Goal: Task Accomplishment & Management: Manage account settings

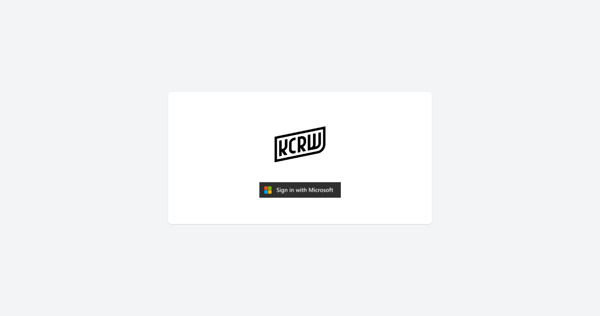
click at [293, 186] on img "submit" at bounding box center [300, 190] width 82 height 16
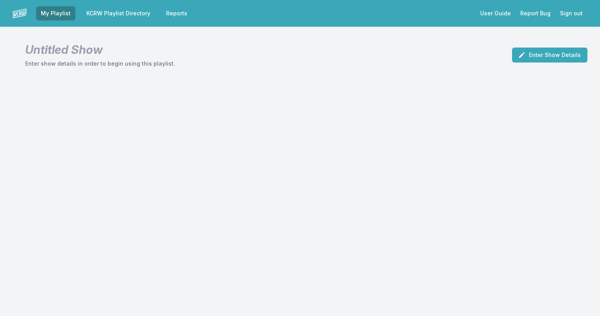
click at [109, 10] on link "KCRW Playlist Directory" at bounding box center [118, 13] width 73 height 14
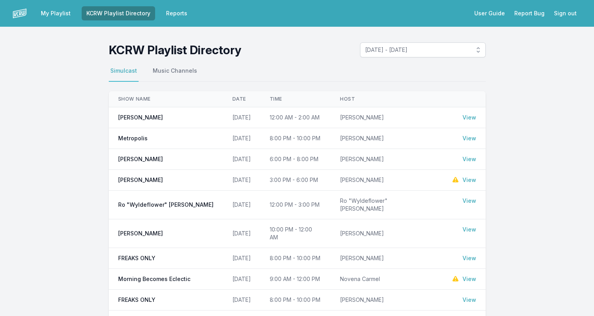
click at [54, 10] on link "My Playlist" at bounding box center [55, 13] width 39 height 14
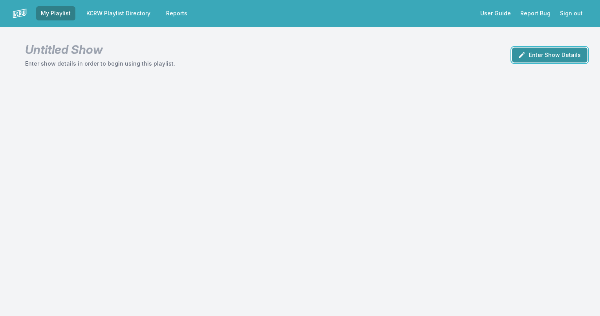
click at [546, 54] on button "Enter Show Details" at bounding box center [549, 55] width 75 height 15
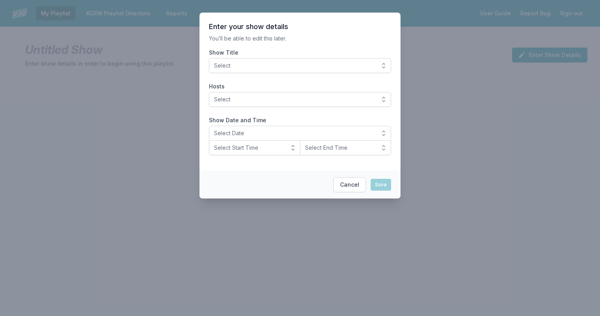
click at [385, 62] on button "Select" at bounding box center [300, 65] width 182 height 15
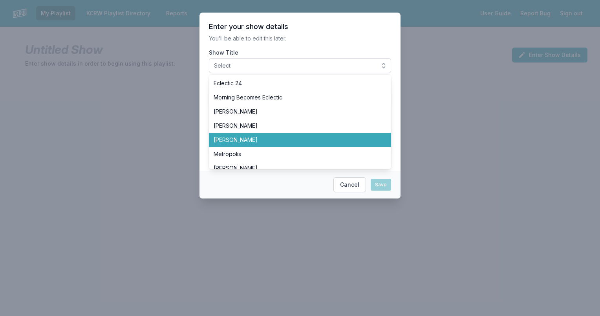
click at [253, 139] on span "[PERSON_NAME]" at bounding box center [295, 140] width 163 height 8
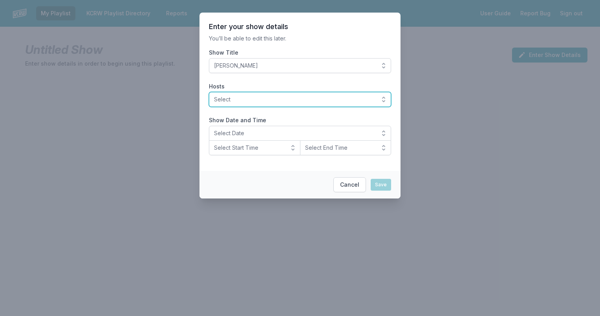
click at [385, 98] on button "Select" at bounding box center [300, 99] width 182 height 15
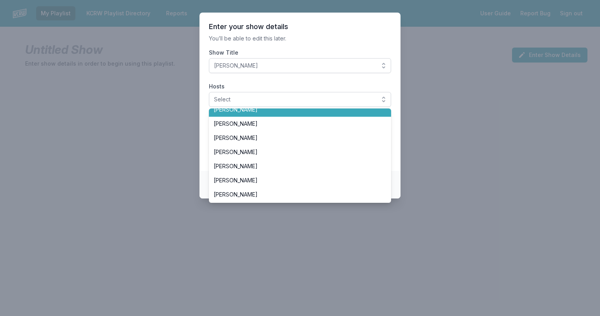
scroll to position [79, 0]
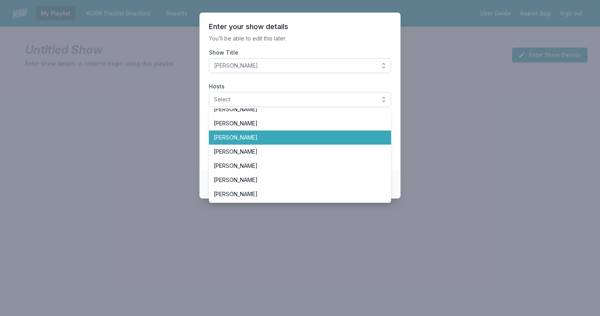
click at [240, 136] on span "Henry Rollins" at bounding box center [295, 138] width 163 height 8
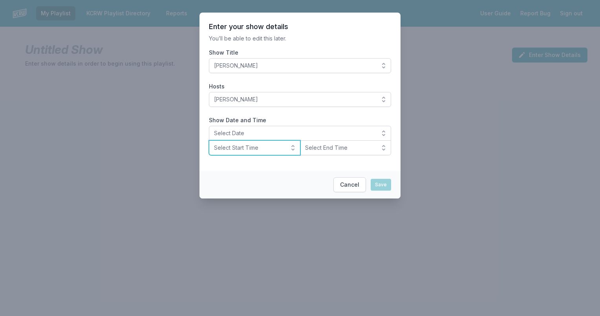
click at [290, 144] on button "Select Start Time" at bounding box center [255, 147] width 92 height 15
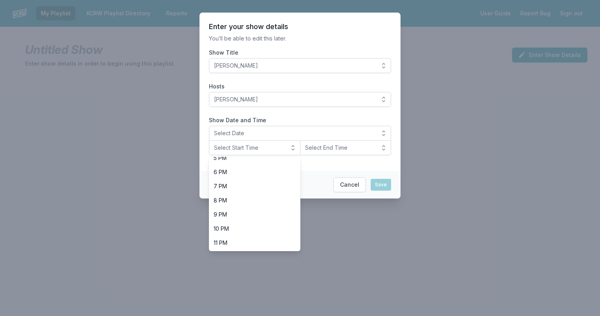
scroll to position [248, 0]
click at [234, 225] on span "10 PM" at bounding box center [250, 228] width 73 height 8
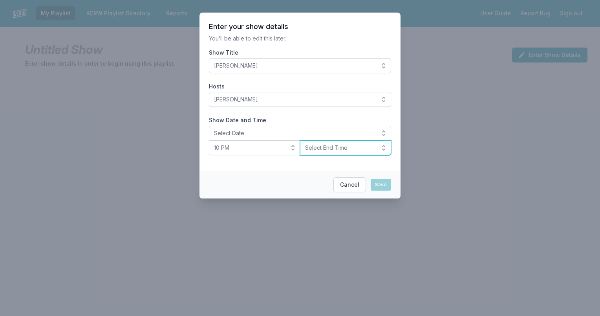
click at [381, 145] on button "Select End Time" at bounding box center [346, 147] width 92 height 15
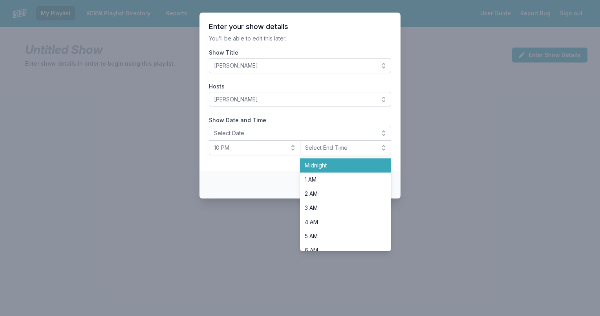
click at [339, 165] on span "Midnight" at bounding box center [341, 165] width 73 height 8
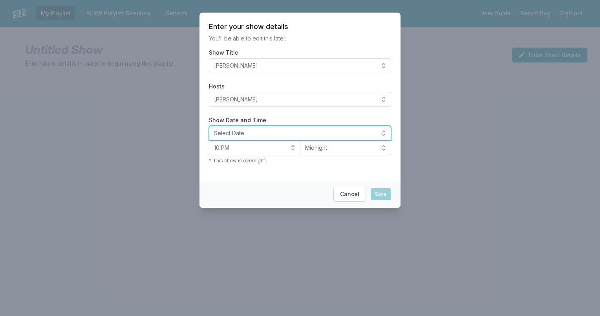
click at [220, 133] on span "Select Date" at bounding box center [294, 133] width 161 height 8
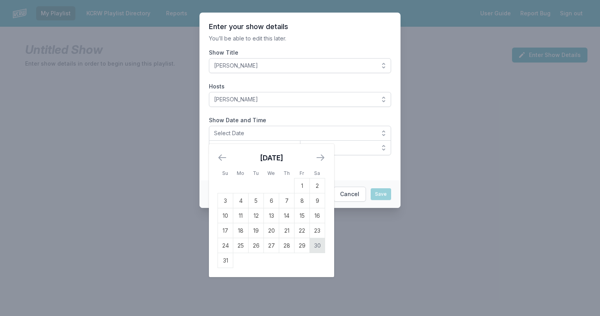
click at [318, 246] on td "30" at bounding box center [317, 245] width 15 height 15
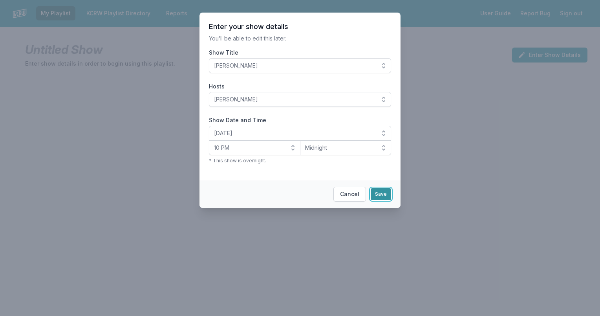
click at [381, 195] on button "Save" at bounding box center [381, 194] width 20 height 12
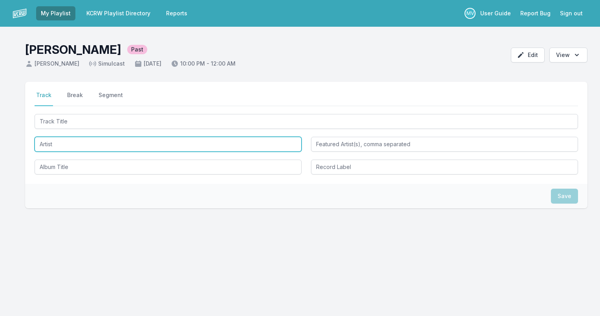
click at [44, 145] on input "Artist" at bounding box center [168, 144] width 267 height 15
paste input "Charles Bogert"
type input "Charles Bogert"
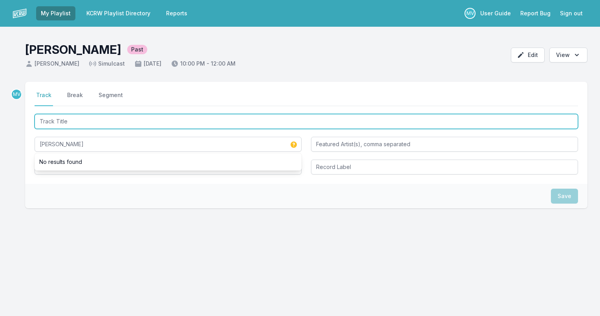
click at [64, 124] on input "Track Title" at bounding box center [307, 121] width 544 height 15
paste input "Mating call of Eastern Gray Treefrog"
type input "Mating call of Eastern Gray Treefrog"
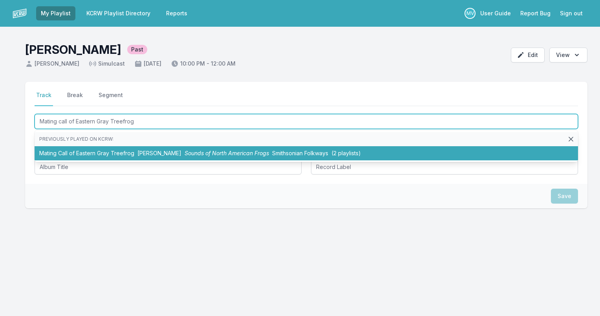
click at [87, 153] on li "Mating Call of Eastern Gray Treefrog Charles Bogert Sounds of North American Fr…" at bounding box center [307, 153] width 544 height 14
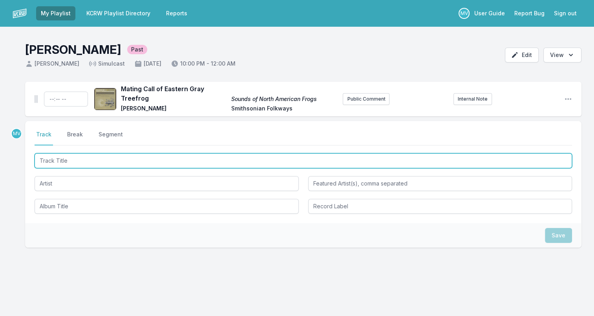
click at [108, 162] on input "Track Title" at bounding box center [304, 160] width 538 height 15
paste input "Dance of Days"
type input "Dance of Days"
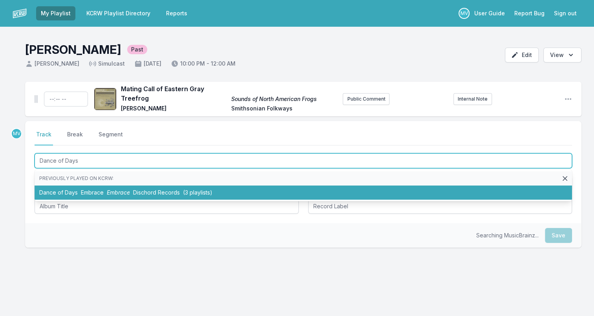
click at [139, 191] on span "Dischord Records" at bounding box center [156, 192] width 47 height 7
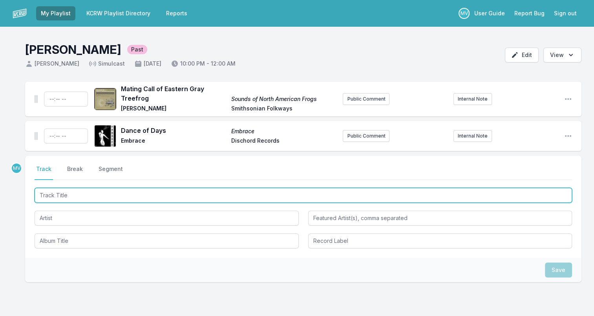
click at [107, 196] on input "Track Title" at bounding box center [304, 195] width 538 height 15
paste input "Cavity Called Home"
type input "Cavity Called Home"
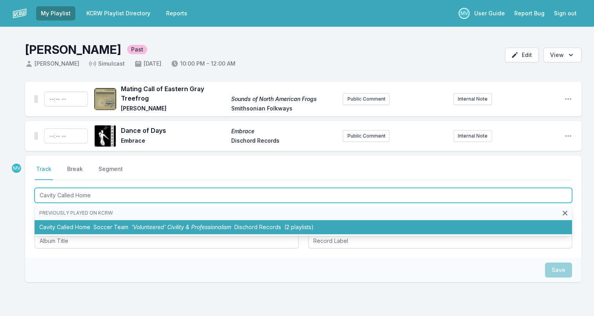
click at [130, 227] on li "Cavity Called Home Soccer Team 'Volunteered' Civility & Professionalism Dischor…" at bounding box center [304, 227] width 538 height 14
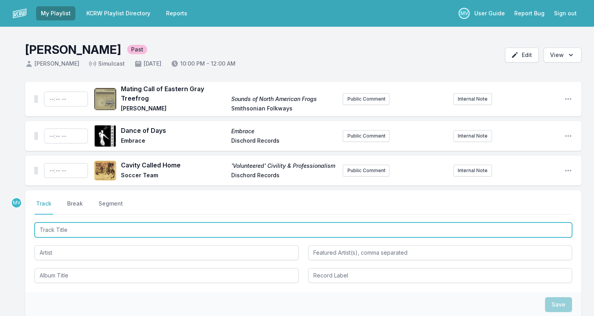
click at [65, 231] on input "Track Title" at bounding box center [304, 229] width 538 height 15
paste input "I Am Particular"
type input "I Am Particular"
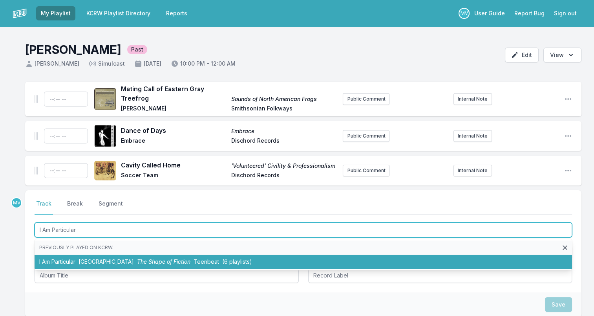
click at [194, 263] on span "Teenbeat" at bounding box center [207, 261] width 26 height 7
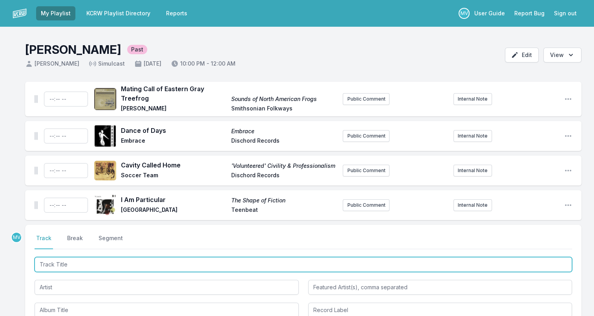
click at [231, 264] on input "Track Title" at bounding box center [304, 264] width 538 height 15
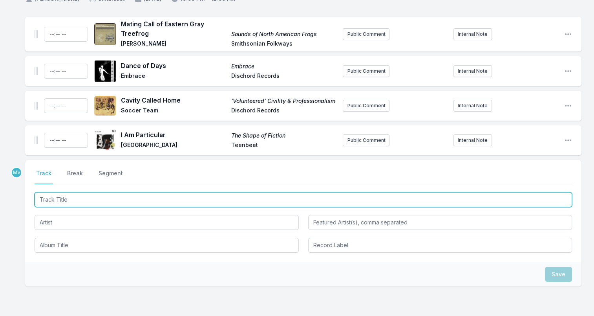
scroll to position [110, 0]
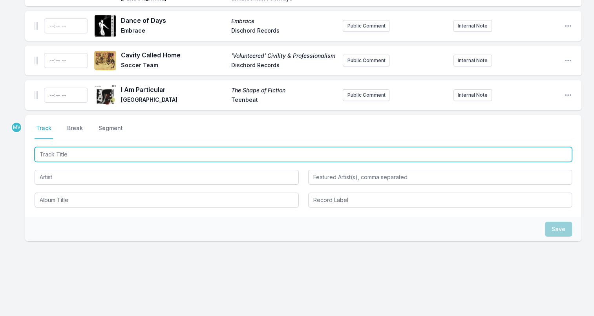
paste input "Blue Day"
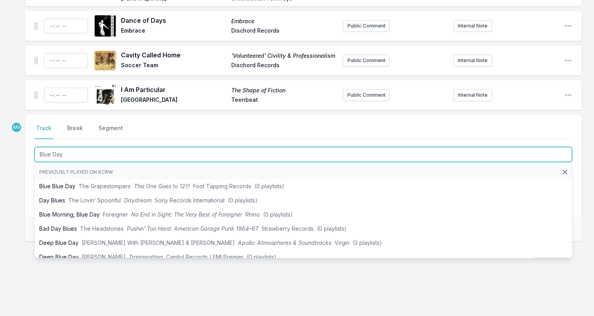
type input "Blue Day"
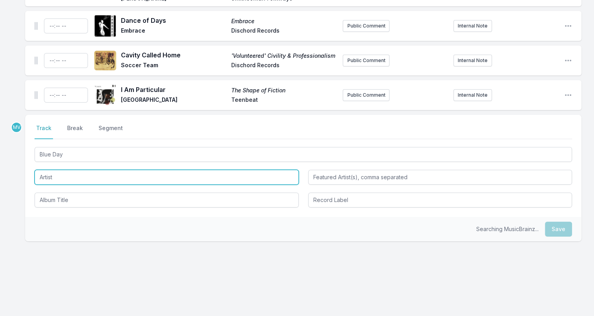
click at [63, 176] on input "Artist" at bounding box center [167, 177] width 264 height 15
paste input "Dr [PERSON_NAME]’s Unusual Practice"
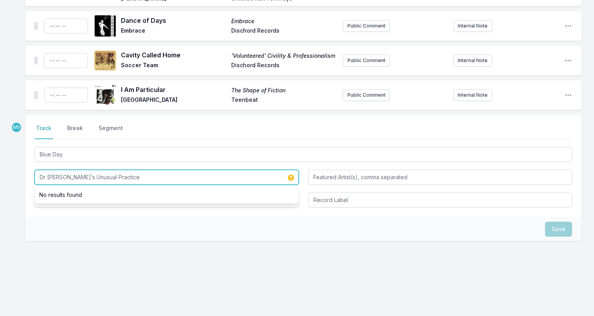
type input "Dr [PERSON_NAME]’s Unusual Practice"
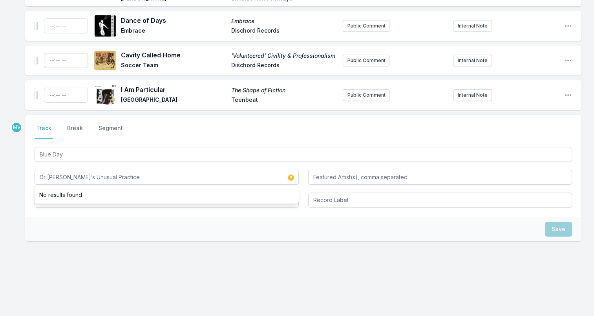
click at [57, 223] on div "Save" at bounding box center [303, 229] width 557 height 24
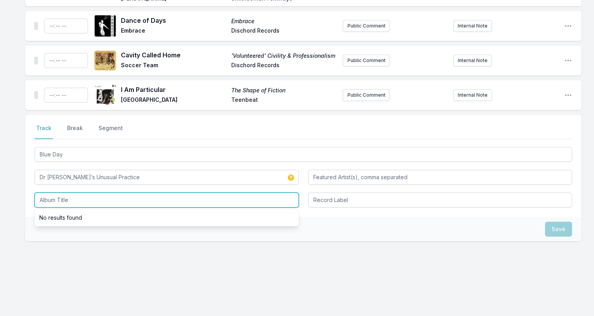
click at [57, 202] on input "Album Title" at bounding box center [167, 199] width 264 height 15
click at [66, 199] on input "Album Title" at bounding box center [167, 199] width 264 height 15
paste input "Blue"
type input "Blue"
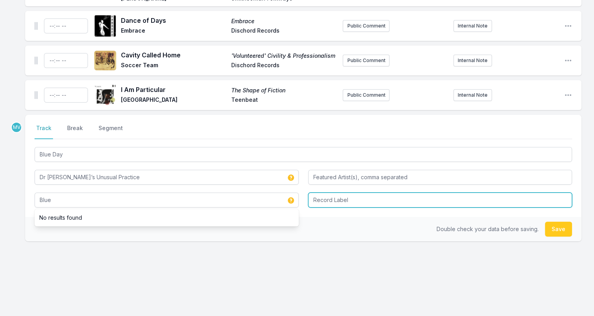
click at [337, 201] on input "Record Label" at bounding box center [440, 199] width 264 height 15
click at [343, 195] on input "Record Label" at bounding box center [440, 199] width 264 height 15
paste input "[PERSON_NAME]/Marthouse Records"
type input "[PERSON_NAME]/Marthouse Records"
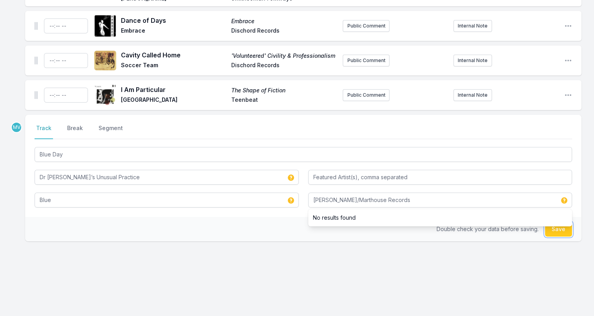
click at [555, 230] on button "Save" at bounding box center [558, 229] width 27 height 15
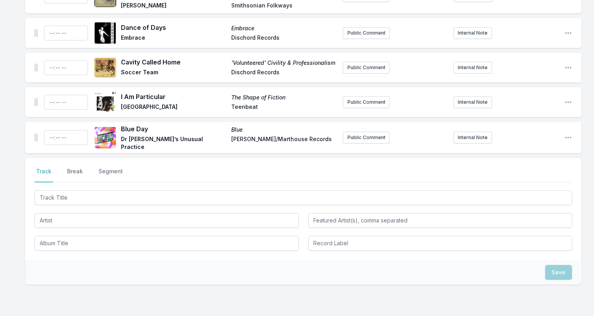
scroll to position [118, 0]
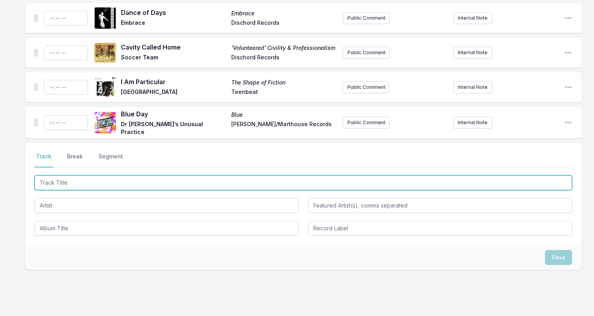
click at [185, 181] on input "Track Title" at bounding box center [304, 182] width 538 height 15
paste input "[GEOGRAPHIC_DATA]"
type input "[GEOGRAPHIC_DATA]"
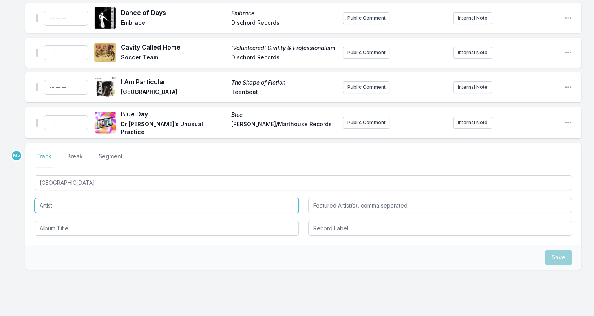
click at [171, 202] on input "Artist" at bounding box center [167, 205] width 264 height 15
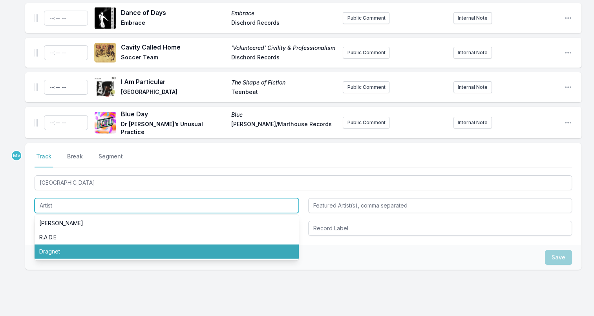
click at [56, 251] on li "Dragnet" at bounding box center [167, 251] width 264 height 14
type input "Dragnet"
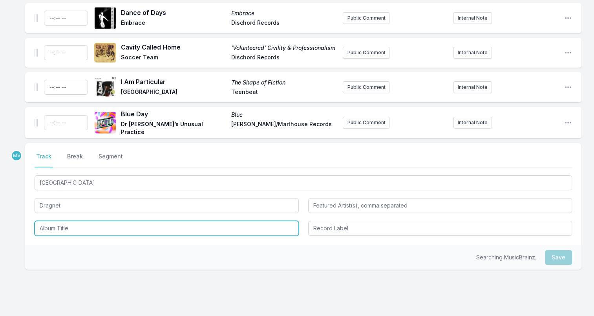
click at [66, 225] on input "Album Title" at bounding box center [167, 228] width 264 height 15
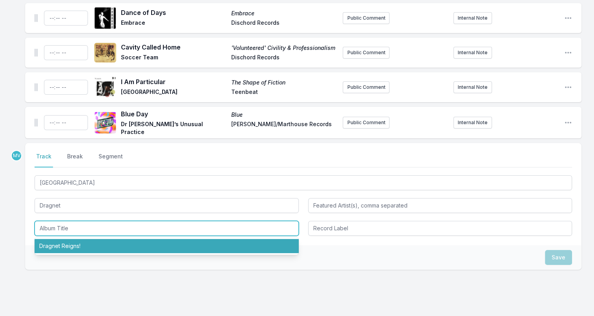
click at [67, 246] on li "Dragnet Reigns!" at bounding box center [167, 246] width 264 height 14
type input "Dragnet Reigns!"
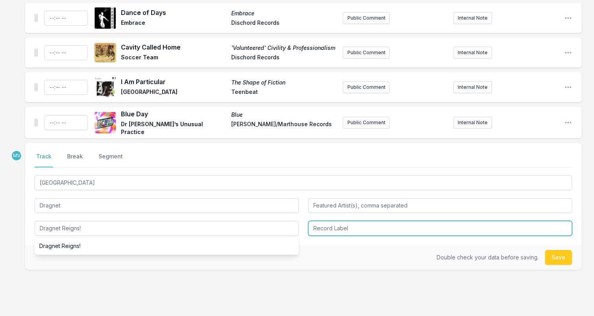
click at [341, 226] on input "Record Label" at bounding box center [440, 228] width 264 height 15
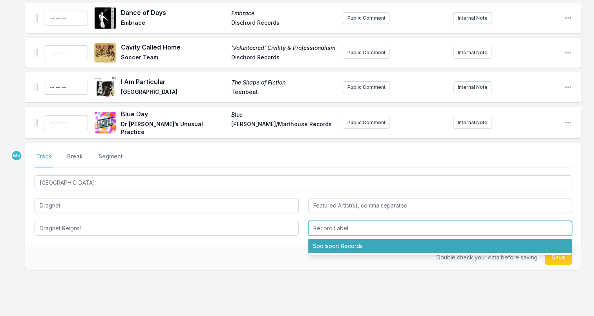
click at [336, 244] on li "Spoilsport Records" at bounding box center [440, 246] width 264 height 14
type input "Spoilsport Records"
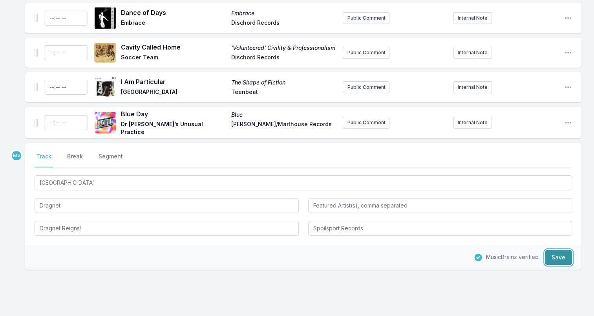
click at [555, 258] on button "Save" at bounding box center [558, 257] width 27 height 15
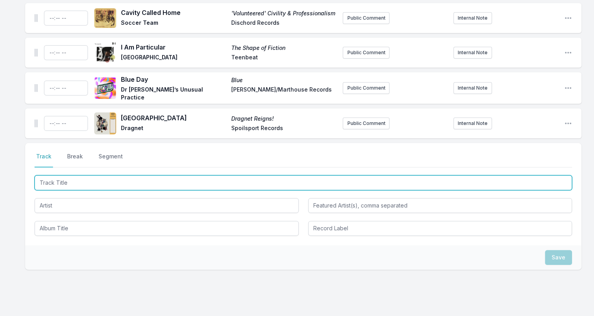
click at [59, 178] on input "Track Title" at bounding box center [304, 182] width 538 height 15
paste input "Crashing"
type input "Crashing"
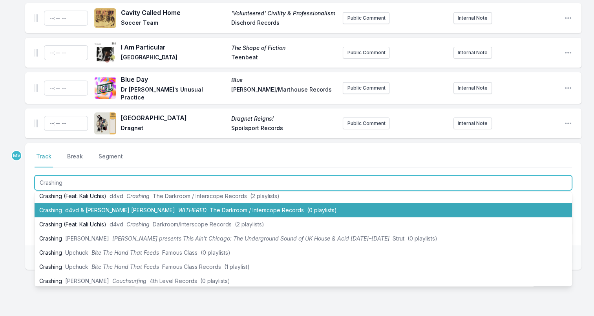
scroll to position [39, 0]
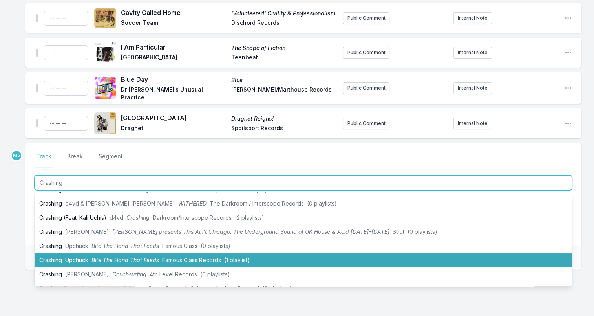
click at [89, 254] on li "Crashing Upchuck Bite The Hand That Feeds Famous Class Records (1 playlist)" at bounding box center [304, 260] width 538 height 14
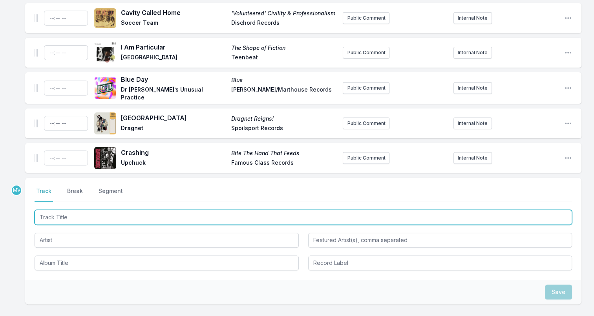
scroll to position [187, 0]
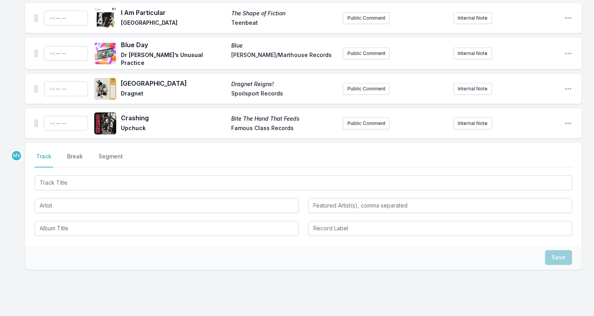
click at [78, 154] on button "Break" at bounding box center [75, 159] width 19 height 15
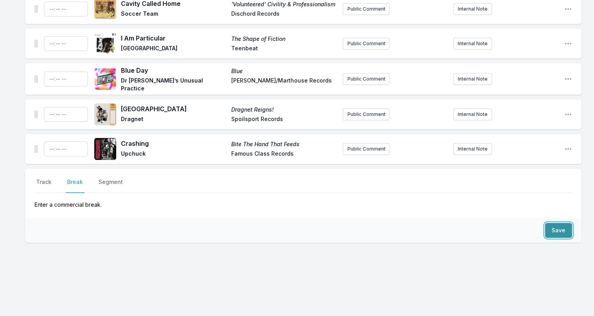
click at [555, 226] on button "Save" at bounding box center [558, 230] width 27 height 15
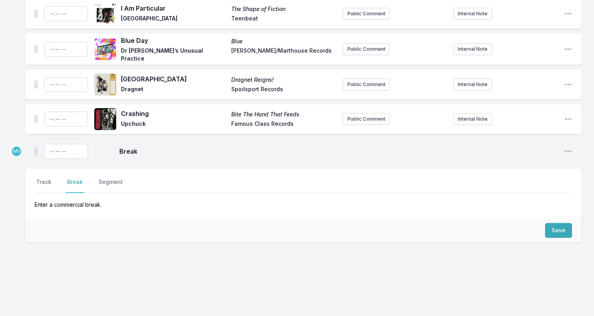
click at [42, 176] on div "Select a tab Track Break Segment Track Break Segment Enter a commercial break." at bounding box center [303, 193] width 557 height 49
click at [40, 178] on button "Track" at bounding box center [44, 185] width 18 height 15
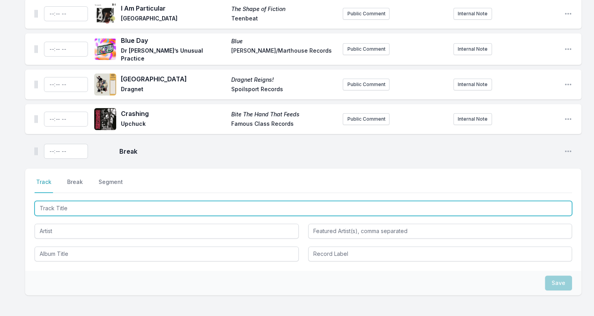
click at [75, 206] on input "Track Title" at bounding box center [304, 208] width 538 height 15
paste input "[PERSON_NAME]"
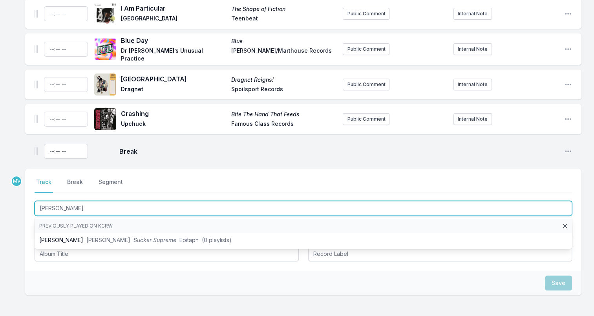
type input "[PERSON_NAME]"
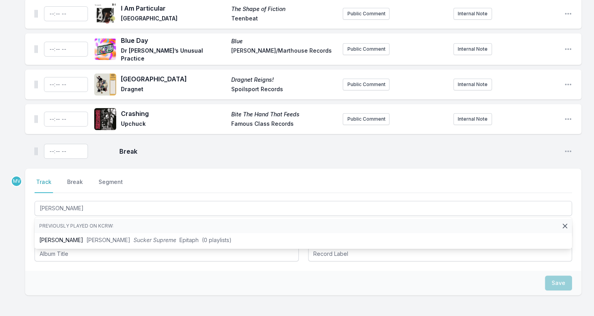
click at [13, 224] on div "Mating Call of Eastern Gray Treefrog Sounds of North American Frogs Charles Bog…" at bounding box center [297, 130] width 594 height 480
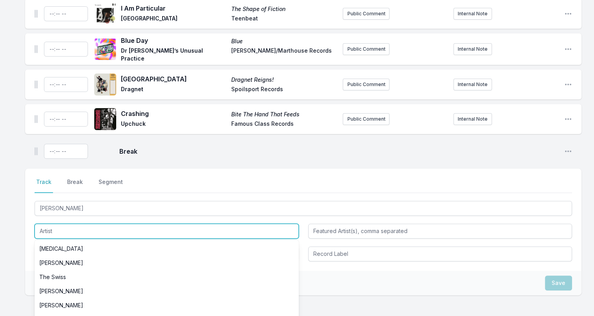
click at [40, 227] on input "Artist" at bounding box center [167, 231] width 264 height 15
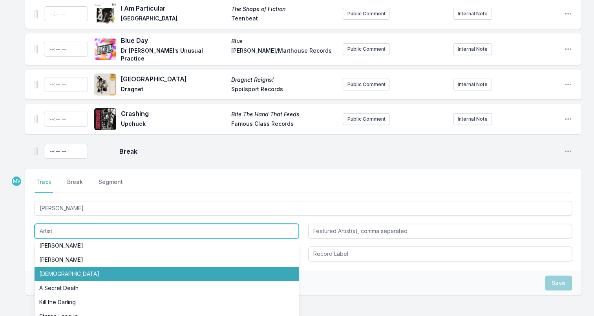
scroll to position [42, 0]
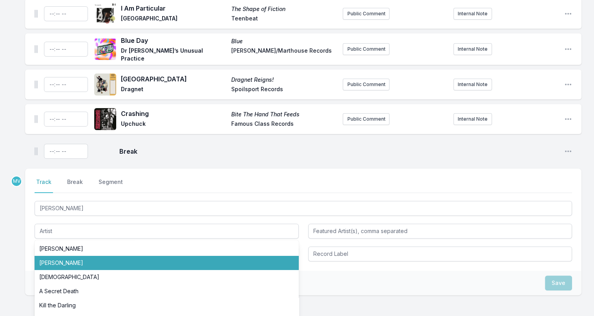
click at [14, 222] on div "Mating Call of Eastern Gray Treefrog Sounds of North American Frogs Charles Bog…" at bounding box center [297, 130] width 594 height 480
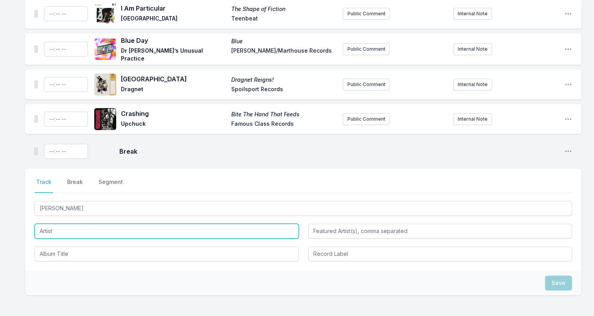
click at [81, 226] on input "Artist" at bounding box center [167, 231] width 264 height 15
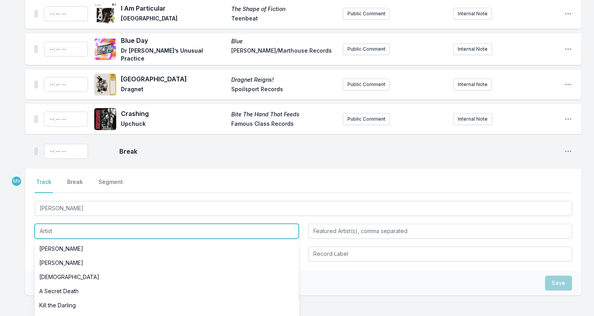
paste input "BRNDA"
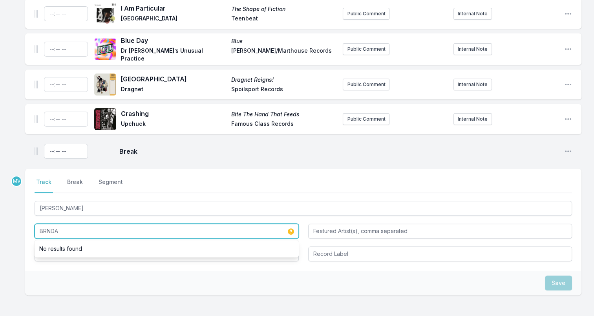
type input "BRNDA"
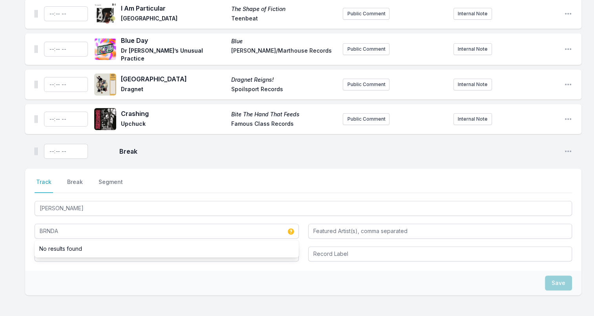
click at [47, 271] on div "Save" at bounding box center [303, 283] width 557 height 24
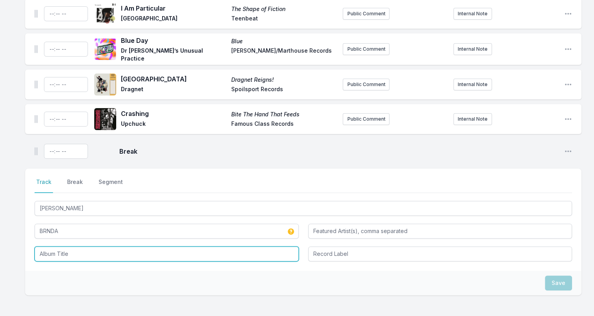
click at [48, 252] on input "Album Title" at bounding box center [167, 253] width 264 height 15
paste input "Total Pain"
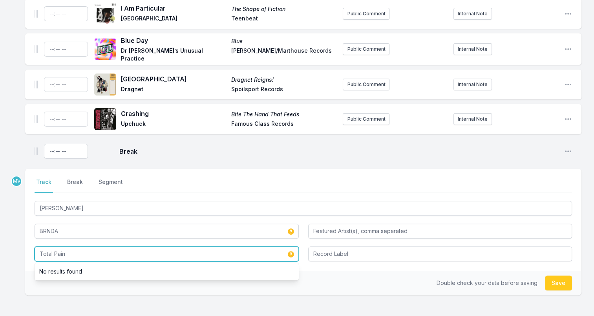
type input "Total Pain"
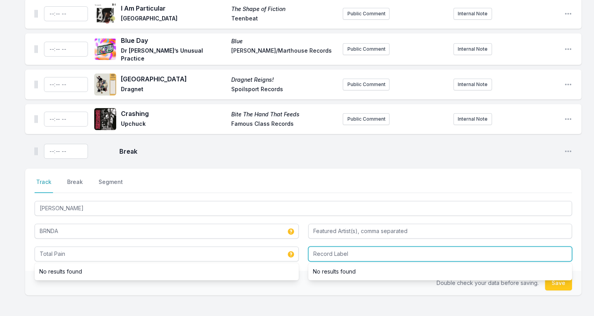
click at [348, 253] on input "Record Label" at bounding box center [440, 253] width 264 height 15
paste input "Crafted Sounds"
type input "Crafted Sounds"
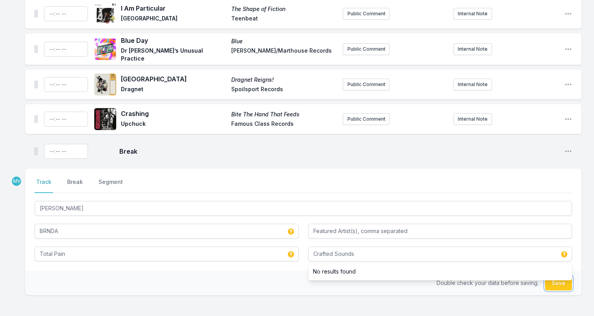
click at [555, 284] on button "Save" at bounding box center [558, 282] width 27 height 15
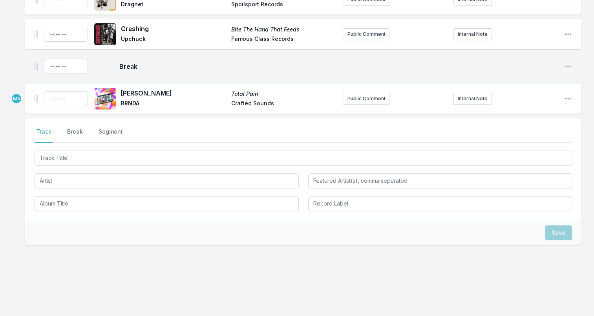
scroll to position [278, 0]
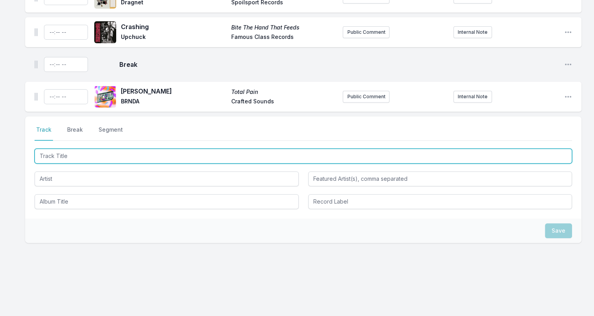
click at [47, 155] on input "Track Title" at bounding box center [304, 155] width 538 height 15
paste input "Party in Paris"
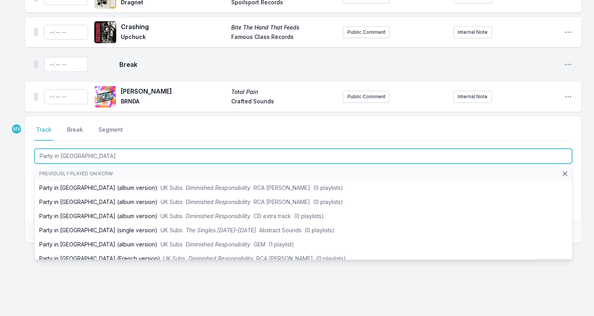
type input "Party in Paris"
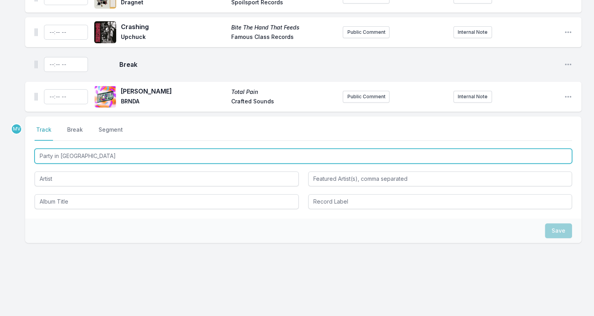
click at [98, 155] on input "Party in Paris" at bounding box center [304, 155] width 538 height 15
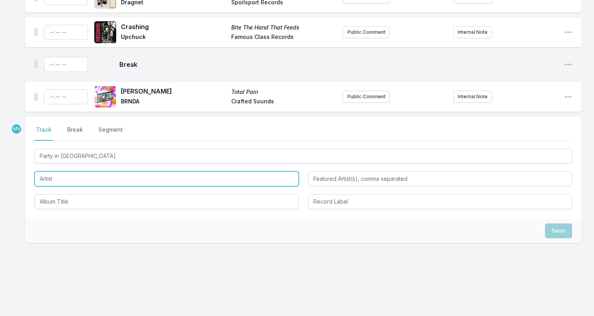
click at [71, 183] on input "Artist" at bounding box center [167, 178] width 264 height 15
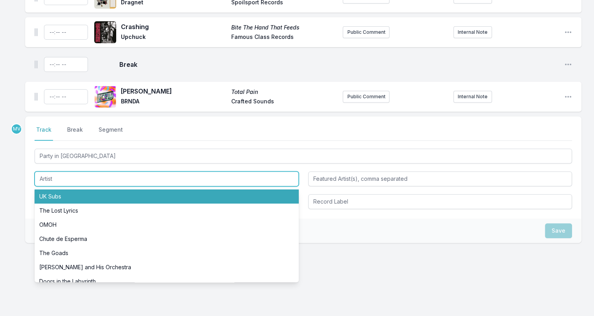
click at [63, 194] on li "UK Subs" at bounding box center [167, 196] width 264 height 14
type input "UK Subs"
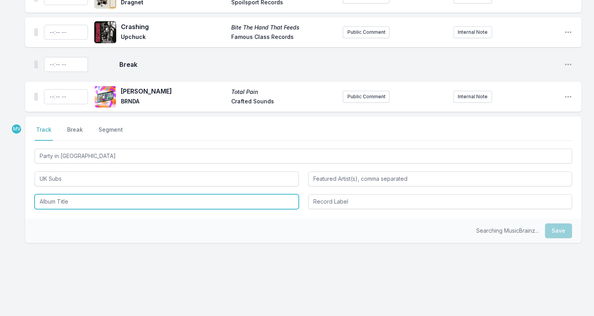
click at [62, 197] on input "Album Title" at bounding box center [167, 201] width 264 height 15
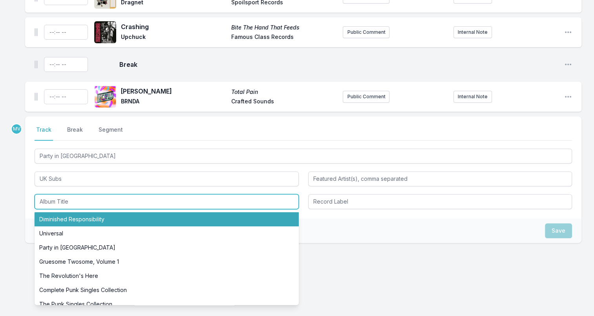
click at [66, 219] on li "Diminished Responsibility" at bounding box center [167, 219] width 264 height 14
type input "Diminished Responsibility"
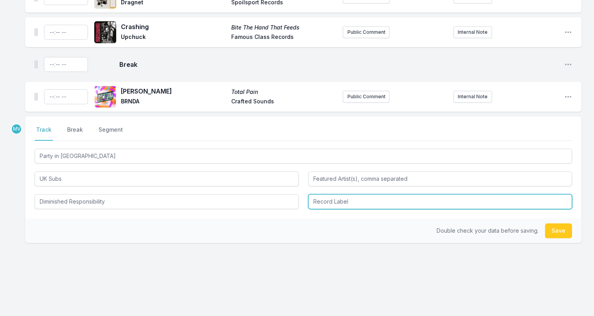
click at [381, 199] on input "Record Label" at bounding box center [440, 201] width 264 height 15
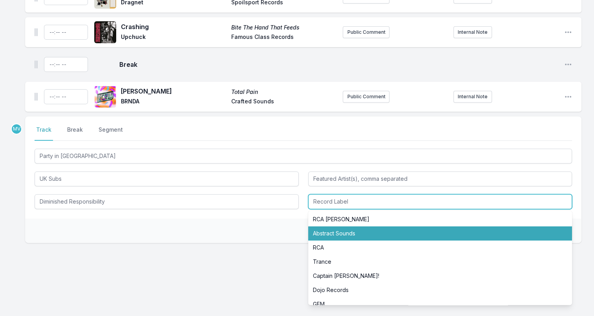
scroll to position [8, 0]
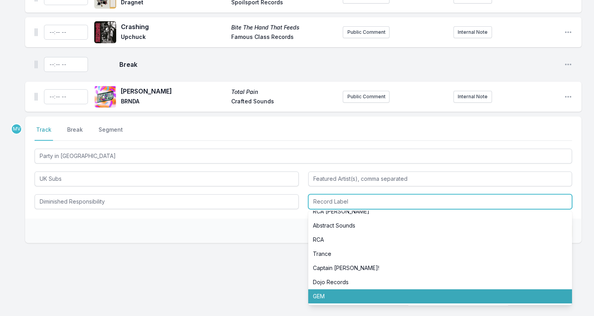
click at [353, 296] on li "GEM" at bounding box center [440, 296] width 264 height 14
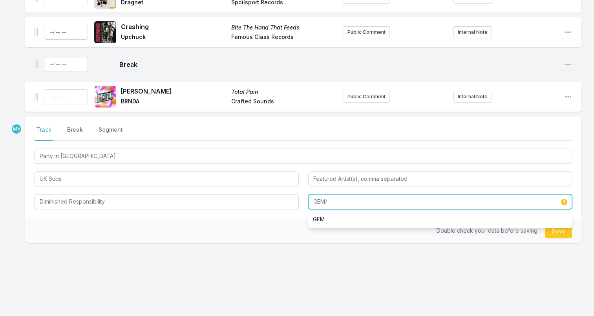
scroll to position [0, 0]
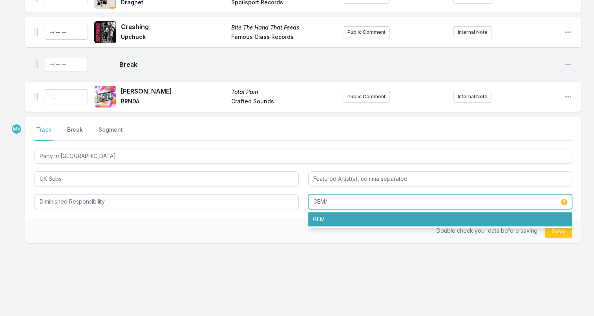
drag, startPoint x: 328, startPoint y: 197, endPoint x: 312, endPoint y: 198, distance: 16.5
click at [312, 198] on input "GEM/" at bounding box center [440, 201] width 264 height 15
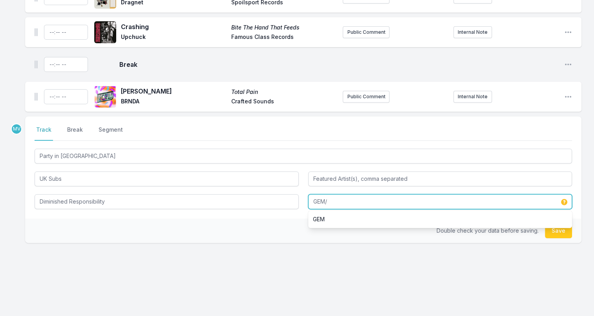
paste input "RCA Victor"
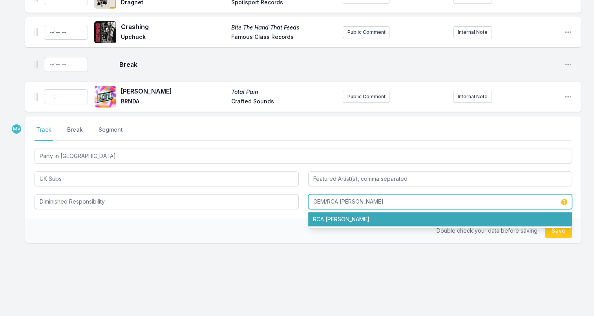
type input "GEM/RCA [PERSON_NAME]"
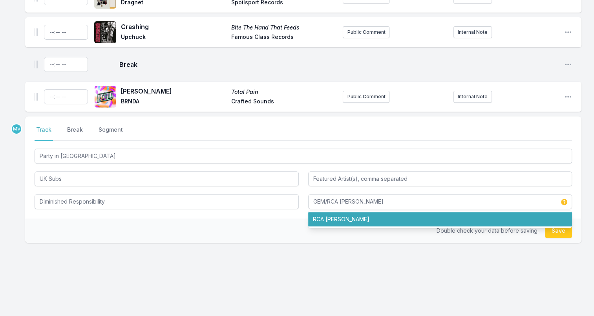
click at [254, 227] on div "Double check your data before saving. Save" at bounding box center [303, 230] width 557 height 24
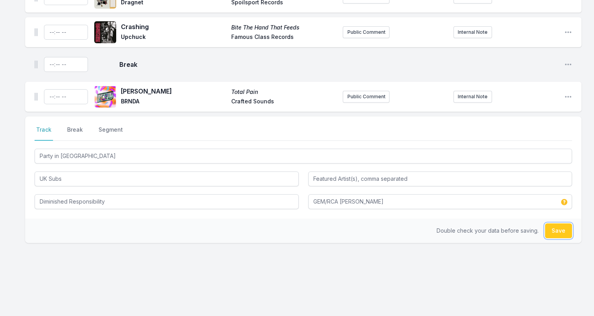
click at [555, 227] on button "Save" at bounding box center [558, 230] width 27 height 15
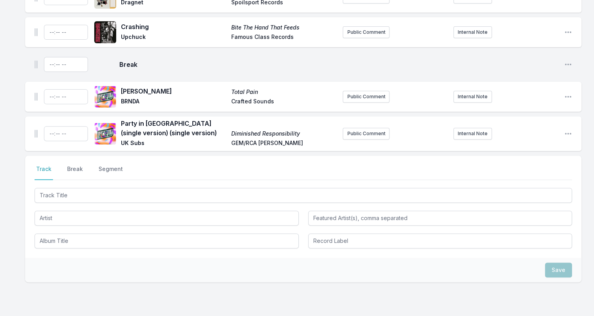
scroll to position [317, 0]
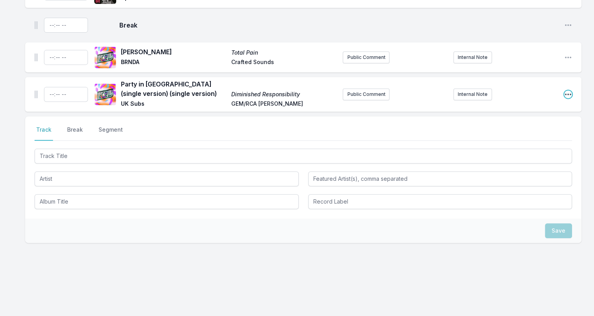
click at [555, 91] on icon "Open playlist item options" at bounding box center [568, 94] width 8 height 8
click at [524, 122] on button "Edit Track Details" at bounding box center [528, 124] width 88 height 14
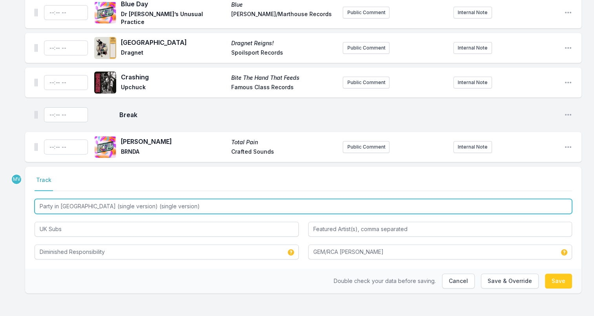
drag, startPoint x: 153, startPoint y: 202, endPoint x: 73, endPoint y: 195, distance: 79.7
click at [73, 195] on div "Select a tab Track Track Party in Paris (single version) (single version) UK Su…" at bounding box center [303, 218] width 557 height 102
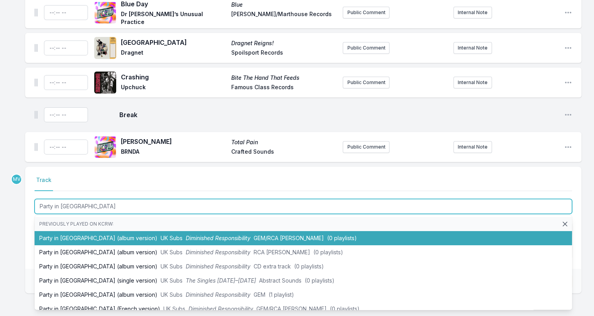
click at [80, 236] on li "Party in Paris (album version) UK Subs Diminished Responsibility GEM/RCA Victor…" at bounding box center [304, 238] width 538 height 14
type input "Party in Paris (single version) (single version)"
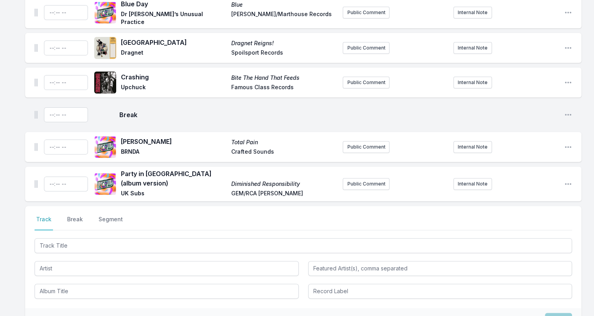
click at [170, 172] on span "Party in [GEOGRAPHIC_DATA] (album version)" at bounding box center [174, 178] width 106 height 19
drag, startPoint x: 575, startPoint y: 174, endPoint x: 570, endPoint y: 178, distance: 5.6
click at [555, 175] on div "Party in Paris (album version) Diminished Responsibility UK Subs GEM/RCA Victor…" at bounding box center [303, 184] width 557 height 35
drag, startPoint x: 568, startPoint y: 180, endPoint x: 563, endPoint y: 180, distance: 4.3
click at [555, 180] on icon "Open playlist item options" at bounding box center [568, 184] width 8 height 8
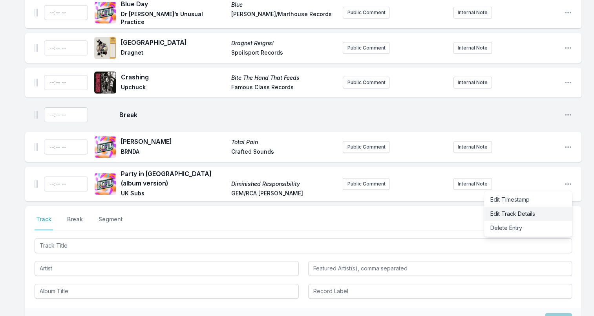
click at [511, 209] on button "Edit Track Details" at bounding box center [528, 214] width 88 height 14
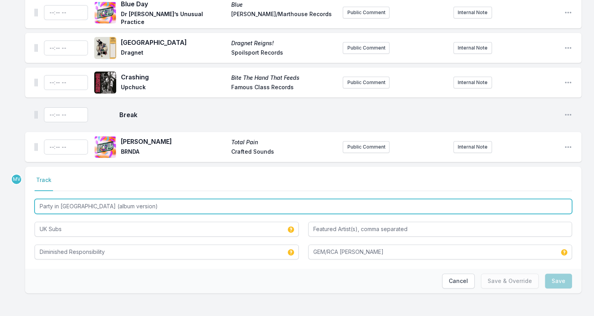
drag, startPoint x: 81, startPoint y: 204, endPoint x: 172, endPoint y: 209, distance: 91.3
click at [170, 207] on input "Party in [GEOGRAPHIC_DATA] (album version)" at bounding box center [304, 206] width 538 height 15
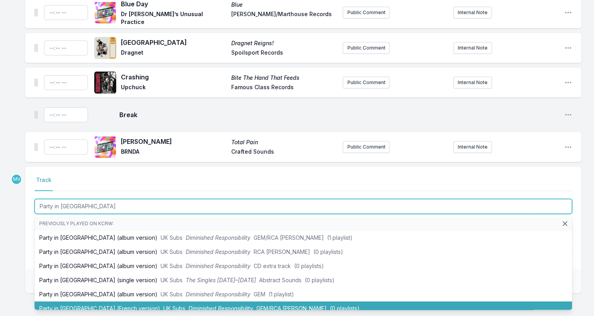
scroll to position [0, 0]
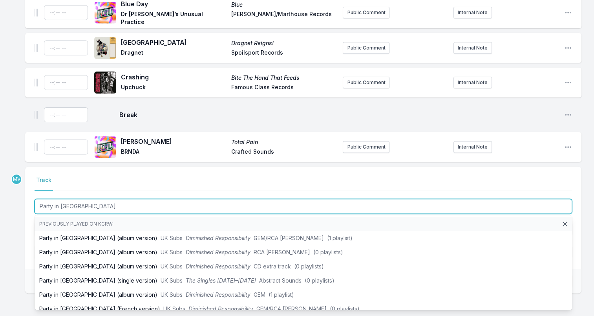
click at [86, 205] on input "Party in Paris" at bounding box center [304, 206] width 538 height 15
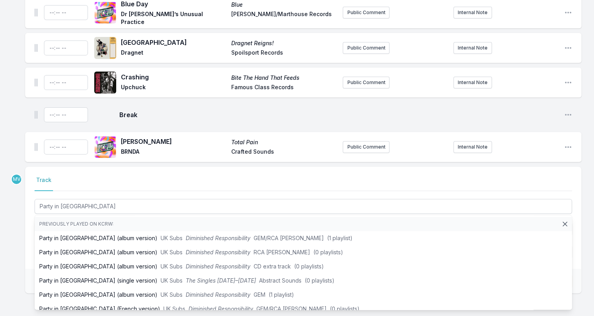
click at [83, 178] on nav "Track" at bounding box center [304, 183] width 538 height 15
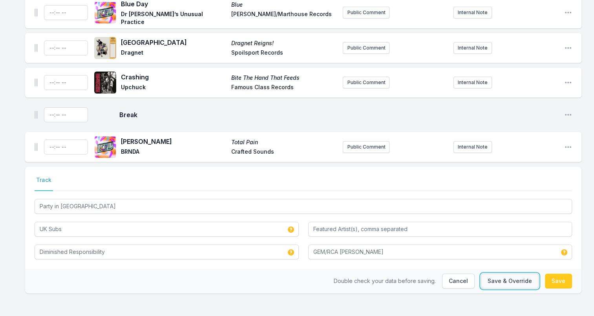
click at [505, 276] on button "Save & Override" at bounding box center [510, 280] width 58 height 15
type input "Party in [GEOGRAPHIC_DATA] (album version)"
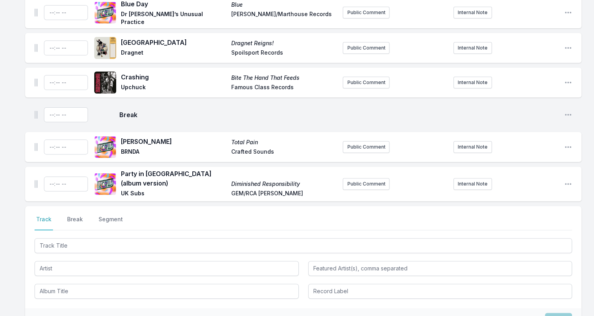
click at [555, 178] on div "Party in Paris (album version) Diminished Responsibility UK Subs GEM/RCA Victor…" at bounding box center [303, 184] width 557 height 35
click at [555, 180] on icon "Open playlist item options" at bounding box center [568, 184] width 8 height 8
click at [502, 208] on button "Edit Track Details" at bounding box center [528, 214] width 88 height 14
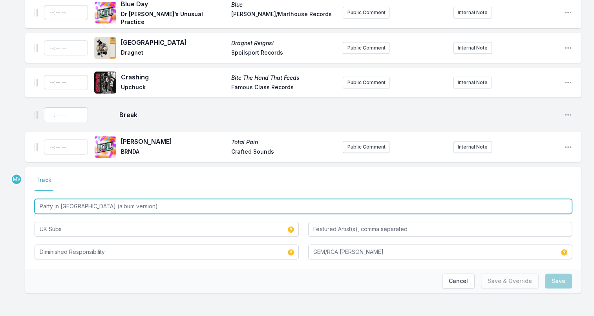
drag, startPoint x: 77, startPoint y: 205, endPoint x: 175, endPoint y: 210, distance: 98.3
click at [175, 210] on input "Party in [GEOGRAPHIC_DATA] (album version)" at bounding box center [304, 206] width 538 height 15
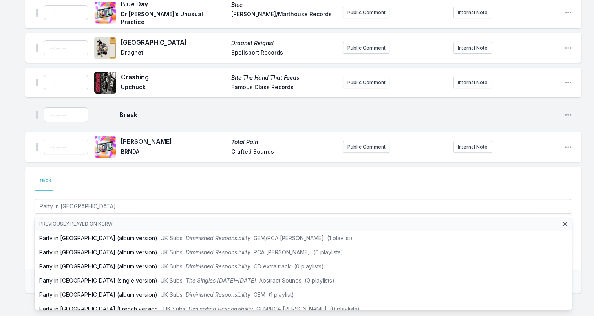
click at [555, 232] on div "Select a tab Track Track Party in Paris Previously played on KCRW: Party in Par…" at bounding box center [303, 218] width 557 height 102
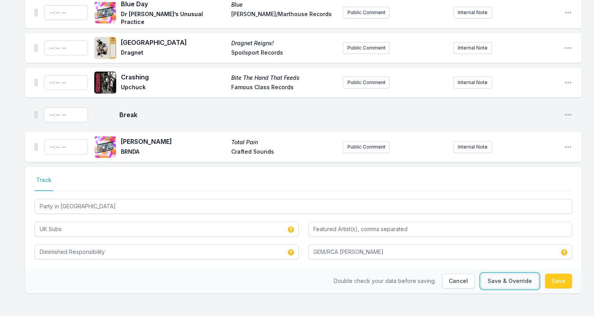
click at [509, 277] on button "Save & Override" at bounding box center [510, 280] width 58 height 15
type input "Party in [GEOGRAPHIC_DATA] (album version)"
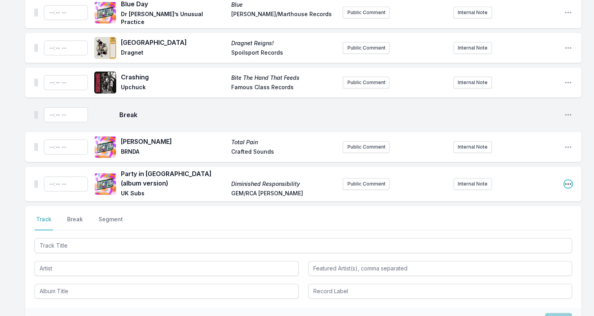
click at [555, 180] on icon "Open playlist item options" at bounding box center [568, 184] width 8 height 8
click at [505, 209] on button "Edit Track Details" at bounding box center [528, 214] width 88 height 14
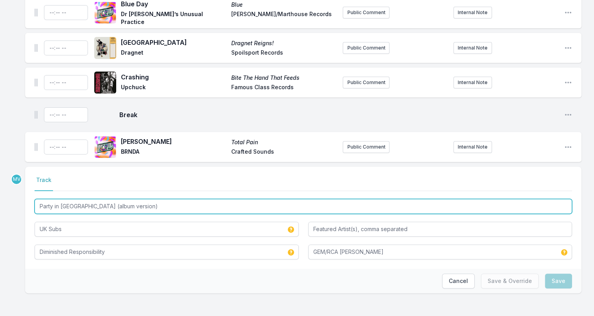
drag, startPoint x: 75, startPoint y: 204, endPoint x: 144, endPoint y: 206, distance: 69.2
click at [144, 206] on input "Party in [GEOGRAPHIC_DATA] (album version)" at bounding box center [304, 206] width 538 height 15
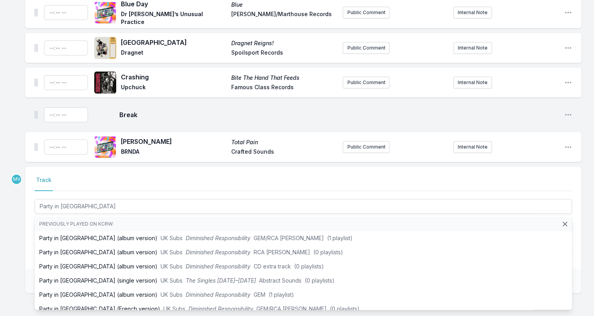
click at [70, 172] on div "Select a tab Track Track Party in Paris Previously played on KCRW: Party in Par…" at bounding box center [303, 218] width 557 height 102
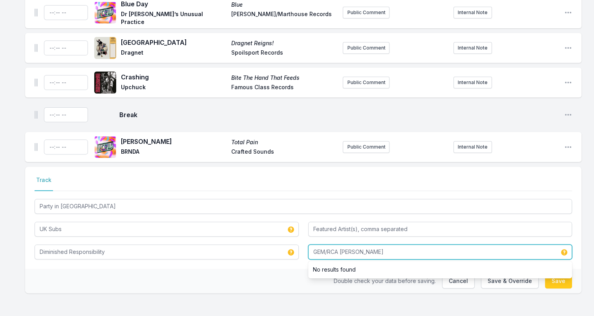
click at [357, 245] on input "GEM/RCA [PERSON_NAME]" at bounding box center [440, 251] width 264 height 15
click at [358, 248] on input "GEM/RCA [PERSON_NAME]" at bounding box center [440, 251] width 264 height 15
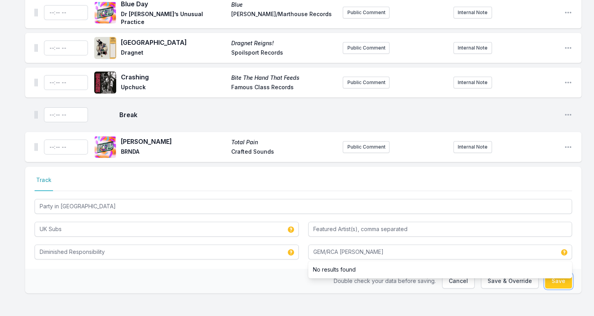
click at [555, 284] on button "Save" at bounding box center [558, 280] width 27 height 15
type input "Party in [GEOGRAPHIC_DATA] (album version)"
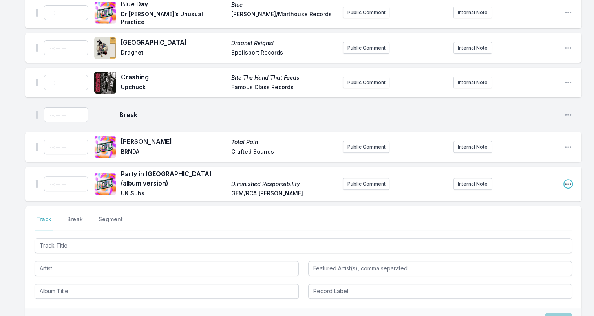
click at [555, 180] on icon "Open playlist item options" at bounding box center [568, 184] width 8 height 8
click at [522, 222] on button "Delete Entry" at bounding box center [528, 228] width 88 height 14
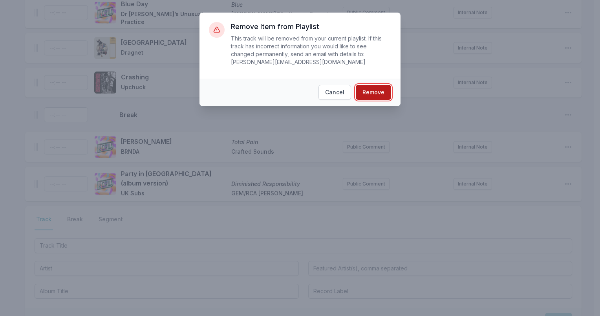
click at [383, 95] on button "Remove" at bounding box center [373, 92] width 35 height 15
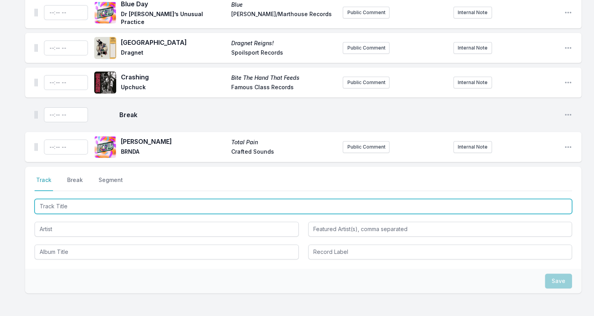
click at [50, 203] on input "Track Title" at bounding box center [304, 206] width 538 height 15
paste input "GEM/RCA [PERSON_NAME]"
type input "G"
paste input "Party in Paris"
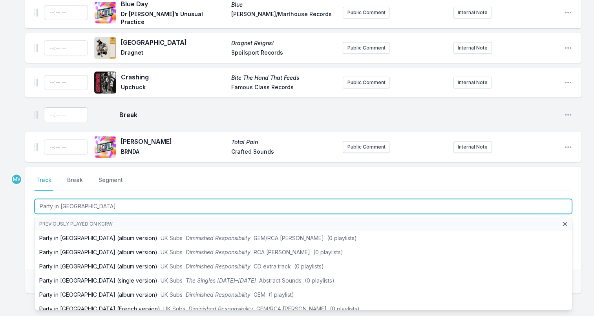
type input "Party in Paris"
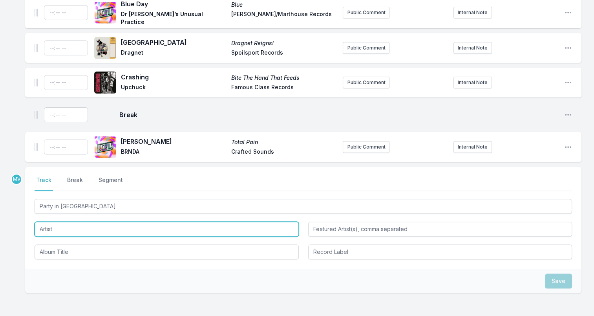
click at [92, 222] on input "Artist" at bounding box center [167, 229] width 264 height 15
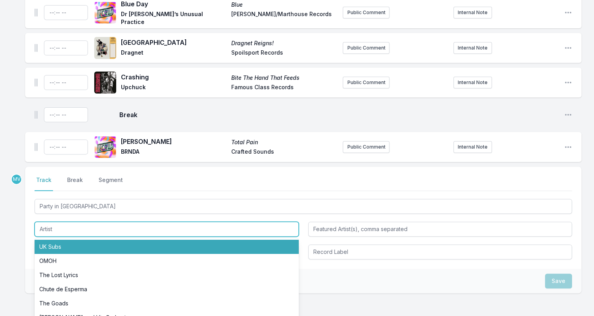
click at [72, 247] on li "UK Subs" at bounding box center [167, 247] width 264 height 14
type input "UK Subs"
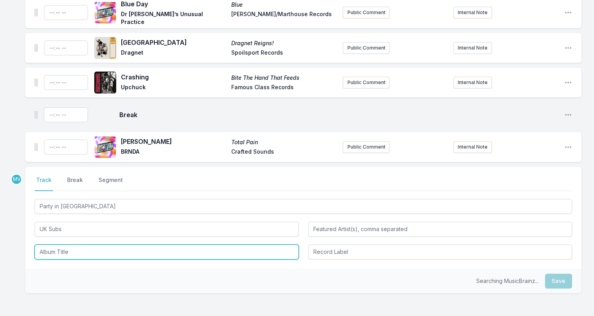
click at [72, 250] on input "Album Title" at bounding box center [167, 251] width 264 height 15
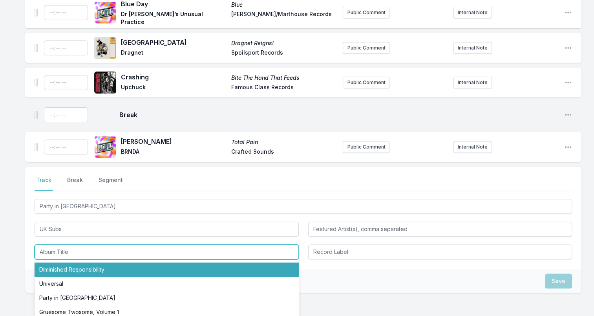
click at [74, 270] on li "Diminished Responsibility" at bounding box center [167, 269] width 264 height 14
type input "Diminished Responsibility"
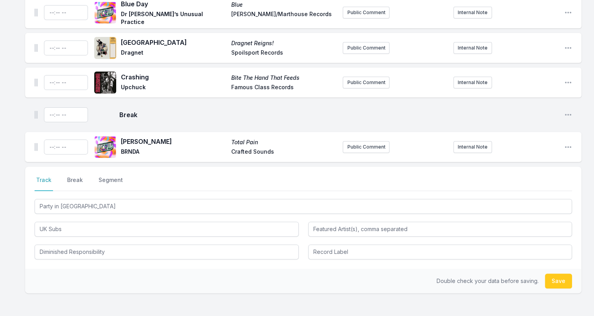
click at [336, 274] on div "Double check your data before saving. Save" at bounding box center [303, 281] width 557 height 24
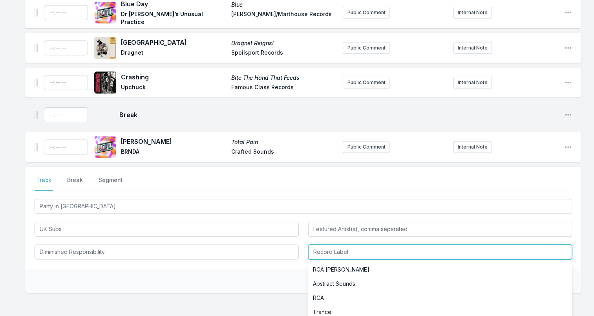
click at [336, 249] on input "Record Label" at bounding box center [440, 251] width 264 height 15
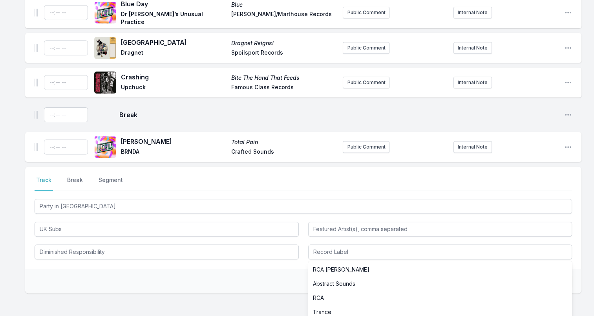
click at [262, 281] on div "Double check your data before saving. Save" at bounding box center [303, 281] width 557 height 24
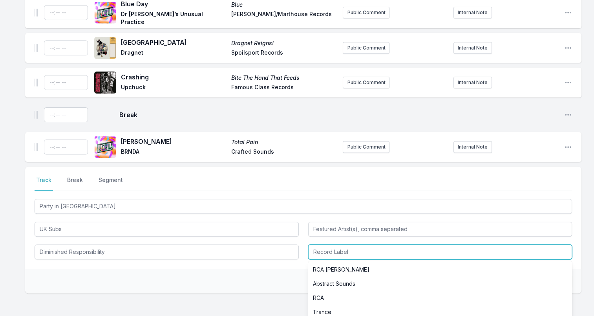
click at [323, 244] on input "Record Label" at bounding box center [440, 251] width 264 height 15
paste input "GEM/RCA [PERSON_NAME]"
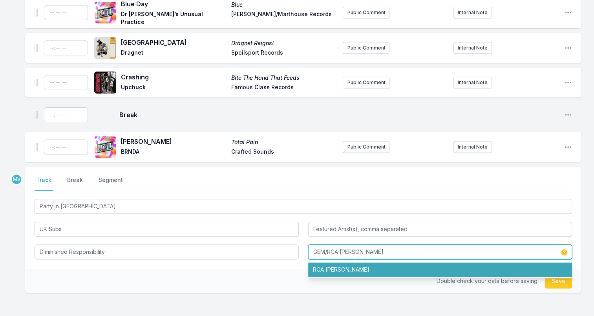
click at [367, 246] on input "GEM/RCA [PERSON_NAME]" at bounding box center [440, 251] width 264 height 15
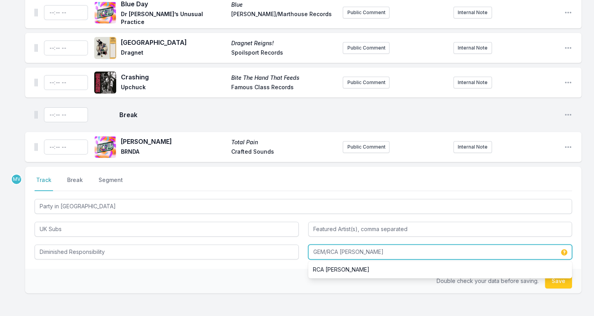
type input "GEM/RCA [PERSON_NAME]"
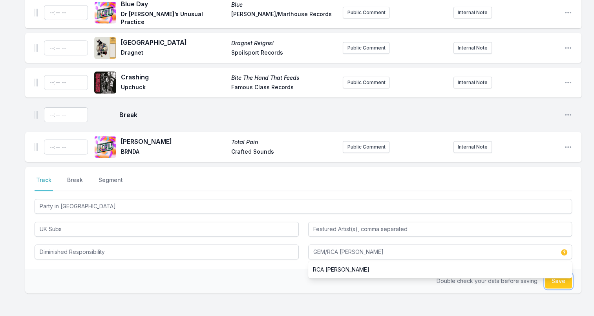
click at [555, 281] on button "Save" at bounding box center [558, 280] width 27 height 15
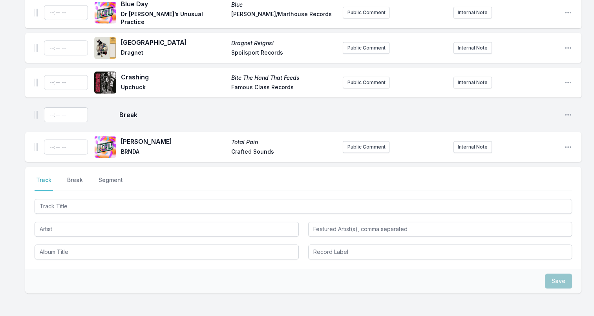
scroll to position [267, 0]
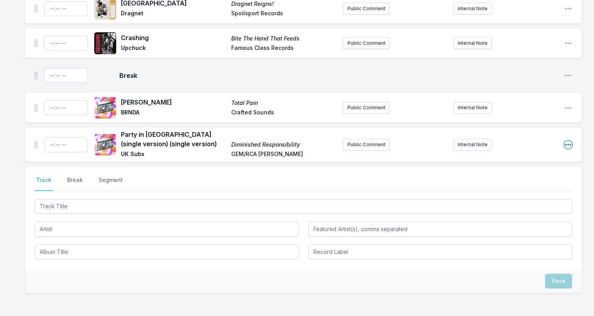
click at [555, 141] on icon "Open playlist item options" at bounding box center [568, 145] width 8 height 8
click at [498, 175] on button "Edit Track Details" at bounding box center [528, 174] width 88 height 14
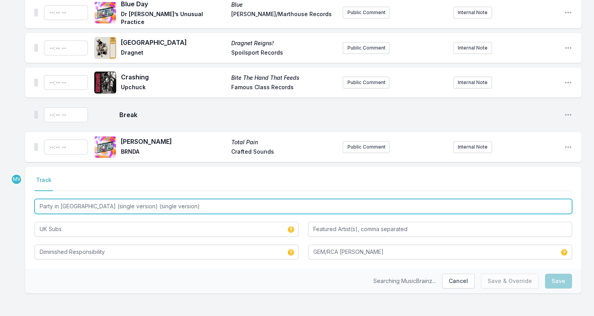
drag, startPoint x: 76, startPoint y: 204, endPoint x: 218, endPoint y: 207, distance: 142.2
click at [218, 204] on input "Party in Paris (single version) (single version)" at bounding box center [304, 206] width 538 height 15
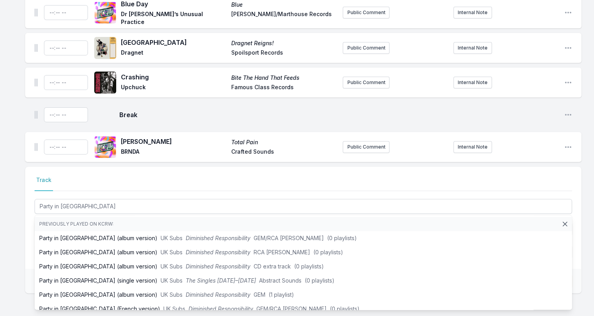
click at [103, 180] on nav "Track" at bounding box center [304, 183] width 538 height 15
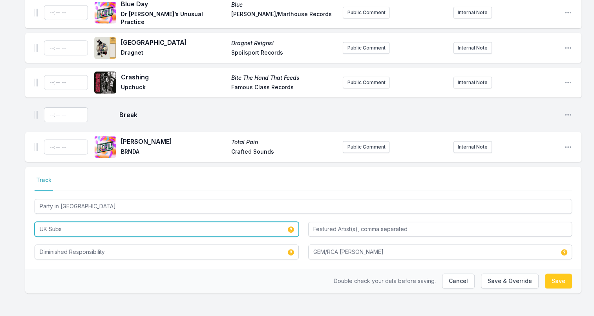
click at [73, 228] on input "UK Subs" at bounding box center [167, 229] width 264 height 15
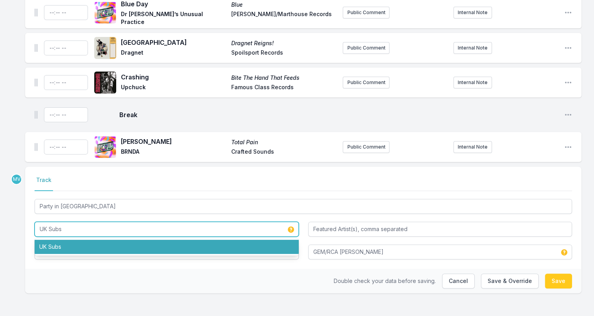
click at [68, 244] on li "UK Subs" at bounding box center [167, 247] width 264 height 14
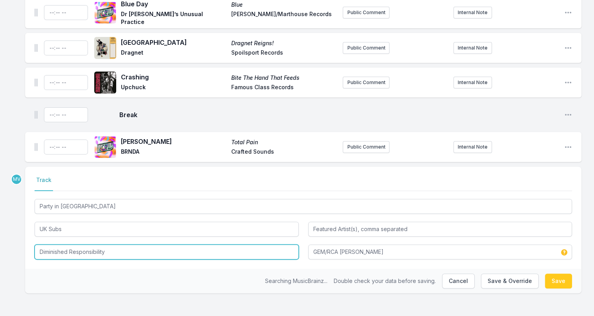
click at [128, 254] on input "Diminished Responsibility" at bounding box center [167, 251] width 264 height 15
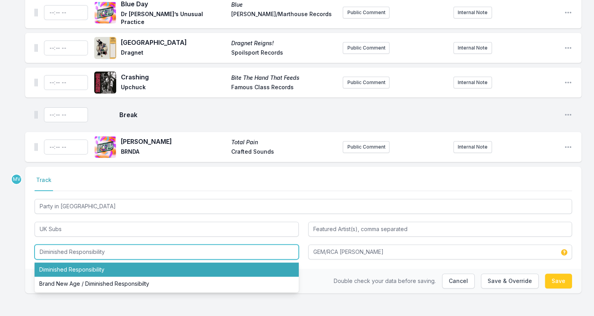
click at [75, 266] on li "Diminished Responsibility" at bounding box center [167, 269] width 264 height 14
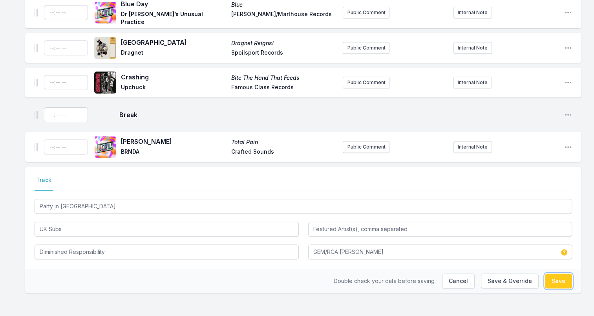
click at [555, 274] on button "Save" at bounding box center [558, 280] width 27 height 15
type input "Party in Paris (single version) (single version)"
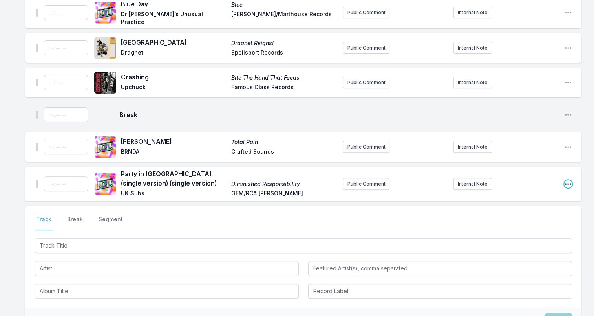
click at [555, 183] on icon "Open playlist item options" at bounding box center [568, 184] width 6 height 2
click at [518, 211] on button "Edit Track Details" at bounding box center [528, 214] width 88 height 14
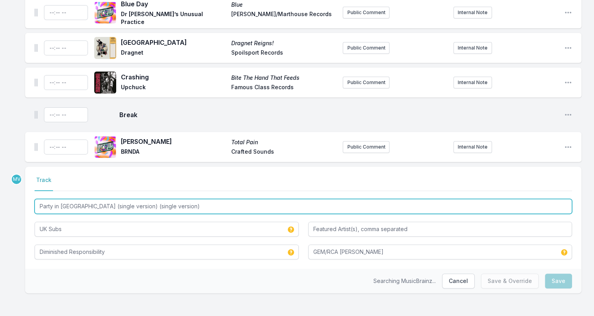
drag, startPoint x: 74, startPoint y: 206, endPoint x: 83, endPoint y: 207, distance: 9.1
click at [83, 207] on input "Party in Paris (single version) (single version)" at bounding box center [304, 206] width 538 height 15
drag, startPoint x: 167, startPoint y: 204, endPoint x: 75, endPoint y: 208, distance: 92.0
click at [75, 208] on input "Party in Paris (single version) (single version)" at bounding box center [304, 206] width 538 height 15
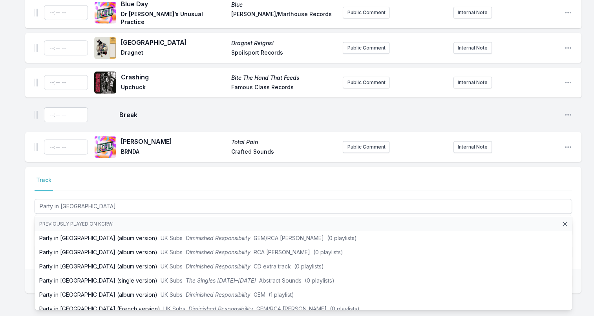
click at [5, 218] on div "Mating Call of Eastern Gray Treefrog Sounds of North American Frogs Charles Bog…" at bounding box center [297, 86] width 594 height 464
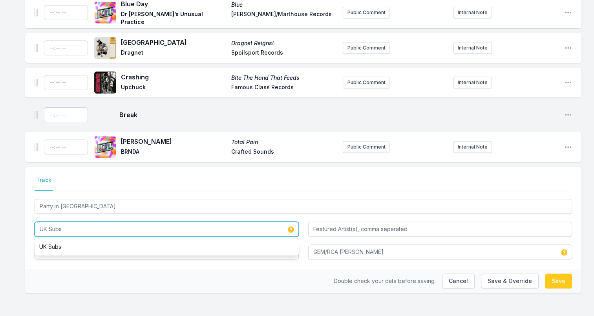
click at [82, 225] on input "UK Subs" at bounding box center [167, 229] width 264 height 15
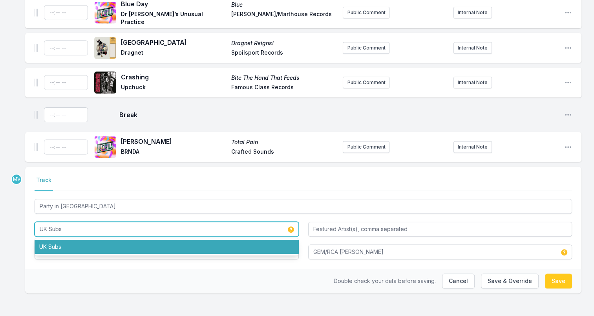
click at [60, 244] on li "UK Subs" at bounding box center [167, 247] width 264 height 14
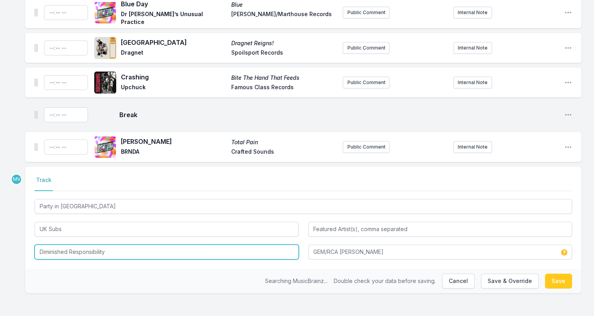
click at [64, 251] on input "Diminished Responsibility" at bounding box center [167, 251] width 264 height 15
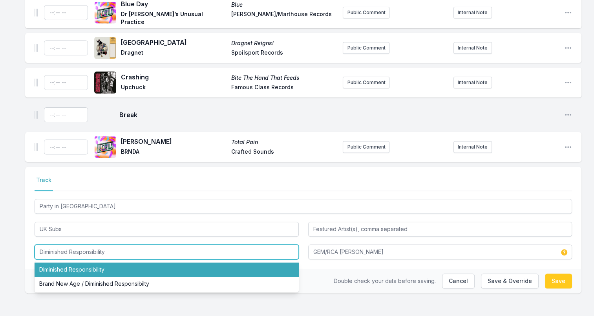
click at [63, 266] on li "Diminished Responsibility" at bounding box center [167, 269] width 264 height 14
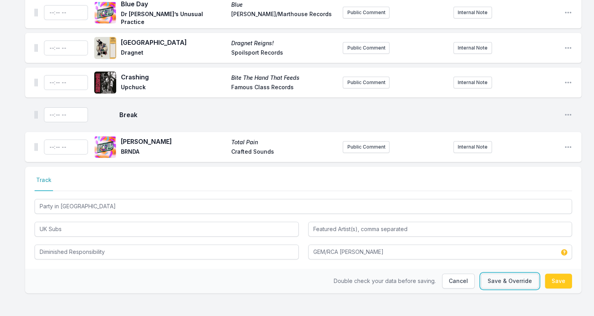
click at [511, 275] on button "Save & Override" at bounding box center [510, 280] width 58 height 15
type input "Party in Paris (single version) (single version)"
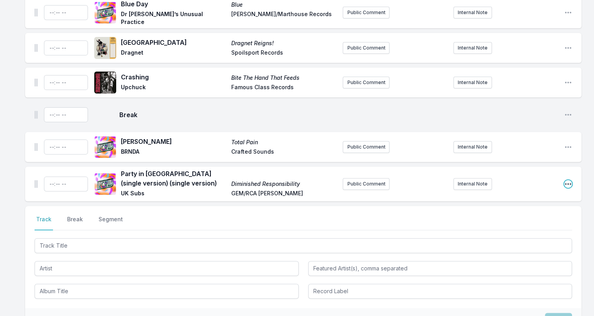
click at [555, 183] on icon "Open playlist item options" at bounding box center [568, 184] width 8 height 8
click at [503, 213] on button "Edit Track Details" at bounding box center [528, 214] width 88 height 14
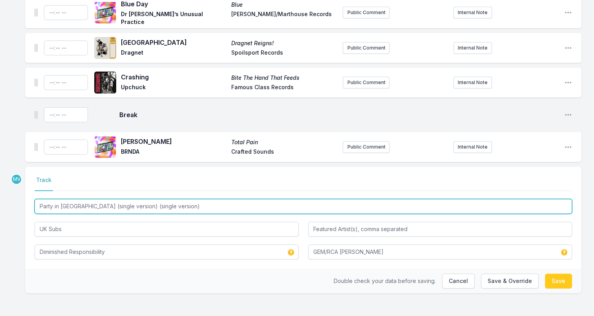
drag, startPoint x: 81, startPoint y: 206, endPoint x: 302, endPoint y: 205, distance: 220.8
click at [308, 211] on input "Party in Paris (single version) (single version)" at bounding box center [304, 206] width 538 height 15
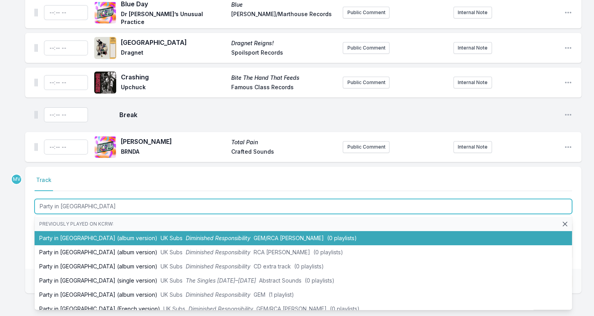
click at [327, 236] on span "(0 playlists)" at bounding box center [342, 238] width 30 height 7
type input "Party in Paris (single version) (single version)"
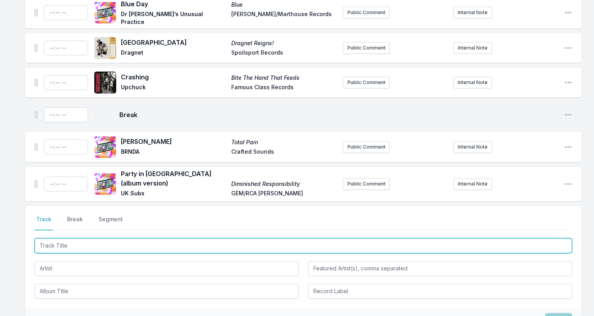
click at [112, 240] on input "Track Title" at bounding box center [304, 245] width 538 height 15
paste input "Datsu Hikage No Onna"
type input "Datsu Hikage No Onna"
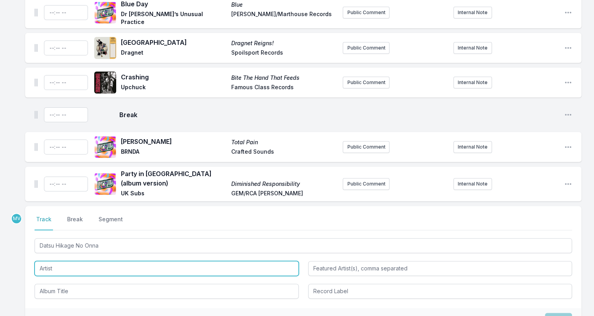
click at [72, 262] on input "Artist" at bounding box center [167, 268] width 264 height 15
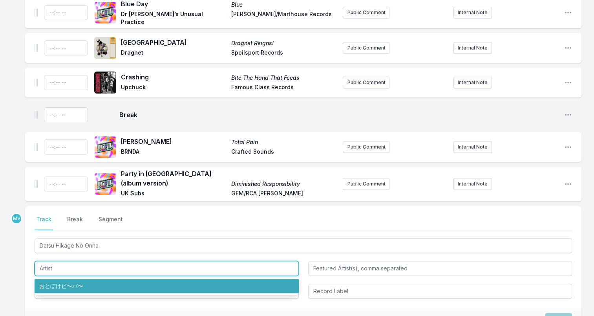
click at [45, 261] on input "Artist" at bounding box center [167, 268] width 264 height 15
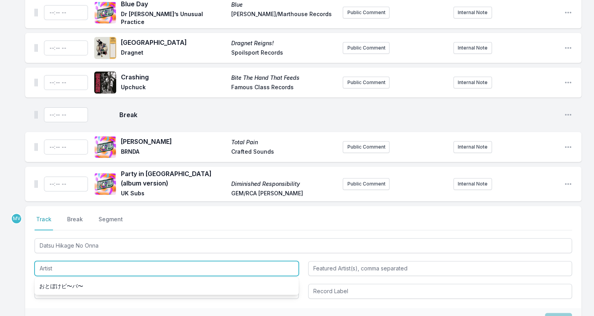
paste input "Otoboke Beaver"
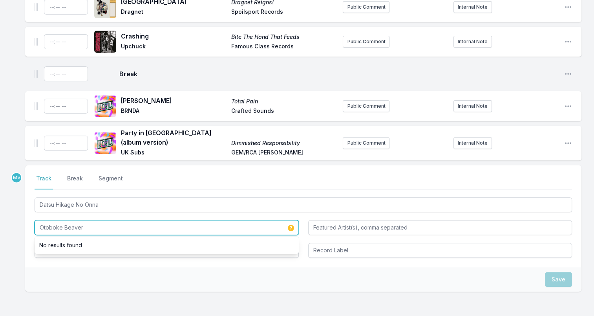
scroll to position [306, 0]
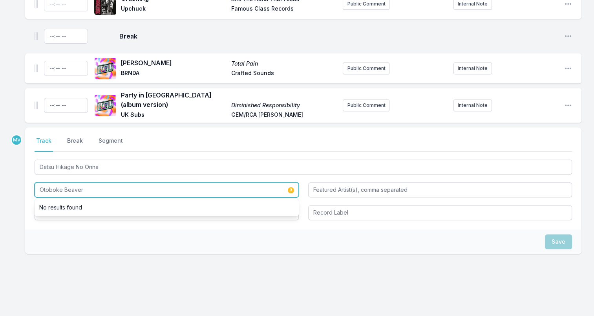
type input "Otoboke Beaver"
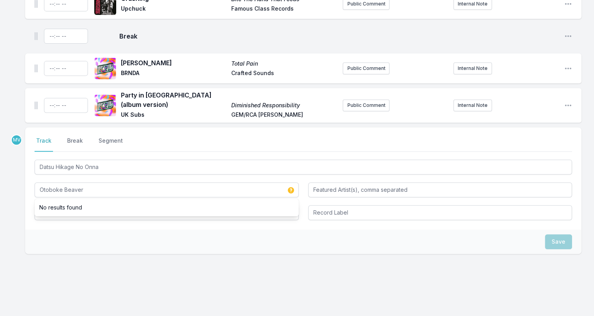
click at [89, 217] on div "Select a tab Track Break Segment Track Break Segment Datsu Hikage No Onna Otobo…" at bounding box center [303, 178] width 557 height 102
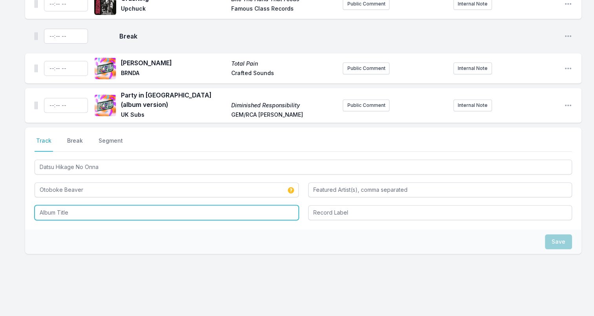
click at [82, 209] on input "Album Title" at bounding box center [167, 212] width 264 height 15
paste input "Itekoma Hits"
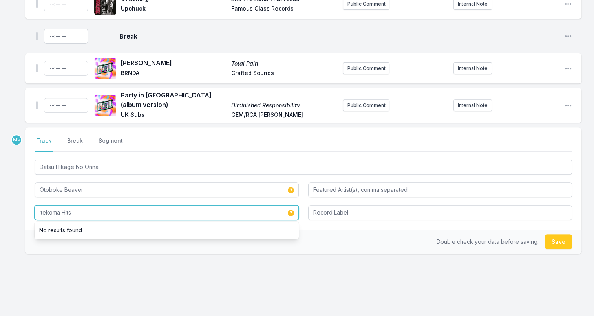
type input "Itekoma Hits"
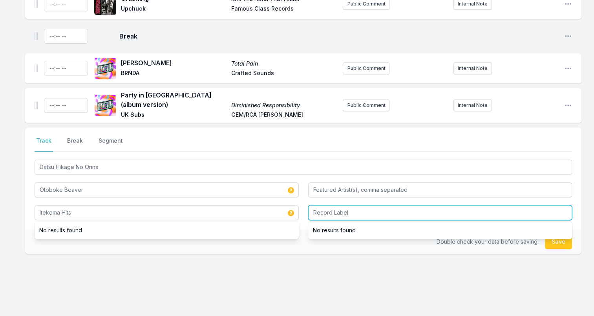
click at [346, 206] on input "Record Label" at bounding box center [440, 212] width 264 height 15
paste input "Damnably"
type input "Damnably"
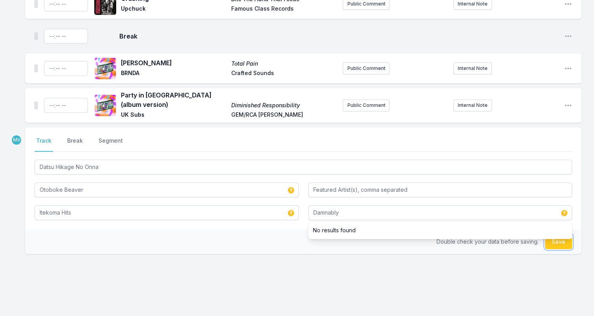
click at [552, 238] on button "Save" at bounding box center [558, 241] width 27 height 15
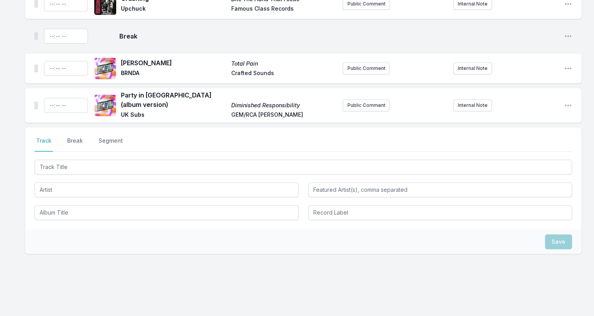
scroll to position [341, 0]
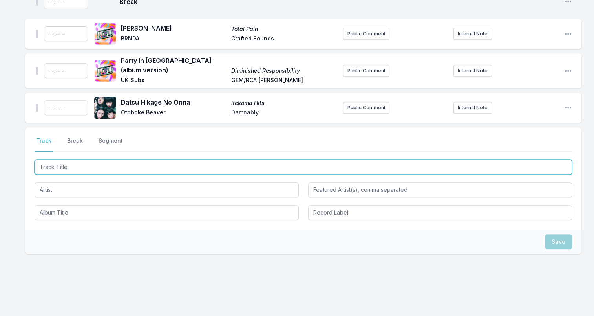
click at [81, 159] on input "Track Title" at bounding box center [304, 166] width 538 height 15
paste input "Mi"
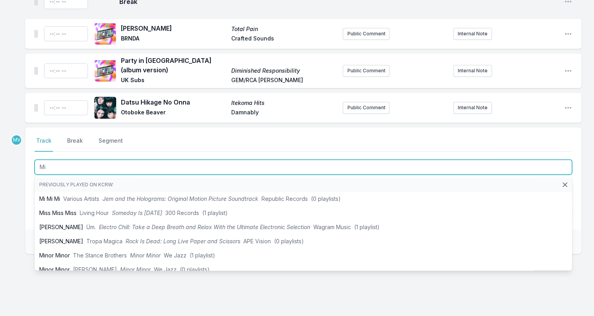
type input "Mi"
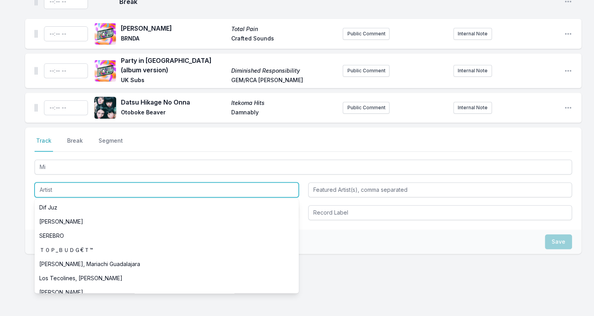
click at [54, 185] on input "Artist" at bounding box center [167, 189] width 264 height 15
paste input "7FO"
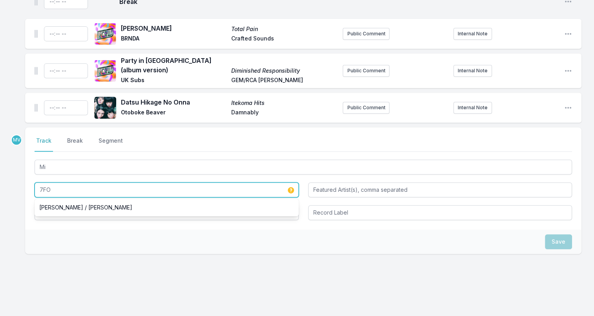
type input "7FO"
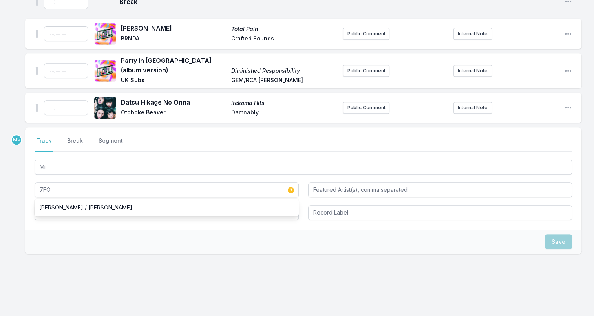
click at [58, 229] on div "Save" at bounding box center [303, 241] width 557 height 24
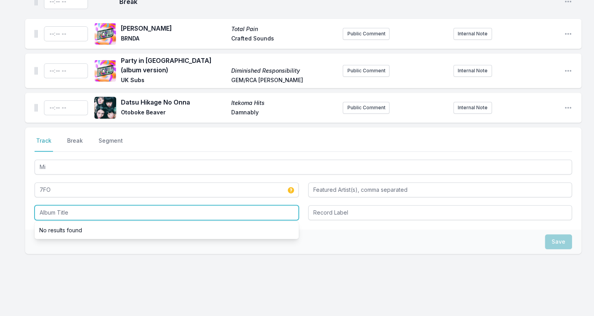
click at [64, 208] on input "Album Title" at bounding box center [167, 212] width 264 height 15
paste input "Ryu No Nukegara"
type input "Ryu No Nukegara"
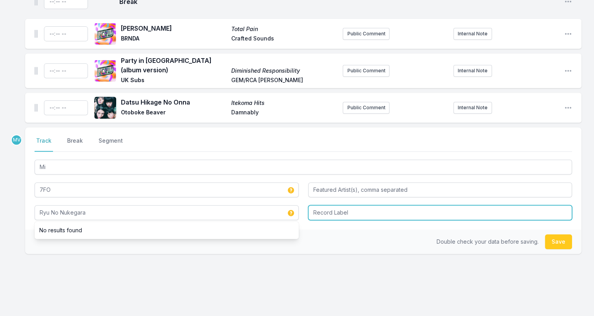
click at [361, 205] on input "Record Label" at bounding box center [440, 212] width 264 height 15
paste input "EM Records"
type input "EM Records"
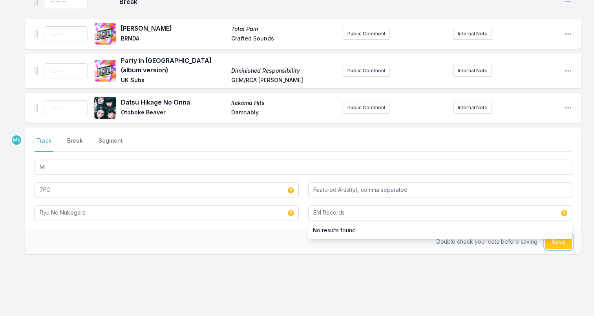
click at [555, 237] on button "Save" at bounding box center [558, 241] width 27 height 15
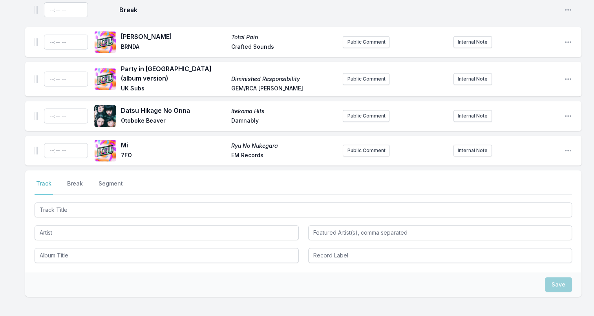
scroll to position [376, 0]
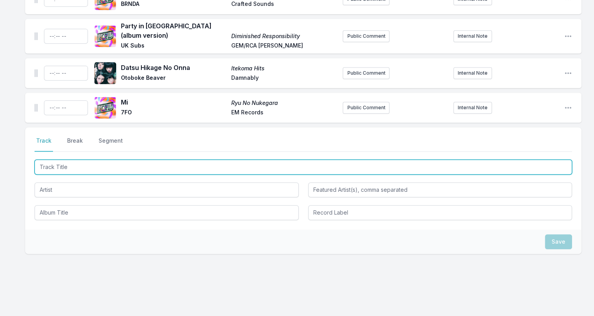
click at [50, 159] on input "Track Title" at bounding box center [304, 166] width 538 height 15
paste input "122 Hours of Fear"
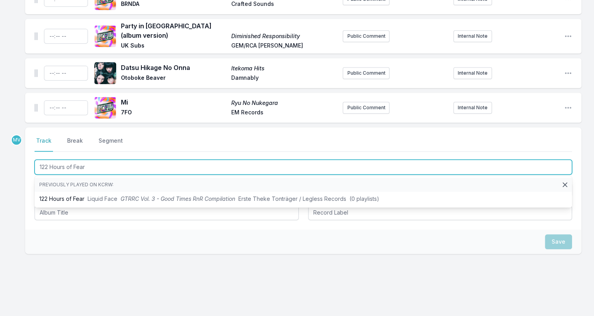
type input "122 Hours of Fear"
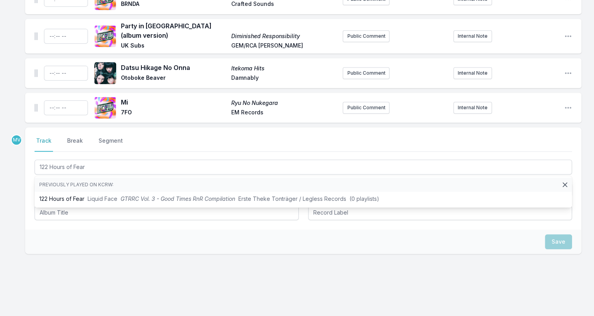
click at [40, 218] on div "Select a tab Track Break Segment Track Break Segment 122 Hours of Fear Previous…" at bounding box center [303, 178] width 557 height 102
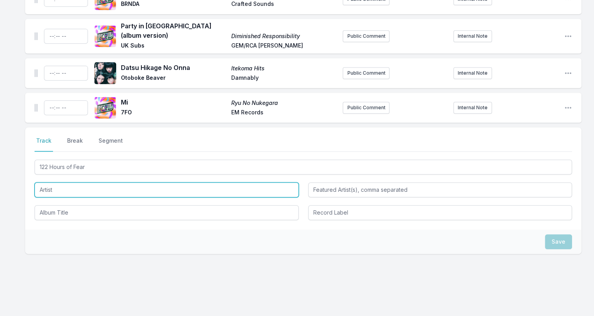
click at [54, 182] on input "Artist" at bounding box center [167, 189] width 264 height 15
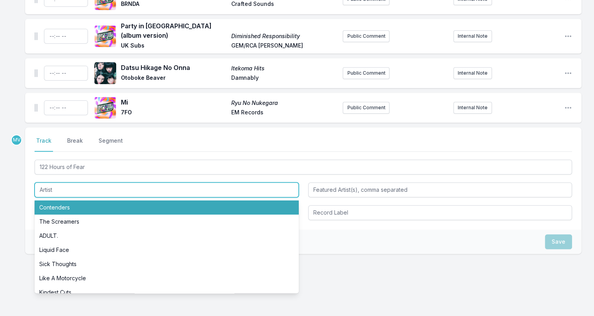
click at [111, 184] on input "Artist" at bounding box center [167, 189] width 264 height 15
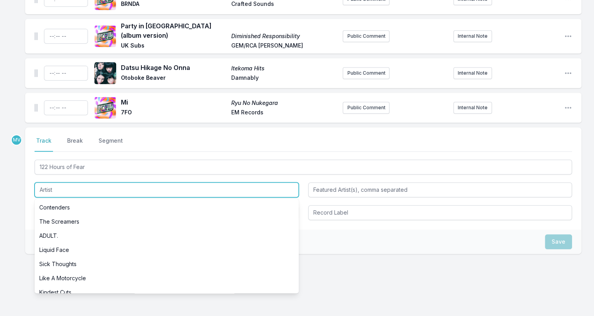
paste input "Le Shok"
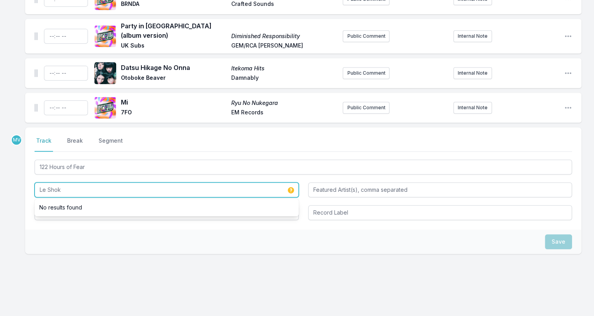
type input "Le Shok"
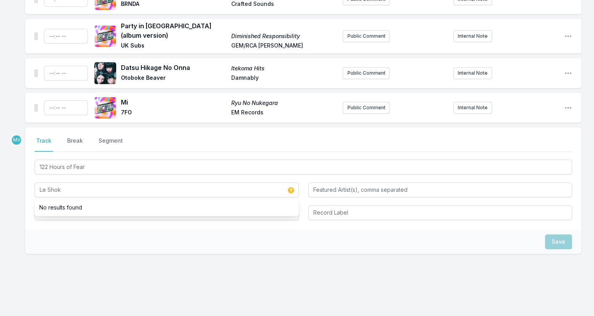
click at [53, 229] on div "Save" at bounding box center [303, 241] width 557 height 24
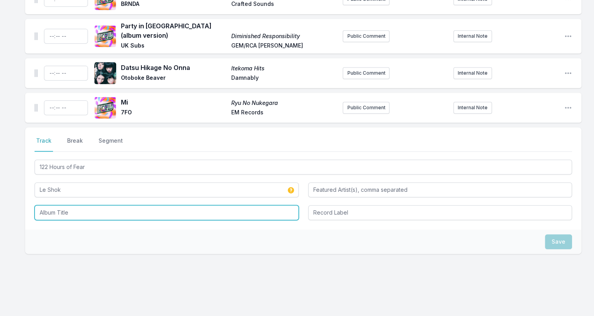
click at [64, 208] on input "Album Title" at bounding box center [167, 212] width 264 height 15
click at [77, 207] on input "Album Title" at bounding box center [167, 212] width 264 height 15
paste input "The CIA split 7”"
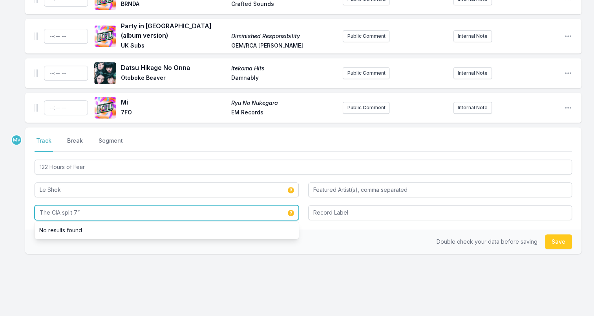
drag, startPoint x: 62, startPoint y: 204, endPoint x: 40, endPoint y: 204, distance: 22.0
click at [40, 205] on input "The CIA split 7”" at bounding box center [167, 212] width 264 height 15
click at [71, 205] on input "split 7”" at bounding box center [167, 212] width 264 height 15
paste input "The CIA"
type input "split 7” w/The CIA"
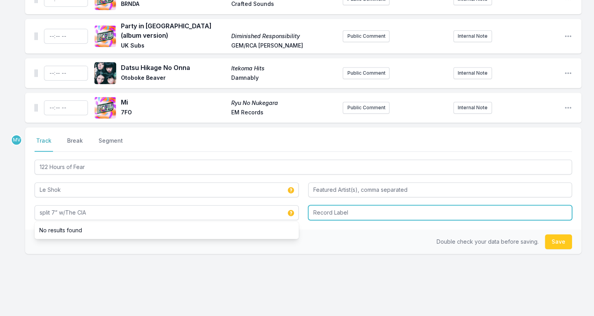
click at [376, 205] on input "Record Label" at bounding box center [440, 212] width 264 height 15
click at [353, 205] on input "Record Label" at bounding box center [440, 212] width 264 height 15
paste input "In the Red Records"
type input "In the Red Records"
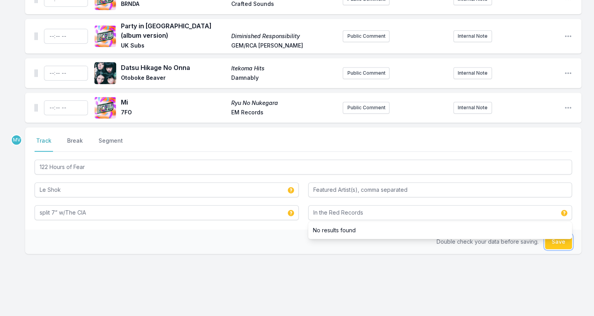
click at [555, 234] on button "Save" at bounding box center [558, 241] width 27 height 15
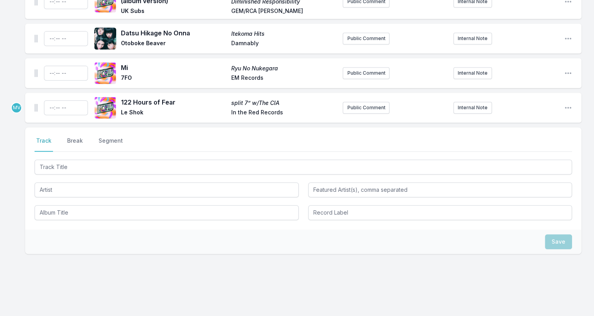
scroll to position [332, 0]
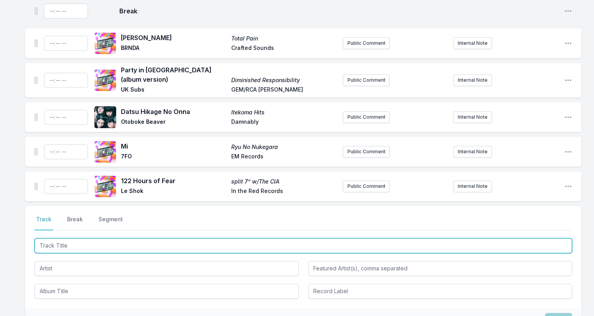
click at [54, 238] on input "Track Title" at bounding box center [304, 245] width 538 height 15
paste input "’99”"
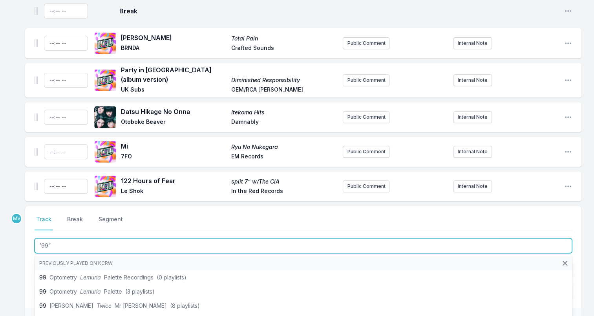
type input "’99"
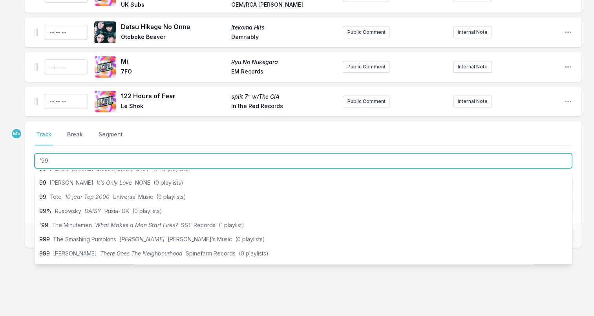
scroll to position [79, 0]
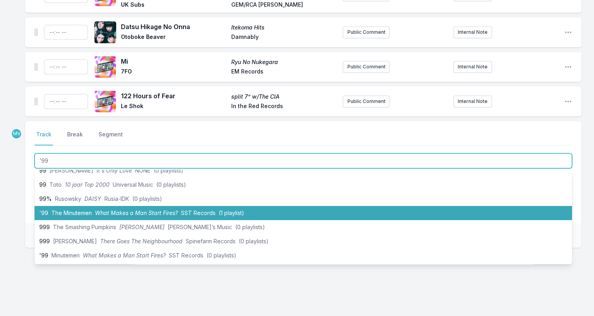
click at [171, 209] on span "What Makes a Man Start Fires?" at bounding box center [136, 212] width 83 height 7
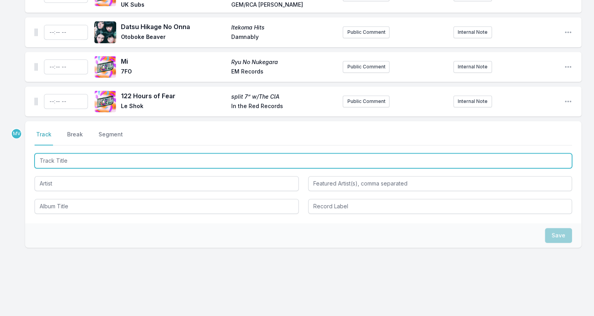
scroll to position [451, 0]
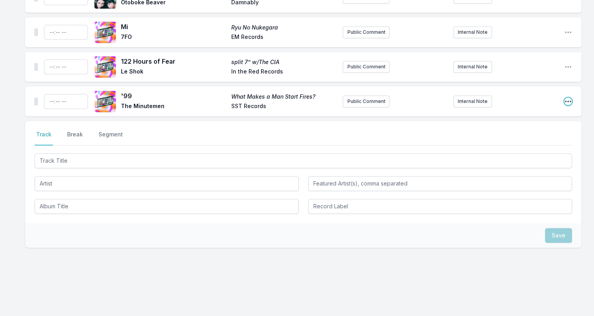
click at [555, 97] on icon "Open playlist item options" at bounding box center [568, 101] width 8 height 8
click at [500, 124] on button "Edit Track Details" at bounding box center [528, 131] width 88 height 14
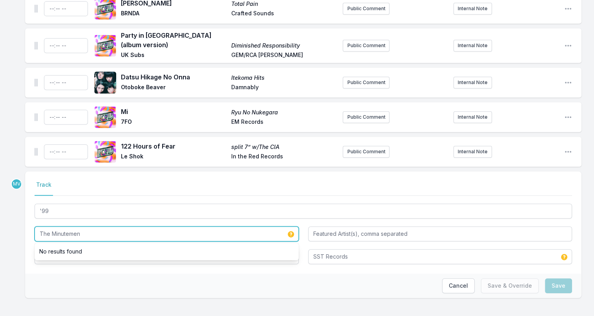
click at [41, 226] on input "The Minutemen" at bounding box center [167, 233] width 264 height 15
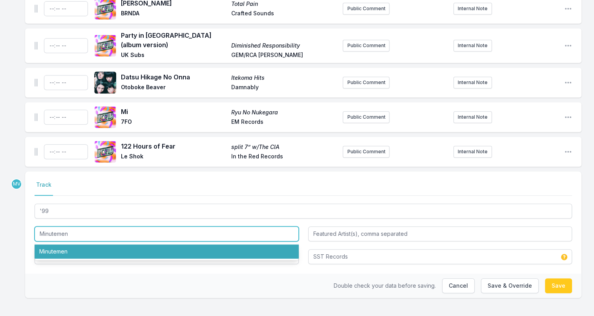
click at [44, 244] on li "Minutemen" at bounding box center [167, 251] width 264 height 14
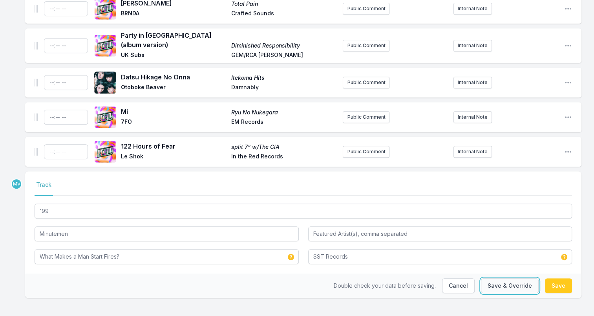
click at [514, 279] on button "Save & Override" at bounding box center [510, 285] width 58 height 15
type input "The Minutemen"
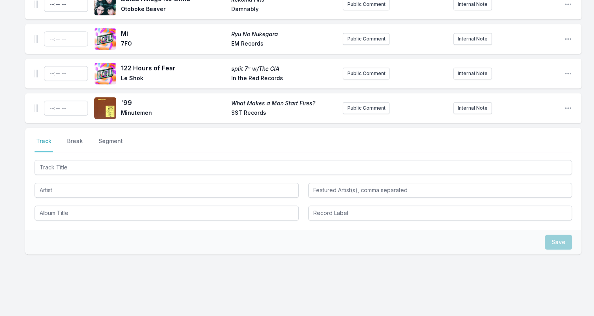
scroll to position [451, 0]
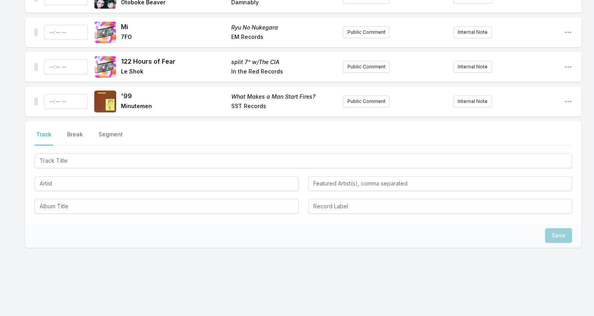
click at [71, 130] on button "Break" at bounding box center [75, 137] width 19 height 15
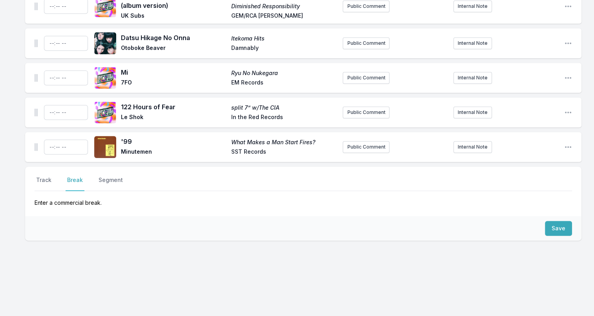
scroll to position [399, 0]
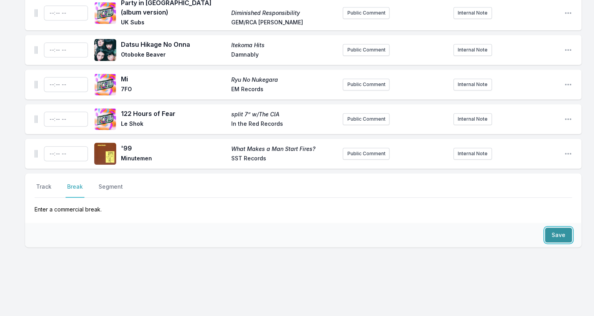
click at [555, 227] on button "Save" at bounding box center [558, 234] width 27 height 15
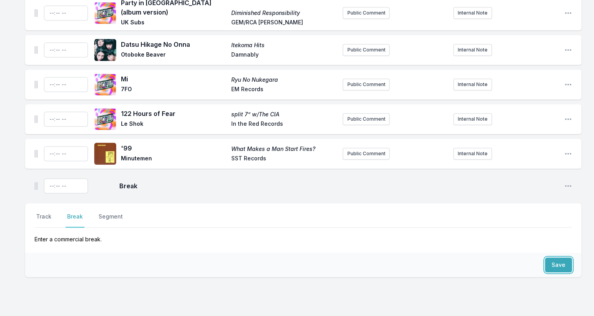
scroll to position [429, 0]
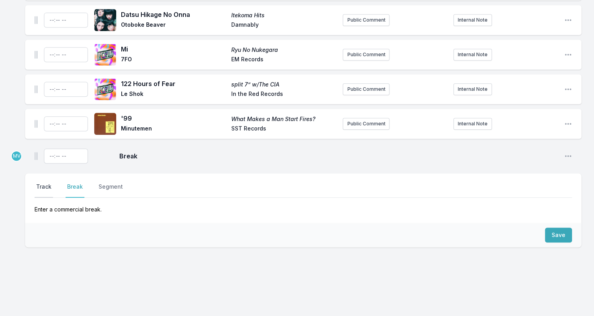
click at [36, 183] on button "Track" at bounding box center [44, 190] width 18 height 15
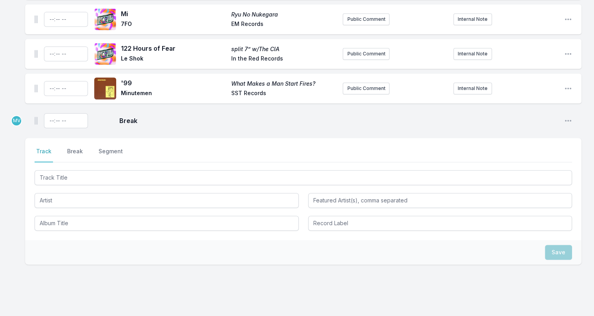
scroll to position [481, 0]
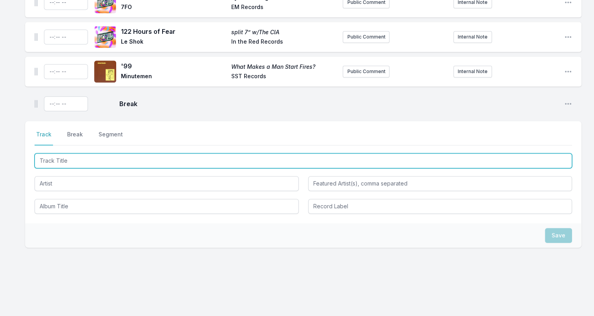
click at [60, 155] on input "Track Title" at bounding box center [304, 160] width 538 height 15
paste input "Cut Out Bin"
type input "Cut Out Bin"
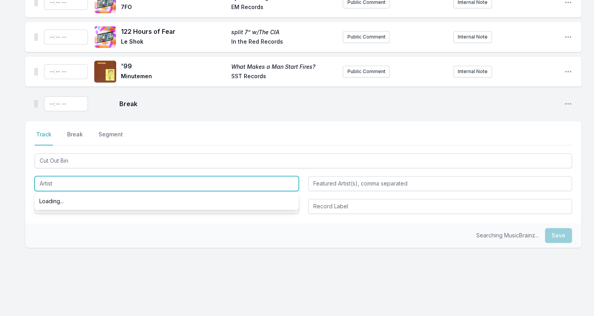
click at [58, 177] on input "Artist" at bounding box center [167, 183] width 264 height 15
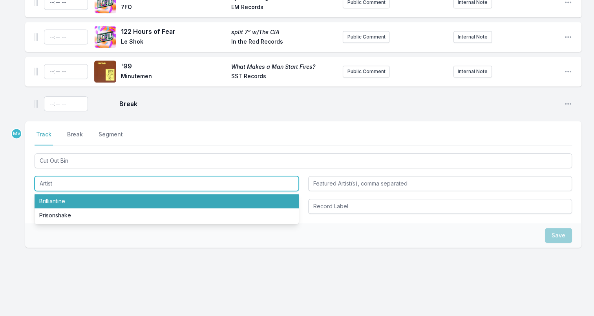
click at [59, 176] on input "Artist" at bounding box center [167, 183] width 264 height 15
click at [54, 179] on input "Artist" at bounding box center [167, 183] width 264 height 15
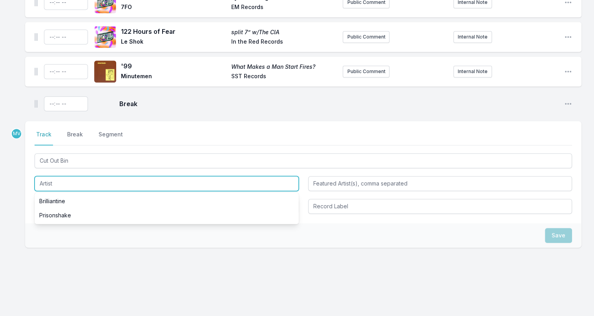
paste input "XYZ"
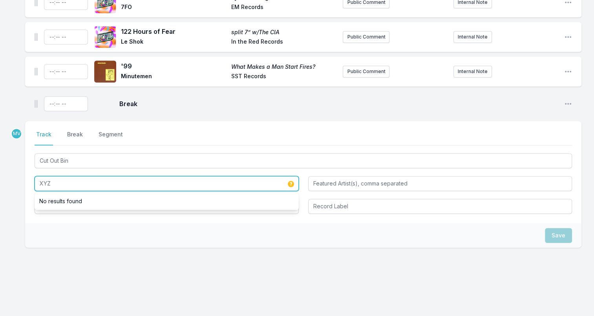
type input "XYZ"
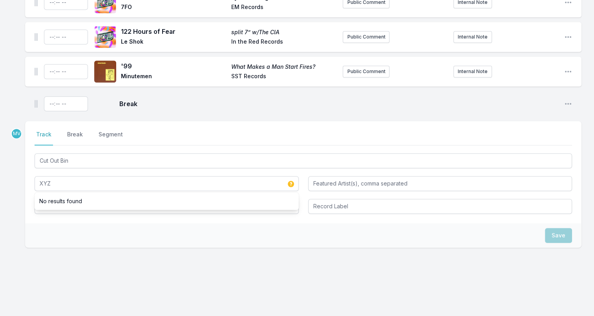
click at [44, 213] on div "Select a tab Track Break Segment Track Break Segment Cut Out Bin XYZ No results…" at bounding box center [303, 172] width 557 height 102
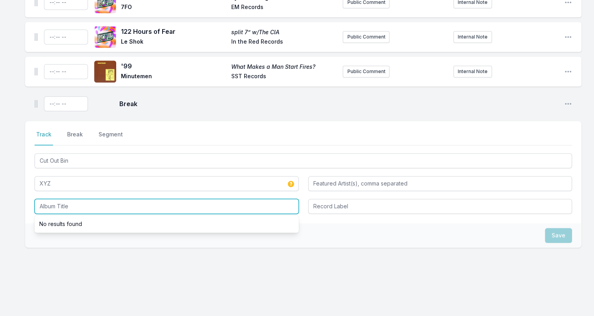
click at [48, 204] on input "Album Title" at bounding box center [167, 206] width 264 height 15
click at [50, 199] on input "Album Title" at bounding box center [167, 206] width 264 height 15
paste input "Plays the Classics"
type input "Plays the Classics"
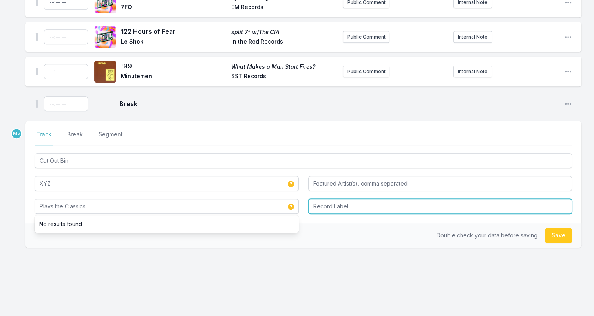
click at [326, 199] on input "Record Label" at bounding box center [440, 206] width 264 height 15
paste input "Plagiarist Records"
type input "Plagiarist Records"
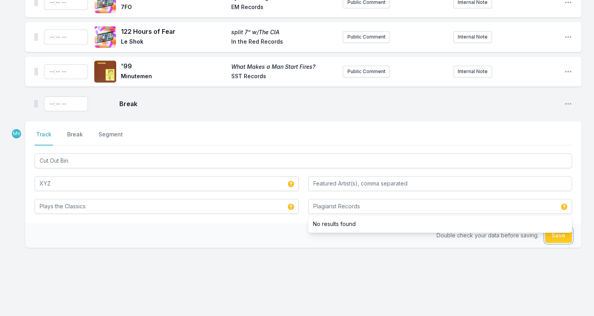
click at [555, 228] on button "Save" at bounding box center [558, 235] width 27 height 15
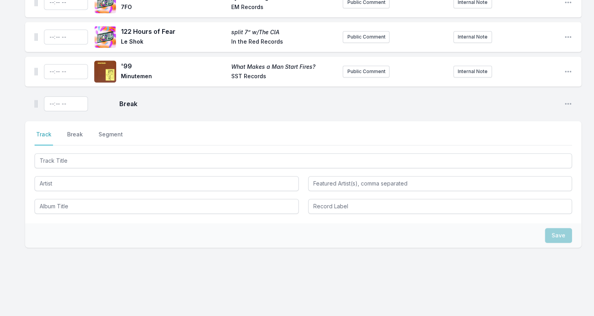
scroll to position [515, 0]
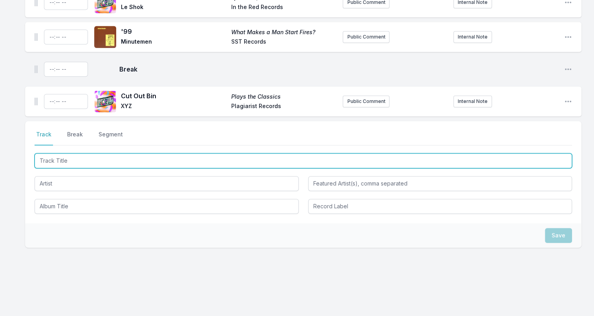
click at [99, 159] on input "Track Title" at bounding box center [304, 160] width 538 height 15
paste input "[PERSON_NAME] IV"
type input "[PERSON_NAME] IV"
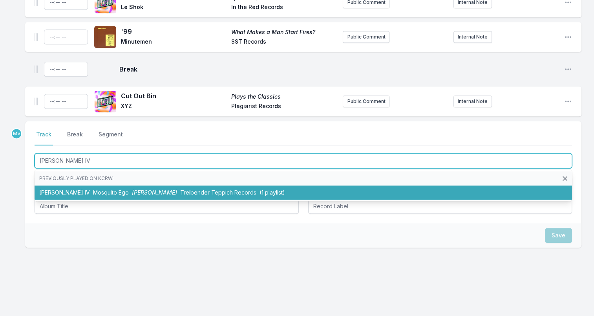
click at [104, 189] on li "Glomb IV Mosquito Ego Glomb Treibender Teppich Records (1 playlist)" at bounding box center [304, 192] width 538 height 14
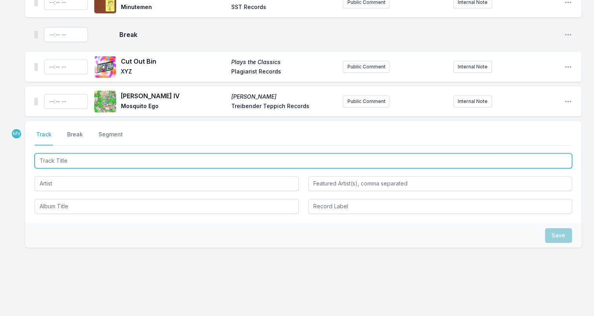
click at [122, 154] on input "Track Title" at bounding box center [304, 160] width 538 height 15
paste input "Slang King"
type input "Slang King"
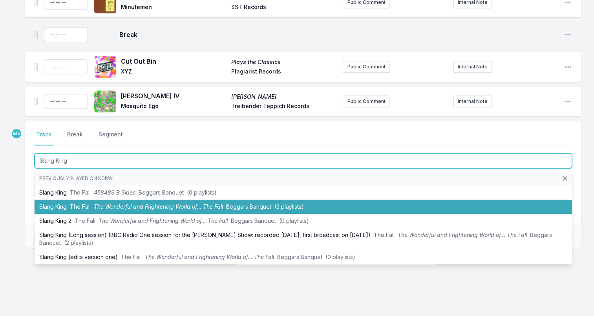
click at [115, 203] on span "The Wonderful and Frightening World of… The Fall" at bounding box center [158, 206] width 129 height 7
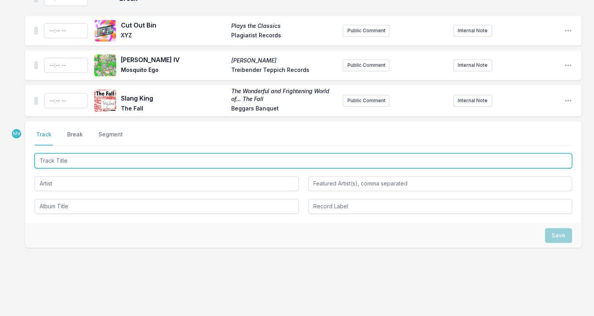
paste input "Requiem #1"
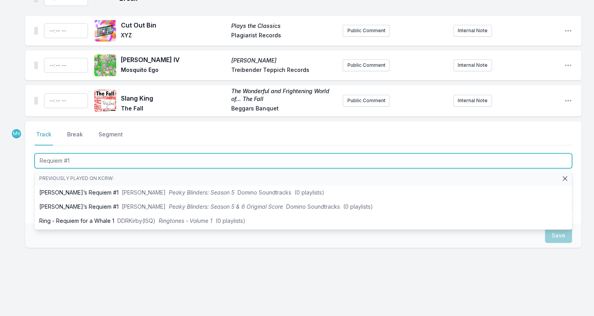
type input "Requiem #1"
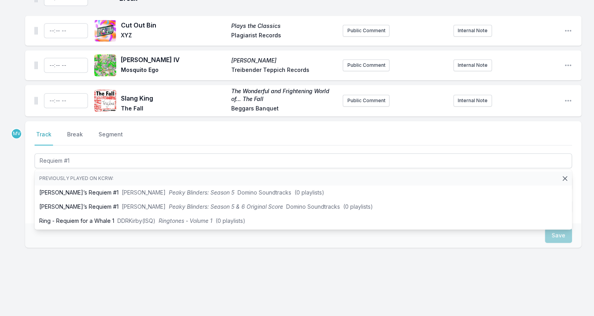
click at [170, 230] on div "Save" at bounding box center [303, 235] width 557 height 24
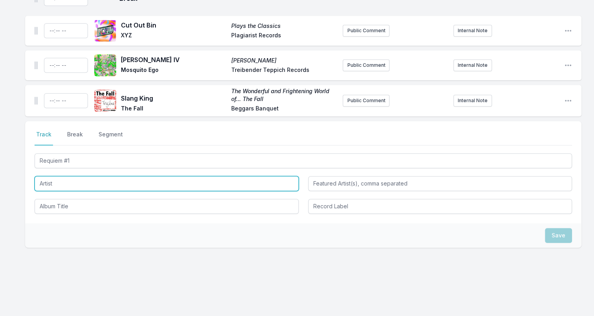
click at [60, 176] on input "Artist" at bounding box center [167, 183] width 264 height 15
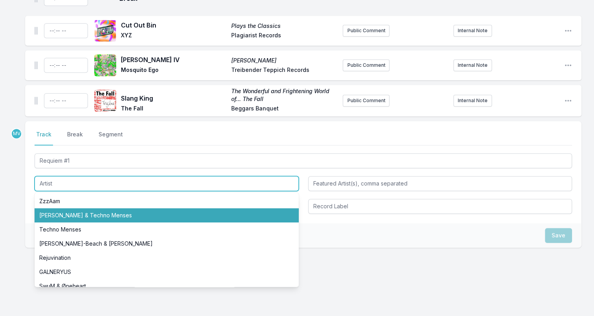
click at [135, 211] on li "Kimihide Kusafuka & Techno Menses" at bounding box center [167, 215] width 264 height 14
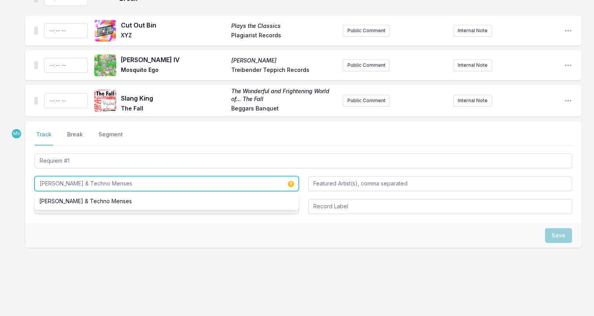
paste input "K2/K. Kusafuka* & Techno Menses"
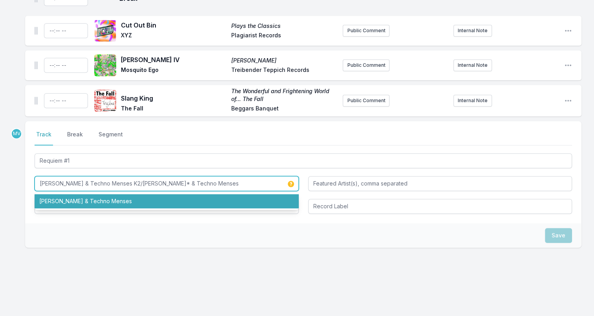
drag, startPoint x: 136, startPoint y: 174, endPoint x: 147, endPoint y: 176, distance: 10.3
click at [145, 176] on input "Kimihide Kusafuka & Techno Menses K2/K. Kusafuka* & Techno Menses" at bounding box center [167, 183] width 264 height 15
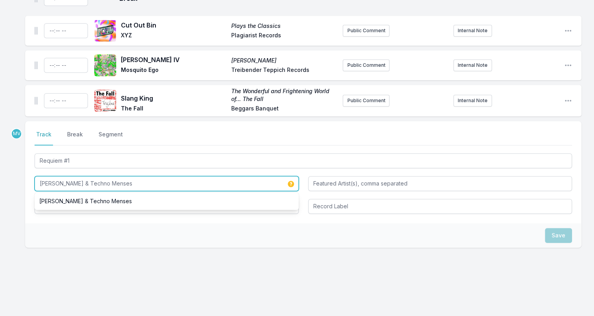
paste input "K2/"
type input "K2/[PERSON_NAME] & Techno Menses"
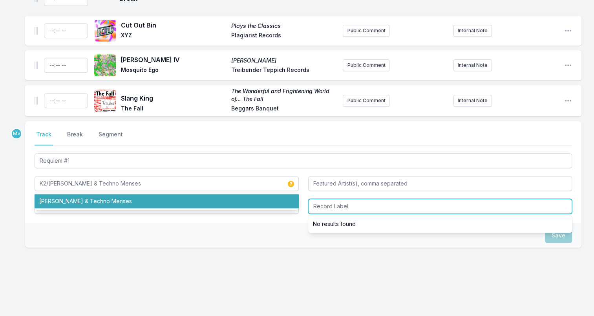
click at [353, 203] on input "Record Label" at bounding box center [440, 206] width 264 height 15
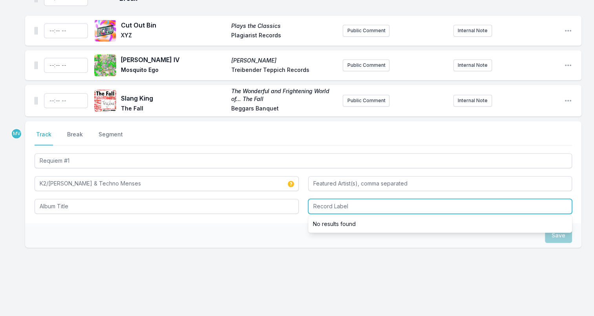
paste input "Bitter Lake Recordings"
type input "Bitter Lake Recordings"
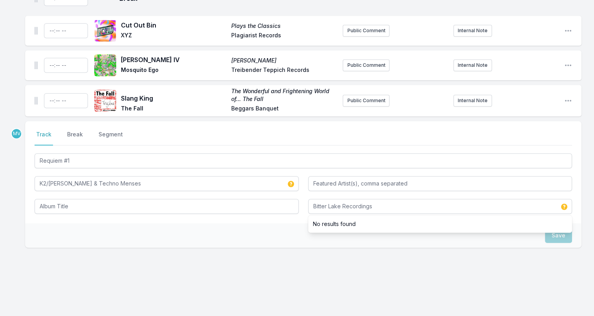
click at [100, 208] on div "Select a tab Track Break Segment Track Break Segment Requiem #1 K2/Kimihide Kus…" at bounding box center [303, 172] width 557 height 102
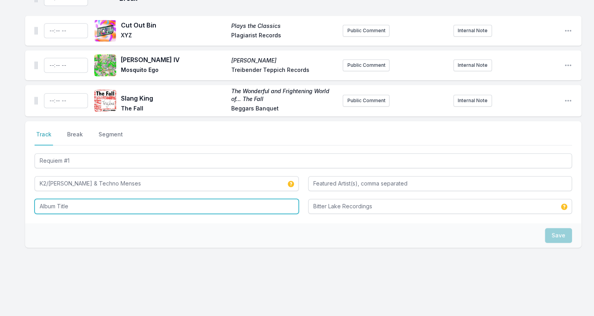
click at [104, 199] on input "Album Title" at bounding box center [167, 206] width 264 height 15
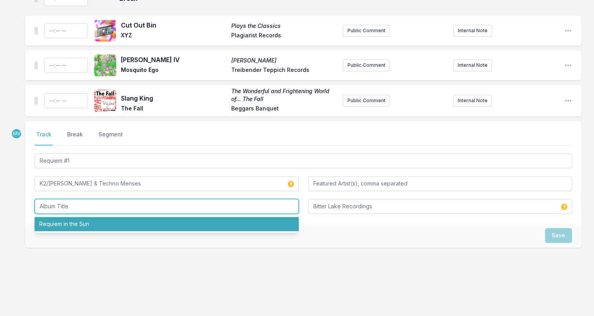
click at [97, 223] on li "Requiem in the Sun" at bounding box center [167, 224] width 264 height 14
type input "Requiem in the Sun"
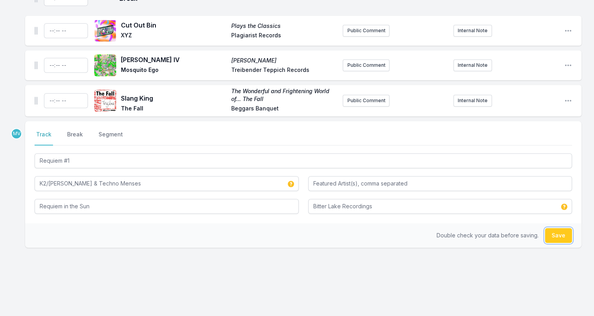
click at [553, 229] on button "Save" at bounding box center [558, 235] width 27 height 15
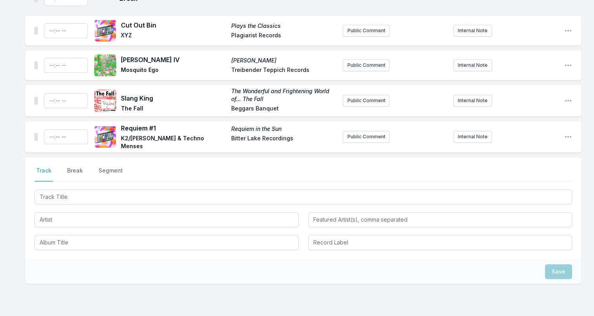
scroll to position [622, 0]
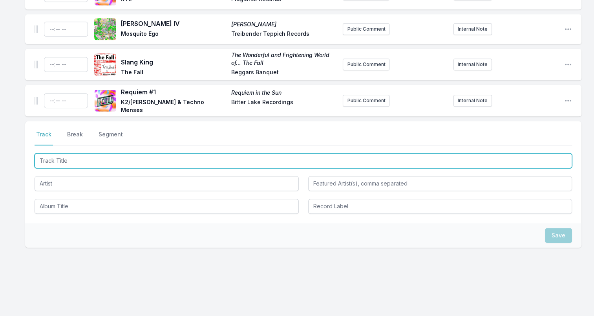
click at [97, 154] on input "Track Title" at bounding box center [304, 160] width 538 height 15
paste input "Ich Meine"
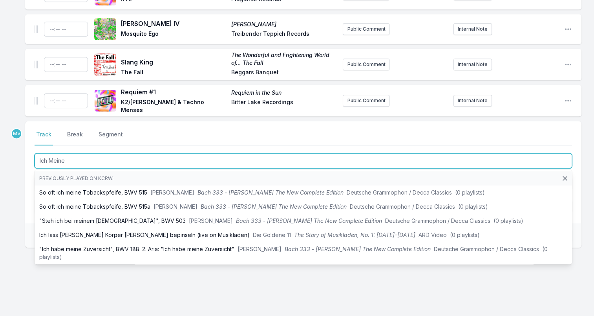
type input "Ich Meine"
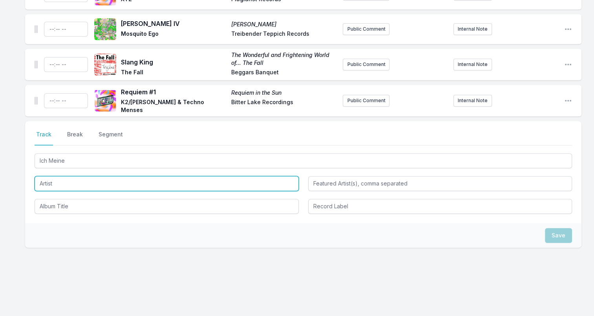
click at [64, 176] on input "Artist" at bounding box center [167, 183] width 264 height 15
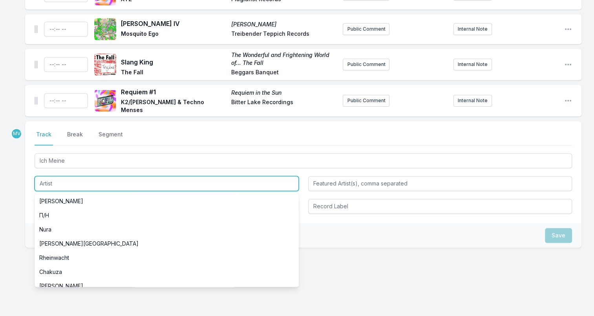
click at [64, 176] on input "Artist" at bounding box center [167, 183] width 264 height 15
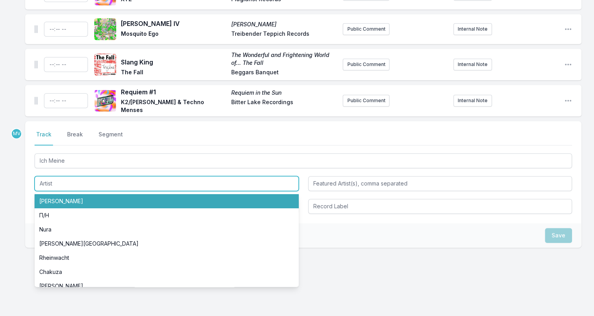
paste input "Paloma 004"
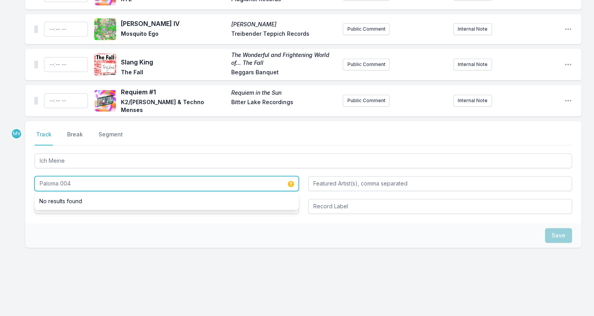
type input "Paloma 004"
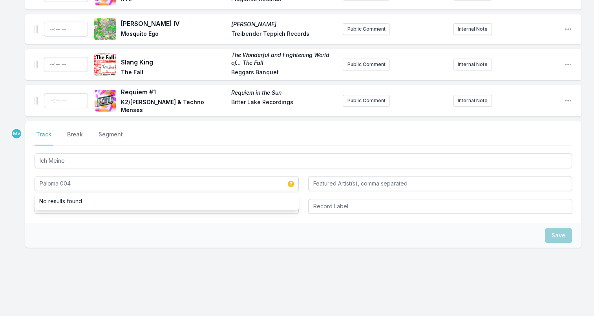
click at [64, 223] on div "Save" at bounding box center [303, 235] width 557 height 24
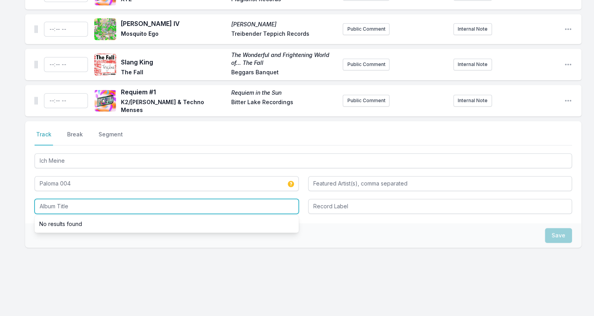
click at [67, 202] on input "Album Title" at bounding box center [167, 206] width 264 height 15
paste input "lles Fängt Neu An"
type input "lles Fängt Neu An"
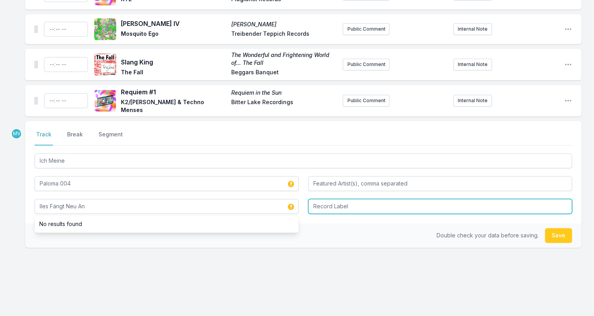
click at [354, 199] on input "Record Label" at bounding box center [440, 206] width 264 height 15
click at [381, 201] on input "Record Label" at bounding box center [440, 206] width 264 height 15
paste input "Fettkakao"
type input "Fettkakao"
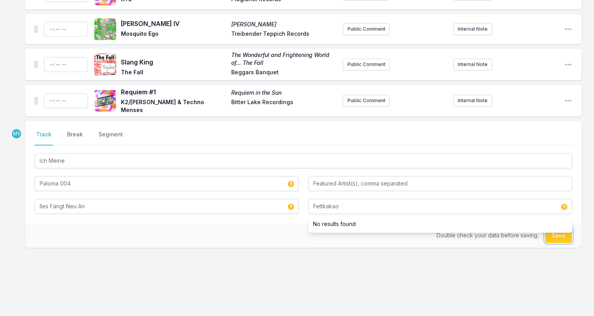
click at [555, 228] on button "Save" at bounding box center [558, 235] width 27 height 15
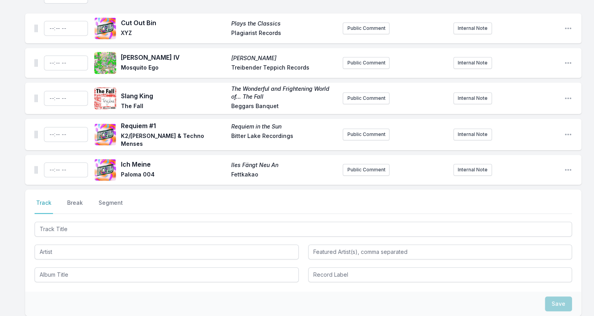
scroll to position [657, 0]
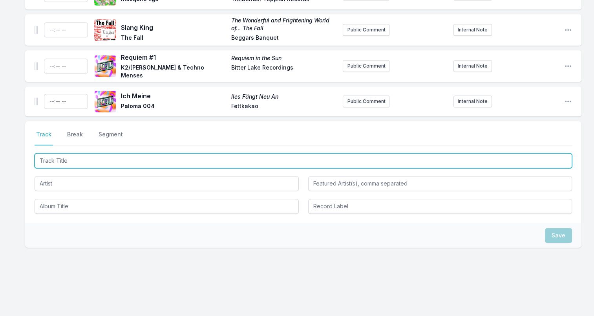
click at [126, 153] on input "Track Title" at bounding box center [304, 160] width 538 height 15
paste input "[PERSON_NAME]"
type input "[PERSON_NAME]"
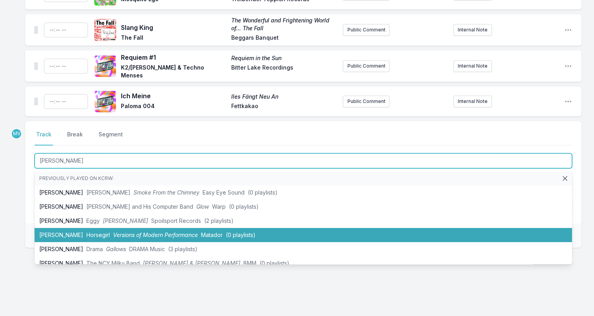
click at [118, 232] on li "Billy Horsegirl Versions of Modern Performance Matador (0 playlists)" at bounding box center [304, 235] width 538 height 14
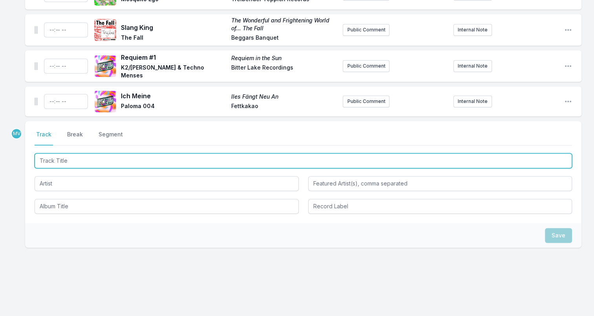
scroll to position [691, 0]
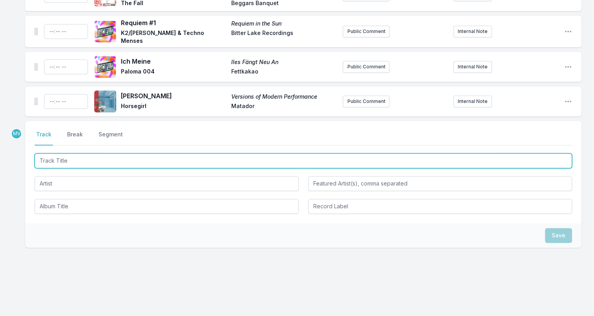
click at [78, 154] on input "Track Title" at bounding box center [304, 160] width 538 height 15
paste input "Black Rhythm Happening"
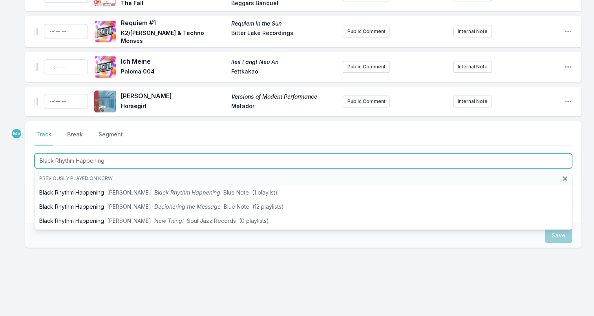
type input "Black Rhythm Happening"
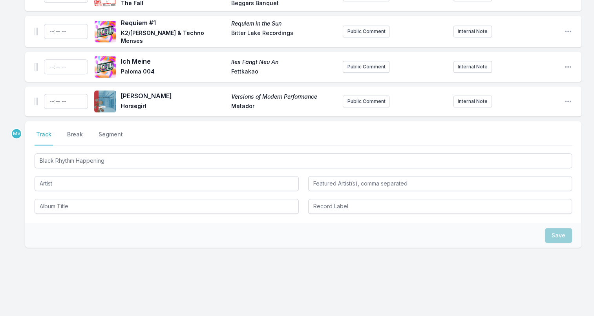
click at [95, 187] on div "Black Rhythm Happening" at bounding box center [304, 183] width 538 height 62
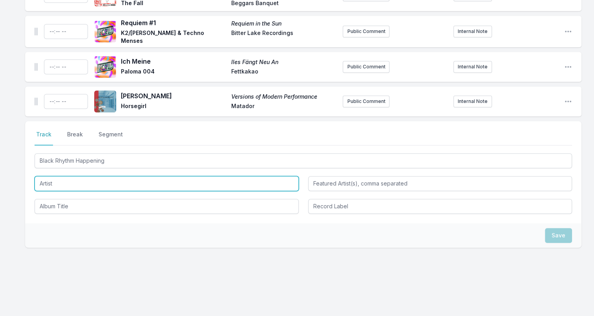
click at [97, 180] on input "Artist" at bounding box center [167, 183] width 264 height 15
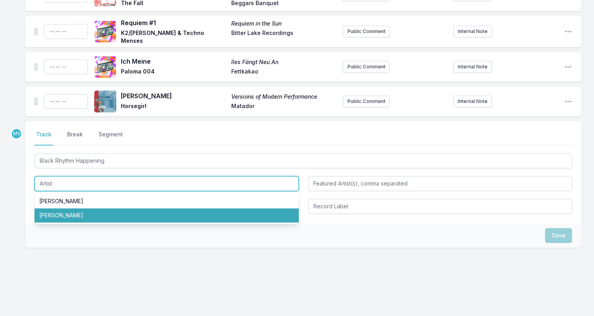
click at [77, 208] on li "[PERSON_NAME]" at bounding box center [167, 215] width 264 height 14
type input "[PERSON_NAME]"
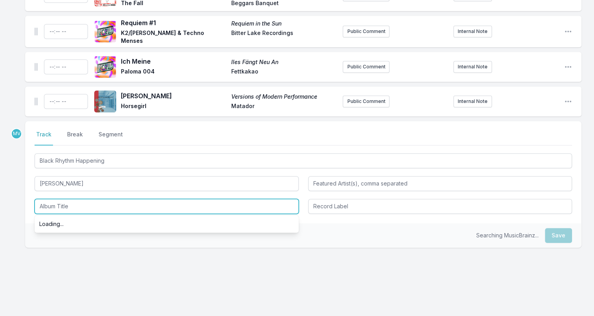
click at [80, 201] on input "Album Title" at bounding box center [167, 206] width 264 height 15
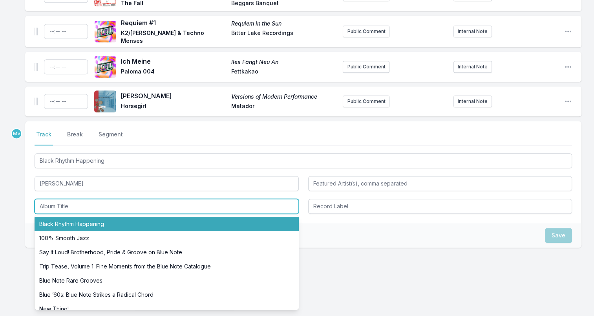
click at [81, 218] on li "Black Rhythm Happening" at bounding box center [167, 224] width 264 height 14
type input "Black Rhythm Happening"
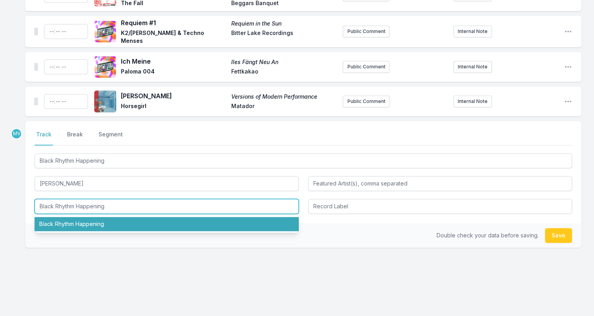
click at [48, 218] on li "Black Rhythm Happening" at bounding box center [167, 224] width 264 height 14
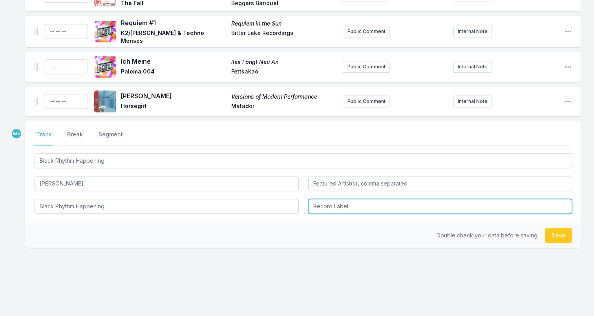
click at [335, 202] on input "Record Label" at bounding box center [440, 206] width 264 height 15
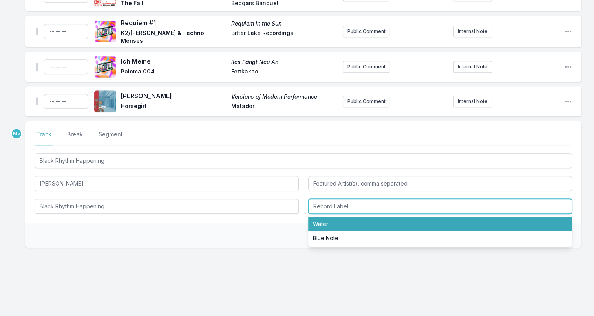
click at [332, 219] on li "Water" at bounding box center [440, 224] width 264 height 14
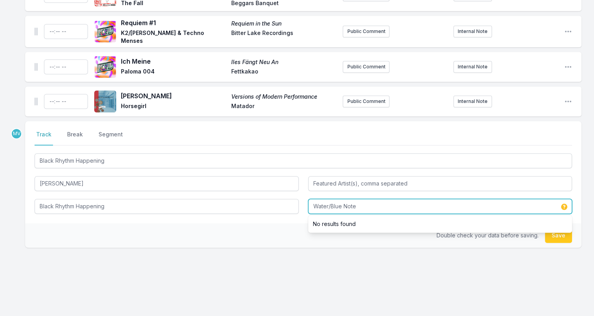
type input "Water/Blue Note"
drag, startPoint x: 331, startPoint y: 200, endPoint x: 357, endPoint y: 200, distance: 26.3
click at [356, 200] on input "Water/Blue Note" at bounding box center [440, 206] width 264 height 15
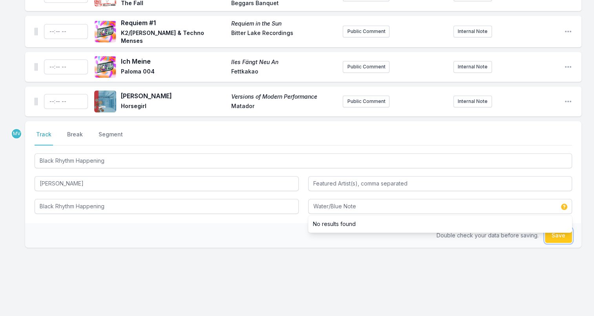
click at [555, 229] on button "Save" at bounding box center [558, 235] width 27 height 15
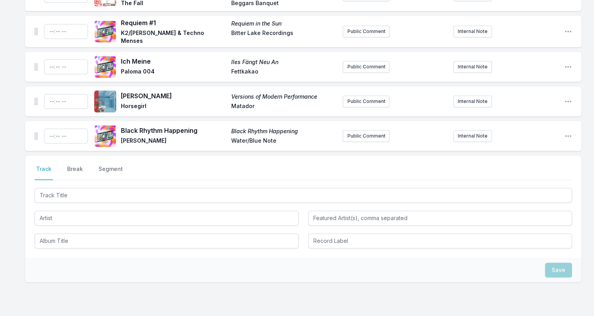
scroll to position [726, 0]
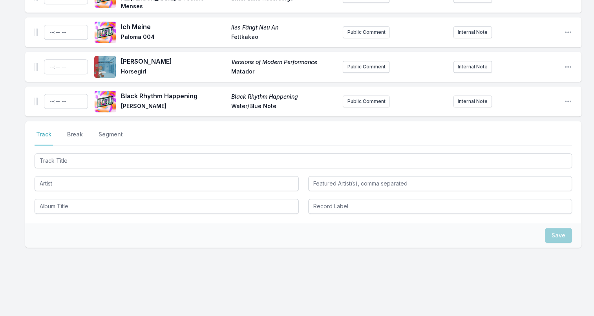
drag, startPoint x: 73, startPoint y: 132, endPoint x: 77, endPoint y: 134, distance: 4.6
click at [73, 132] on button "Break" at bounding box center [75, 137] width 19 height 15
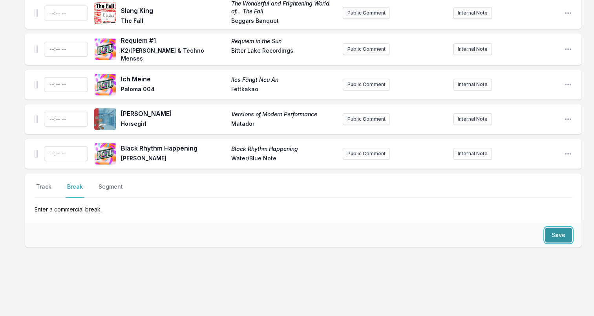
click at [555, 229] on button "Save" at bounding box center [558, 234] width 27 height 15
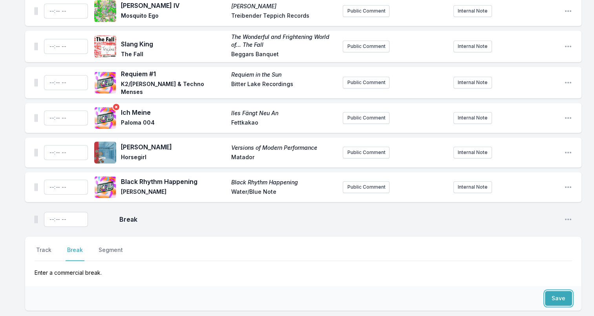
scroll to position [668, 0]
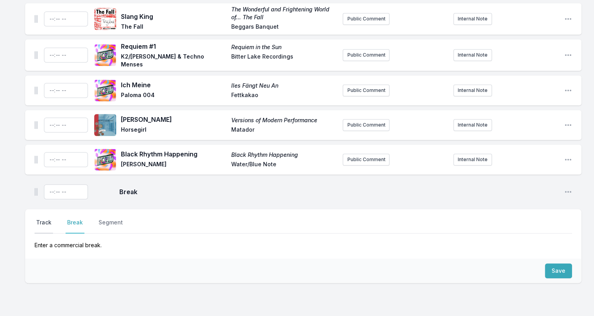
click at [37, 218] on button "Track" at bounding box center [44, 225] width 18 height 15
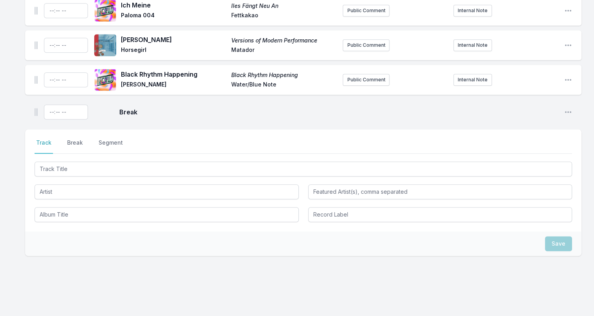
scroll to position [756, 0]
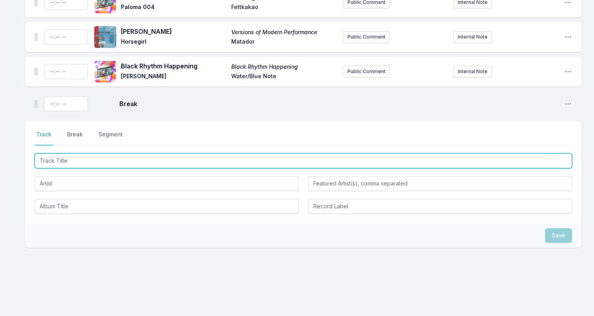
click at [85, 158] on input "Track Title" at bounding box center [304, 160] width 538 height 15
paste input "In the Underworld"
type input "In the Underworld"
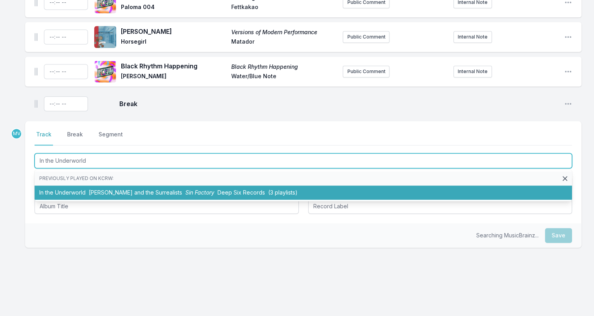
click at [93, 189] on span "[PERSON_NAME] and the Surrealists" at bounding box center [135, 192] width 93 height 7
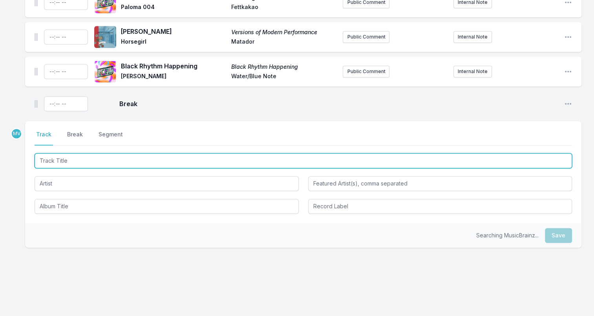
scroll to position [790, 0]
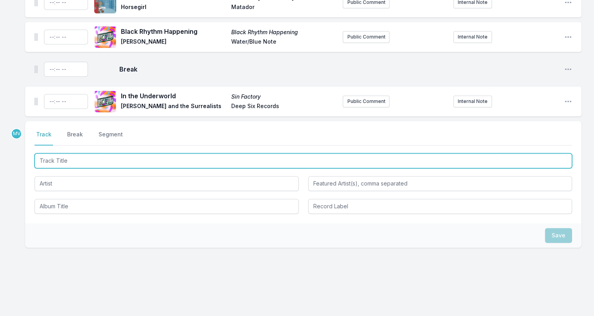
click at [107, 153] on input "Track Title" at bounding box center [304, 160] width 538 height 15
paste input "Black Train"
type input "Black Train"
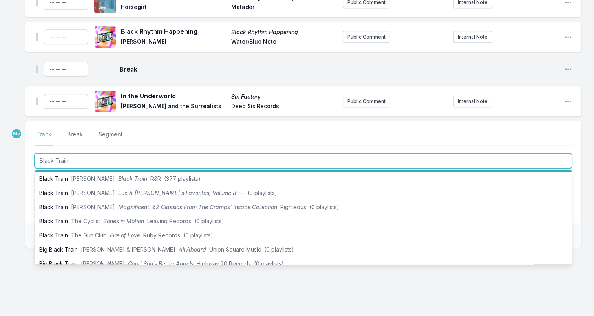
scroll to position [39, 0]
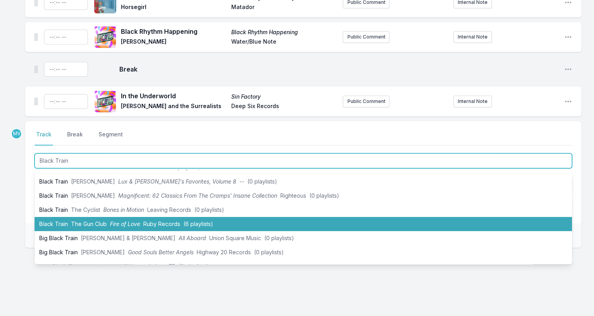
click at [92, 220] on span "The Gun Club" at bounding box center [89, 223] width 36 height 7
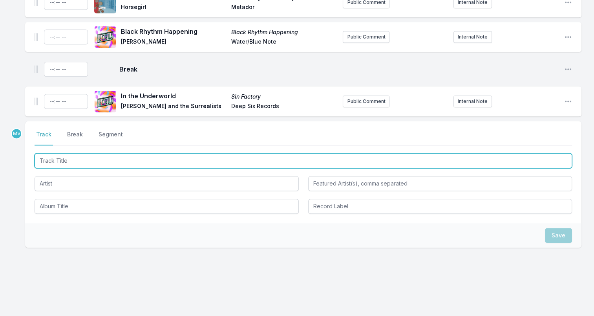
scroll to position [825, 0]
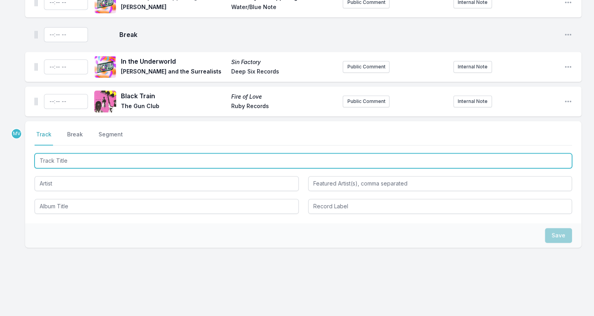
click at [65, 153] on input "Track Title" at bounding box center [304, 160] width 538 height 15
paste input "Commotion in the Ocean"
type input "Commotion in the Ocean"
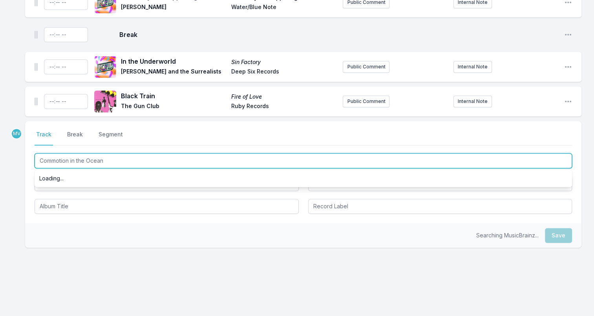
scroll to position [0, 0]
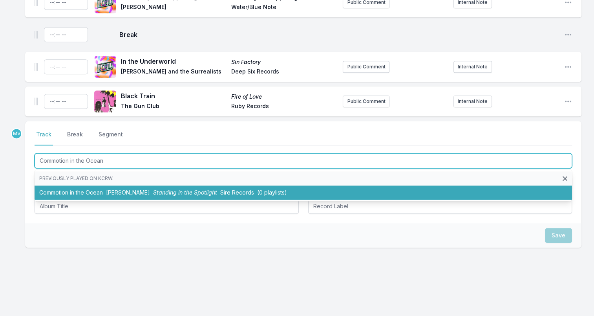
click at [165, 189] on span "Standing in the Spotlight" at bounding box center [185, 192] width 64 height 7
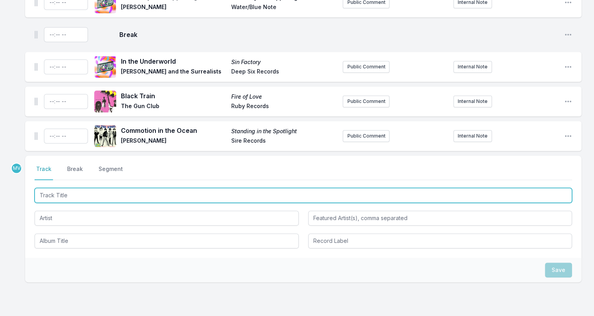
scroll to position [860, 0]
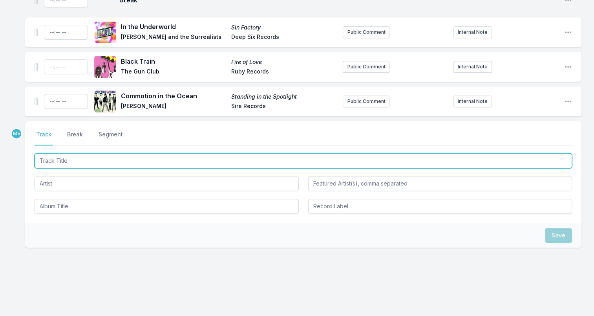
click at [62, 156] on input "Track Title" at bounding box center [304, 160] width 538 height 15
paste input "Memory of You"
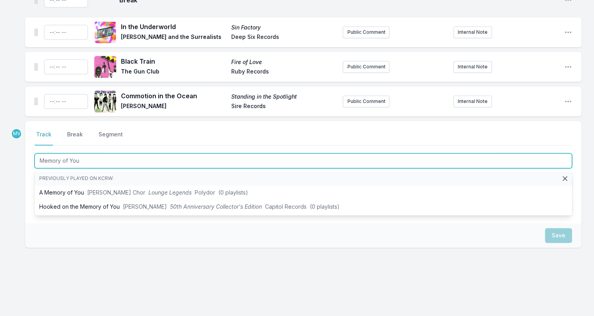
type input "Memory of You"
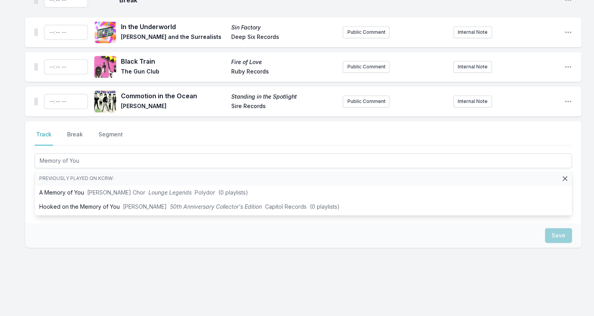
click at [58, 234] on div "Save" at bounding box center [303, 235] width 557 height 24
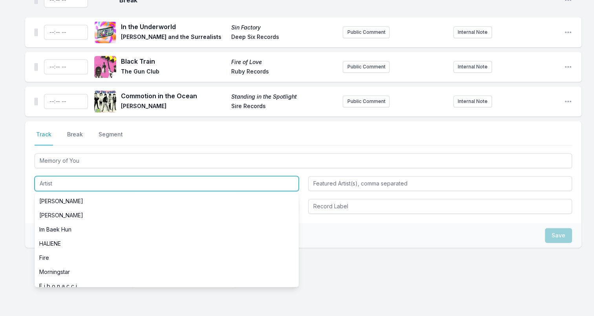
click at [60, 176] on input "Artist" at bounding box center [167, 183] width 264 height 15
click at [61, 176] on input "Artist" at bounding box center [167, 183] width 264 height 15
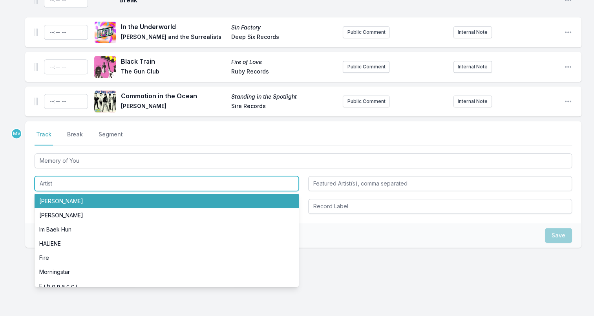
click at [58, 178] on input "Artist" at bounding box center [167, 183] width 264 height 15
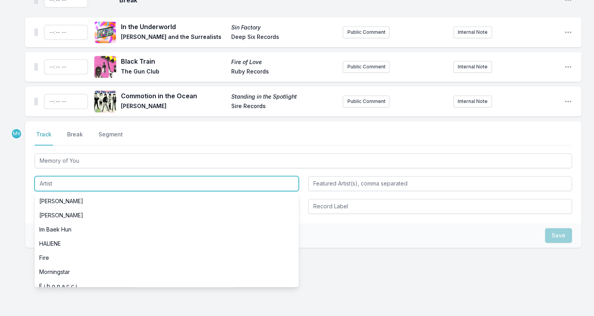
paste input "[PERSON_NAME]"
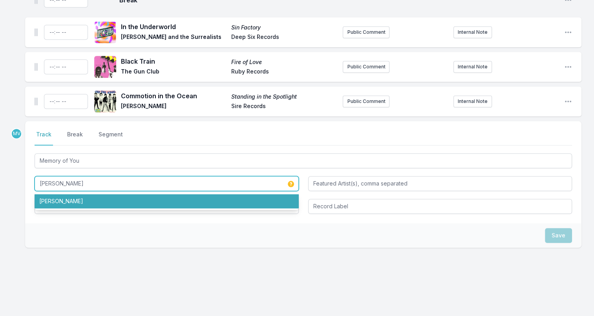
click at [79, 194] on li "[PERSON_NAME]" at bounding box center [167, 201] width 264 height 14
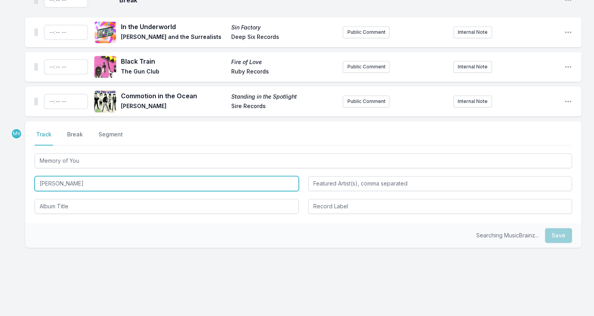
type input "[PERSON_NAME]"
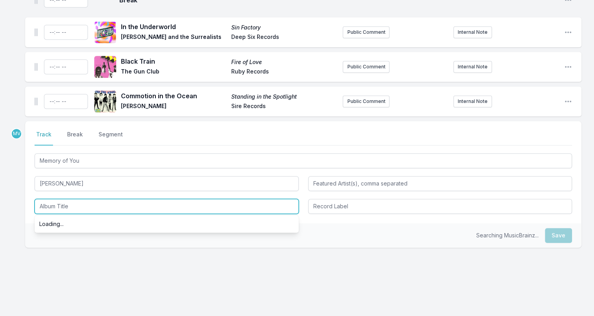
click at [79, 199] on input "Album Title" at bounding box center [167, 206] width 264 height 15
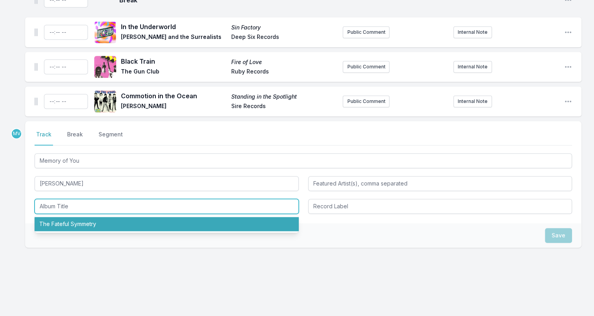
click at [84, 217] on li "The Fateful Symmetry" at bounding box center [167, 224] width 264 height 14
type input "The Fateful Symmetry"
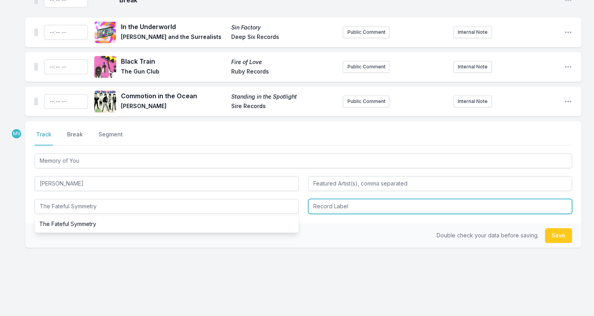
click at [331, 199] on input "Record Label" at bounding box center [440, 206] width 264 height 15
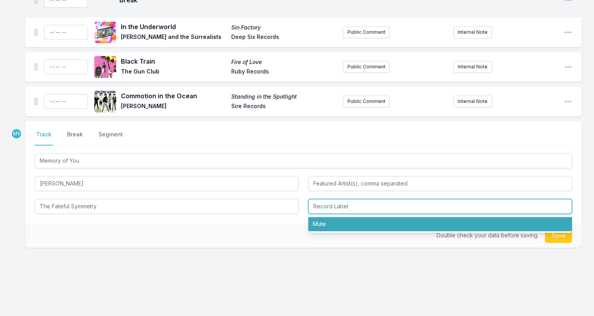
click at [329, 217] on li "Mute" at bounding box center [440, 224] width 264 height 14
type input "Mute"
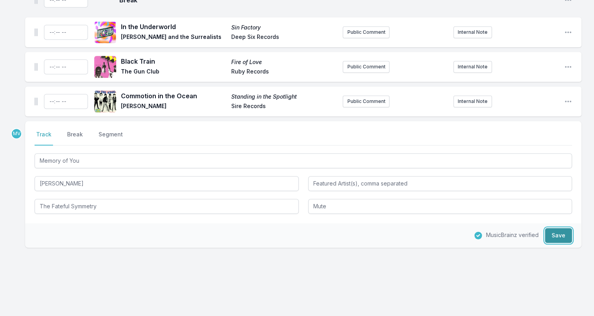
click at [553, 228] on button "Save" at bounding box center [558, 235] width 27 height 15
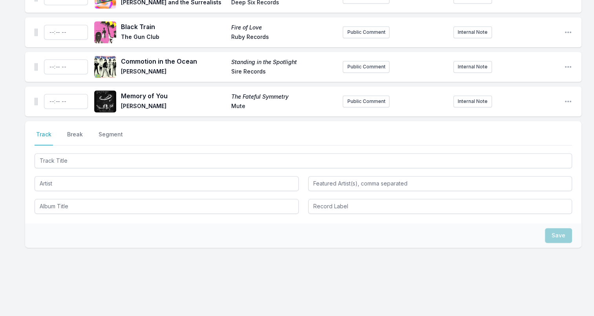
scroll to position [816, 0]
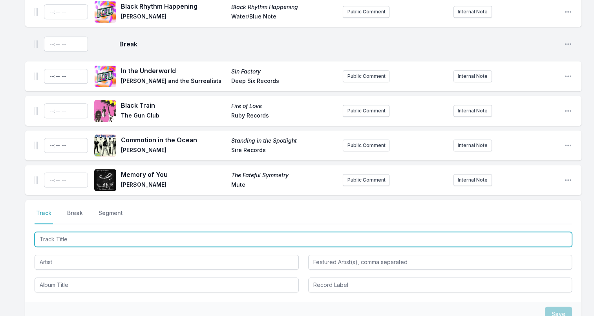
click at [46, 232] on input "Track Title" at bounding box center [304, 239] width 538 height 15
paste input "Chinese Song"
type input "Chinese Song"
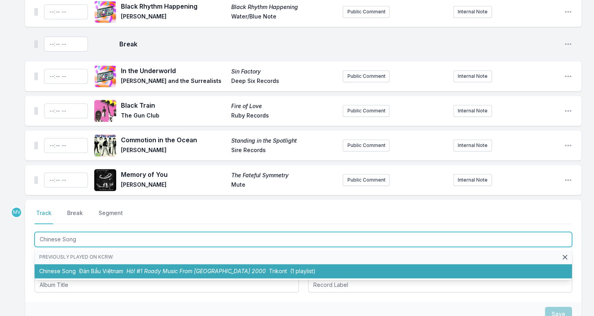
click at [72, 264] on li "Chinese Song Đàn Bầu Việtnam Hò! #1 Roady Music From Vietnam 2000 Trikont (1 pl…" at bounding box center [304, 271] width 538 height 14
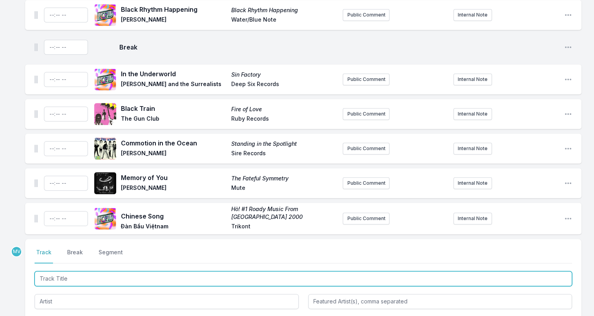
scroll to position [852, 0]
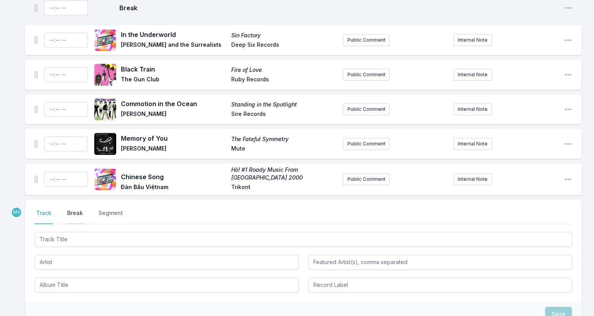
click at [72, 209] on button "Break" at bounding box center [75, 216] width 19 height 15
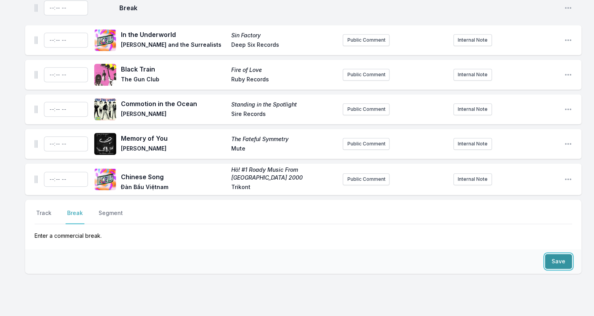
click at [555, 254] on button "Save" at bounding box center [558, 261] width 27 height 15
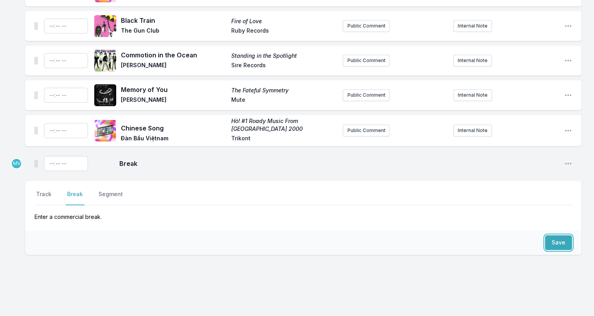
scroll to position [908, 0]
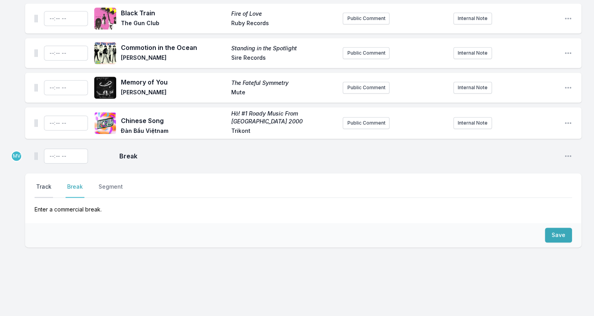
click at [46, 183] on button "Track" at bounding box center [44, 190] width 18 height 15
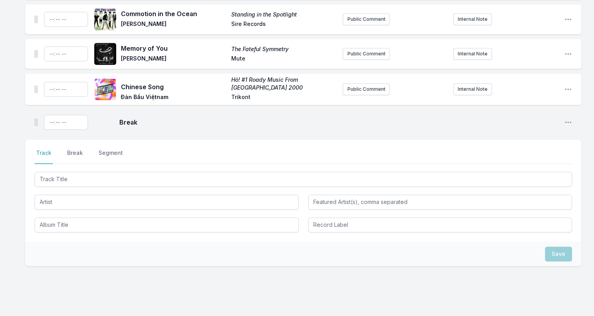
scroll to position [960, 0]
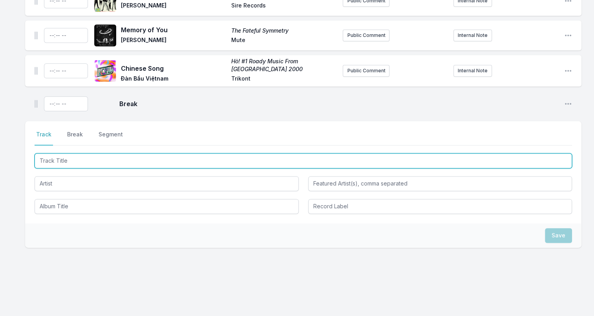
click at [113, 153] on input "Track Title" at bounding box center [304, 160] width 538 height 15
paste input "You Weren’t Using Your Head"
type input "You Weren’t Using Your Head"
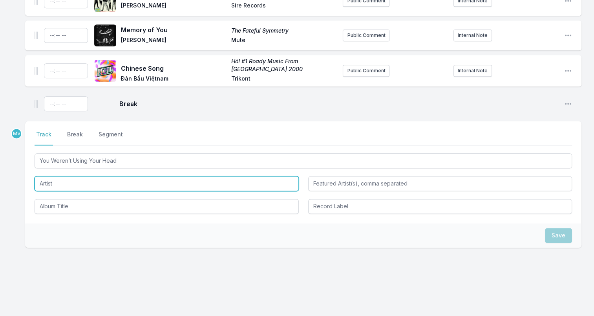
click at [90, 176] on input "Artist" at bounding box center [167, 183] width 264 height 15
paste input "Rocky And His Friends"
type input "Rocky And His Friends"
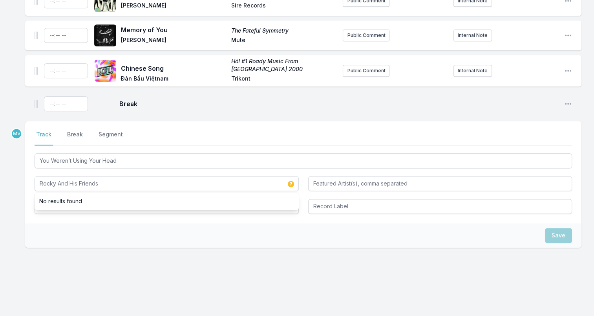
click at [52, 215] on div "Select a tab Track Break Segment Track Break Segment You Weren’t Using Your Hea…" at bounding box center [303, 172] width 557 height 102
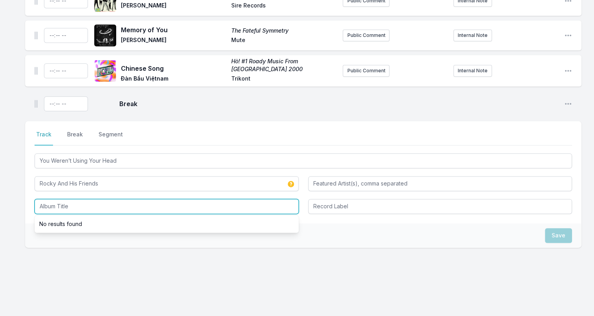
click at [56, 200] on input "Album Title" at bounding box center [167, 206] width 264 height 15
paste input "Work It On Out! Northwest Killers 1965-66 Volume 3"
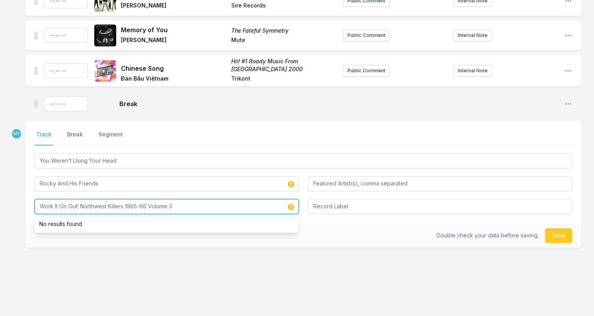
type input "Work It On Out! Northwest Killers 1965-66 Volume 3"
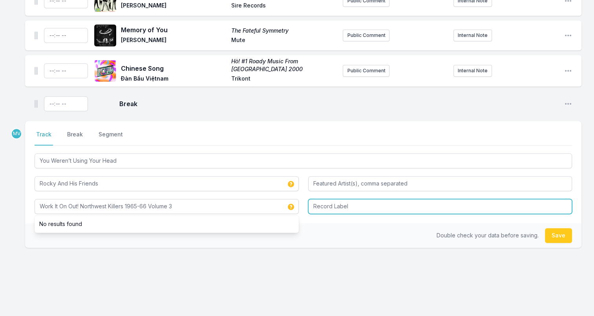
click at [345, 199] on input "Record Label" at bounding box center [440, 206] width 264 height 15
click at [343, 201] on input "Record Label" at bounding box center [440, 206] width 264 height 15
paste input "Norton Records"
type input "Norton Records"
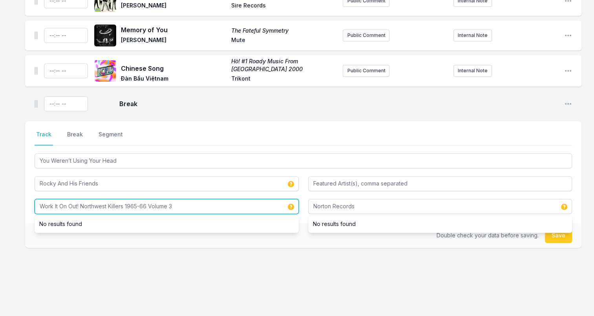
drag, startPoint x: 198, startPoint y: 199, endPoint x: 9, endPoint y: 195, distance: 189.4
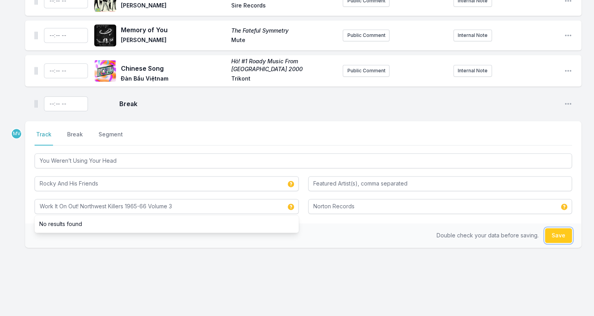
click at [555, 228] on button "Save" at bounding box center [558, 235] width 27 height 15
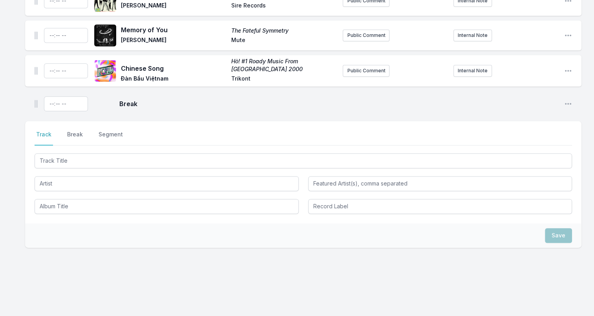
scroll to position [996, 0]
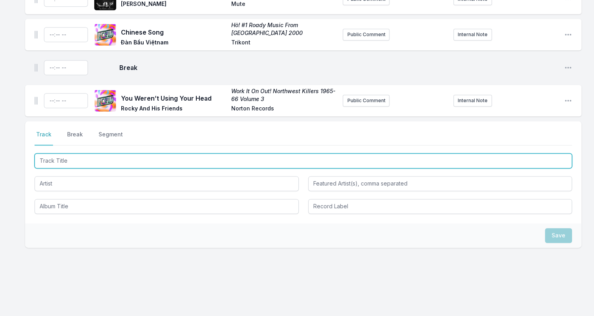
click at [103, 154] on input "Track Title" at bounding box center [304, 160] width 538 height 15
paste input "In A Day"
type input "In A Day"
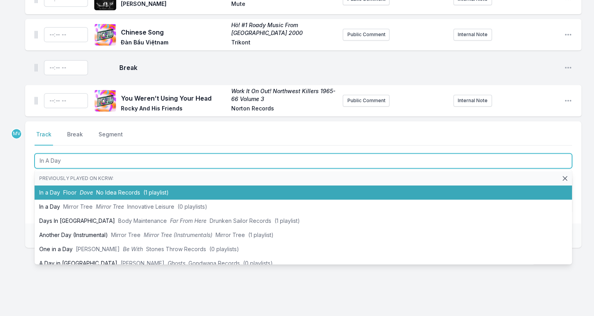
click at [100, 189] on span "No Idea Records" at bounding box center [118, 192] width 44 height 7
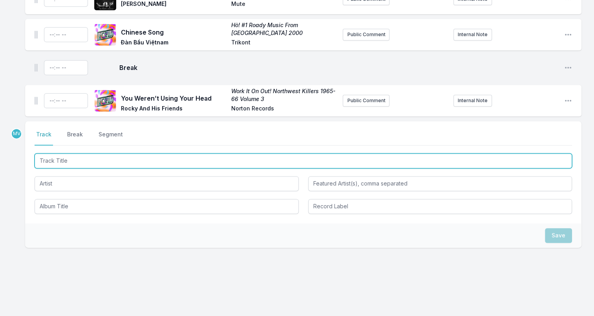
scroll to position [1031, 0]
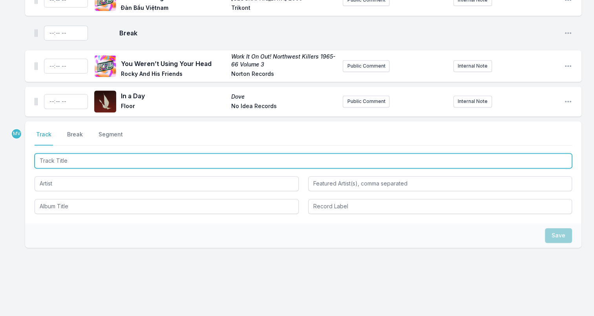
click at [48, 153] on input "Track Title" at bounding box center [304, 160] width 538 height 15
paste input "Make Out Club"
type input "Make Out Club"
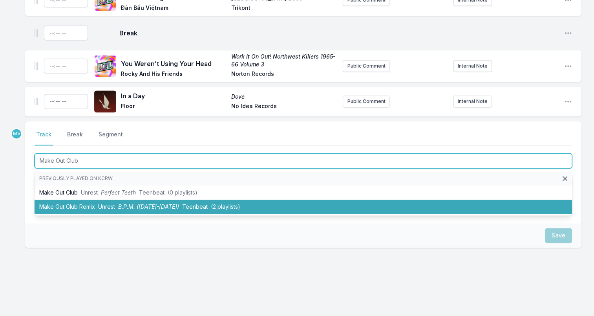
click at [143, 203] on span "B.P.M. ([DATE]-[DATE])" at bounding box center [148, 206] width 61 height 7
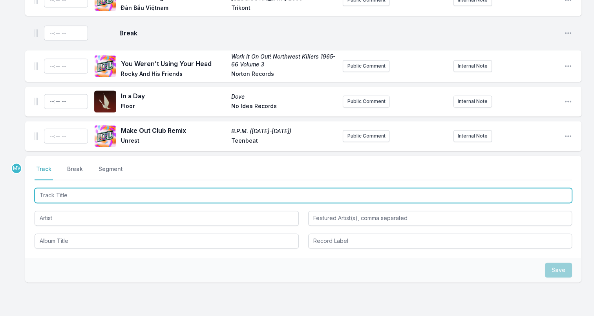
scroll to position [1065, 0]
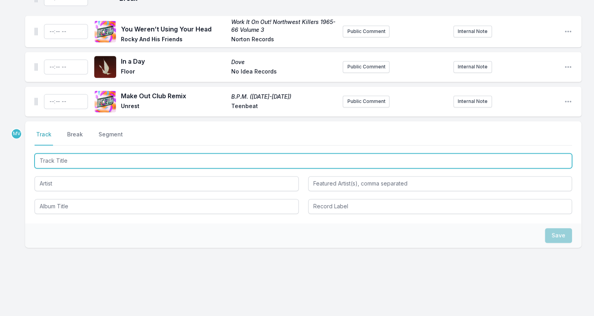
click at [65, 154] on input "Track Title" at bounding box center [304, 160] width 538 height 15
paste input "Robotomy Mam"
type input "Robotomy Mam"
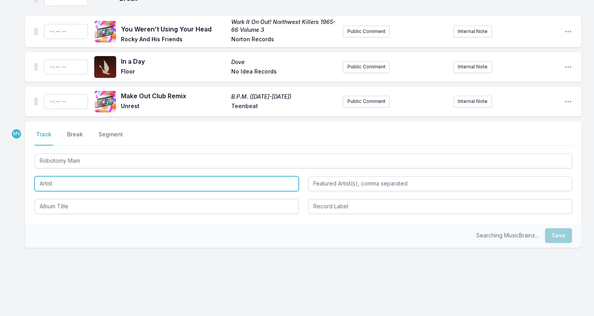
click at [62, 181] on input "Artist" at bounding box center [167, 183] width 264 height 15
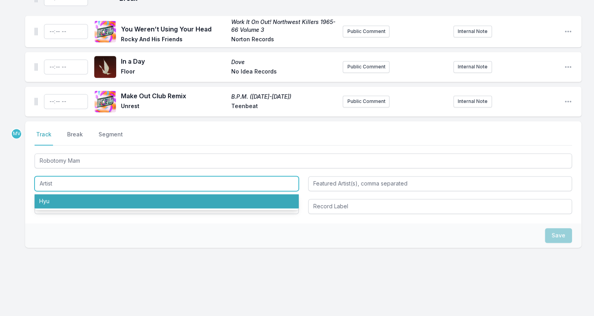
click at [54, 194] on li "Hyu" at bounding box center [167, 201] width 264 height 14
type input "Hyu"
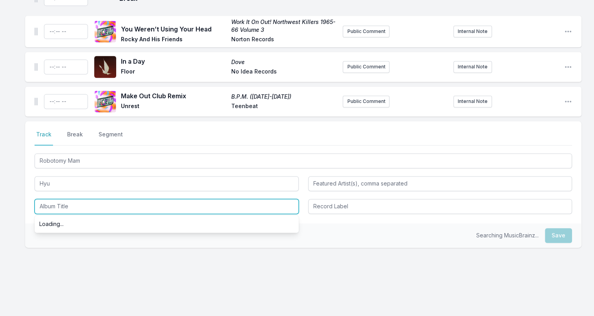
click at [54, 200] on input "Album Title" at bounding box center [167, 206] width 264 height 15
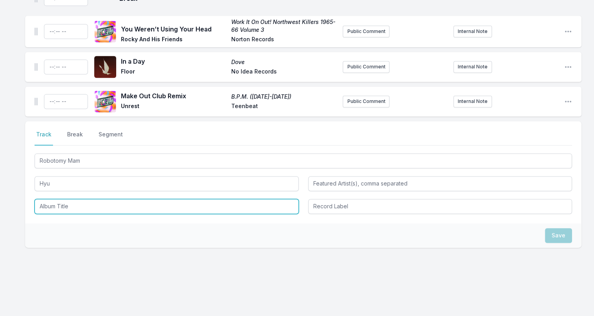
click at [115, 199] on input "Album Title" at bounding box center [167, 206] width 264 height 15
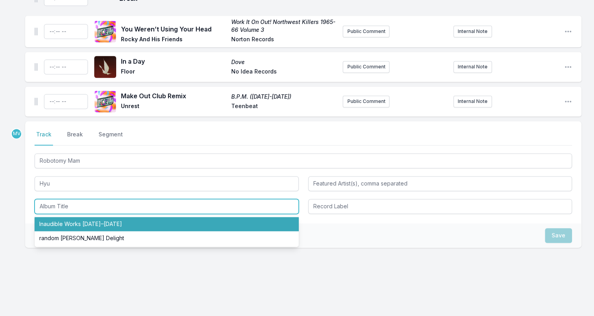
click at [107, 217] on li "Inaudible Works [DATE]–[DATE]" at bounding box center [167, 224] width 264 height 14
type input "Inaudible Works [DATE]–[DATE]"
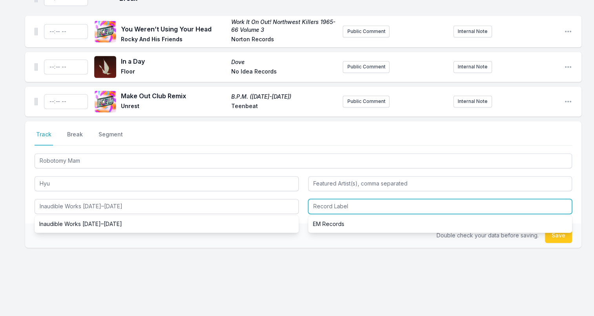
click at [342, 199] on input "Record Label" at bounding box center [440, 206] width 264 height 15
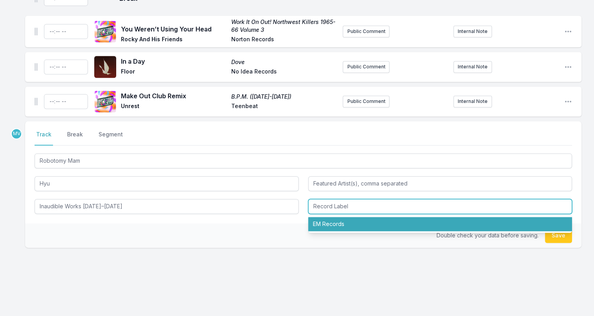
click at [340, 222] on li "EM Records" at bounding box center [440, 224] width 264 height 14
type input "EM Records"
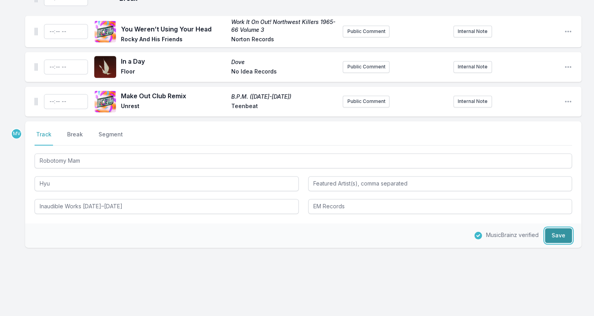
click at [555, 228] on button "Save" at bounding box center [558, 235] width 27 height 15
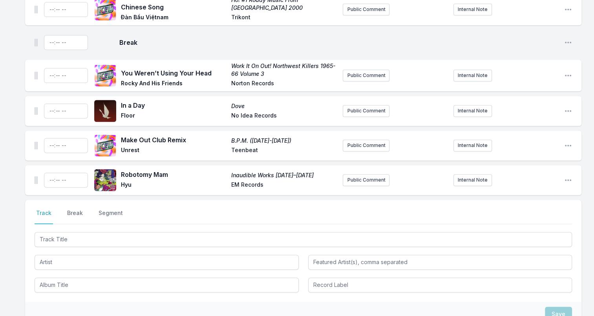
scroll to position [1100, 0]
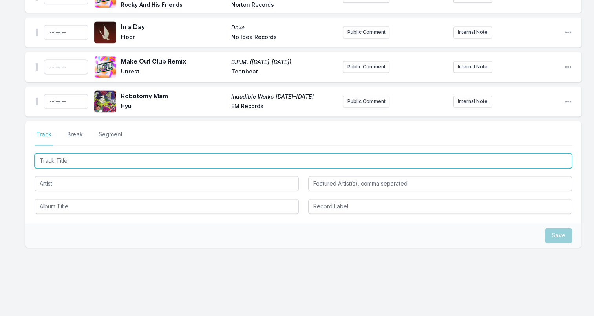
click at [51, 157] on input "Track Title" at bounding box center [304, 160] width 538 height 15
paste input "Gates of the West"
type input "Gates of the West"
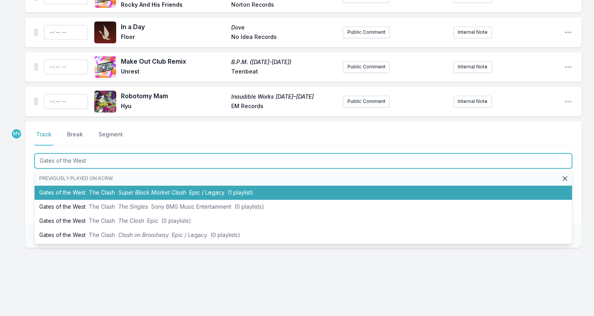
click at [112, 189] on span "The Clash" at bounding box center [102, 192] width 26 height 7
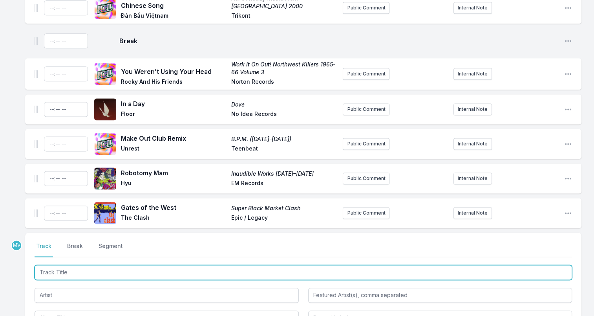
scroll to position [1017, 0]
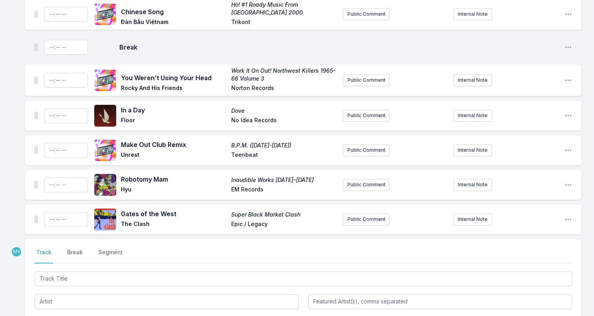
click at [60, 248] on nav "Track Break Segment" at bounding box center [304, 255] width 538 height 15
click at [82, 248] on button "Break" at bounding box center [75, 255] width 19 height 15
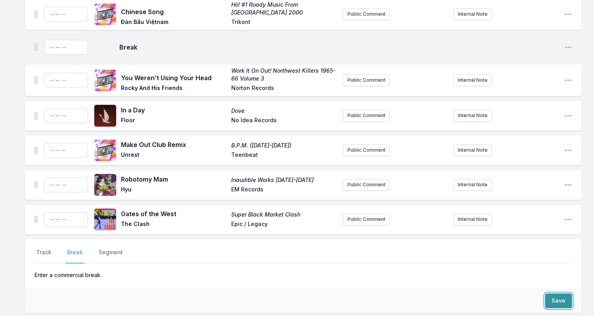
click at [548, 293] on button "Save" at bounding box center [558, 300] width 27 height 15
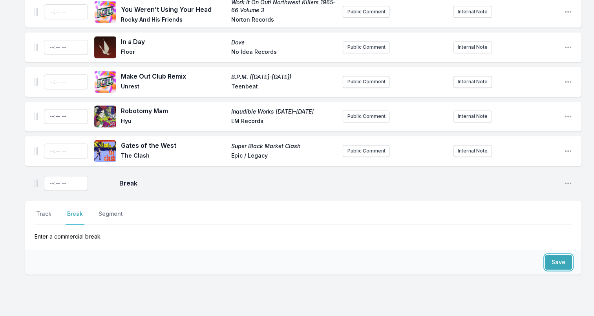
scroll to position [1112, 0]
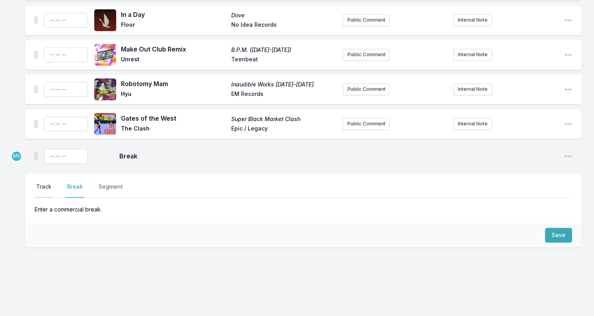
click at [42, 183] on button "Track" at bounding box center [44, 190] width 18 height 15
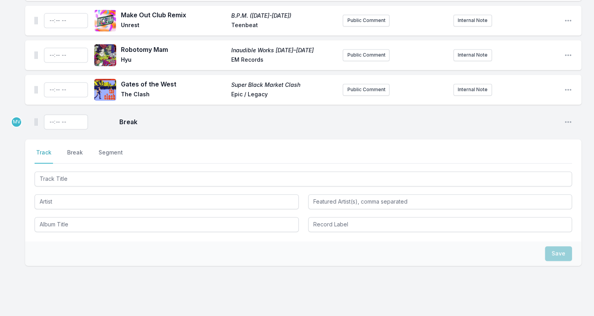
scroll to position [1164, 0]
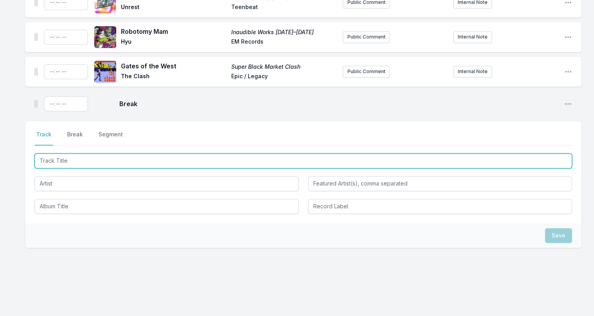
click at [112, 153] on input "Track Title" at bounding box center [304, 160] width 538 height 15
paste input "Murder We Wrote"
type input "Murder We Wrote"
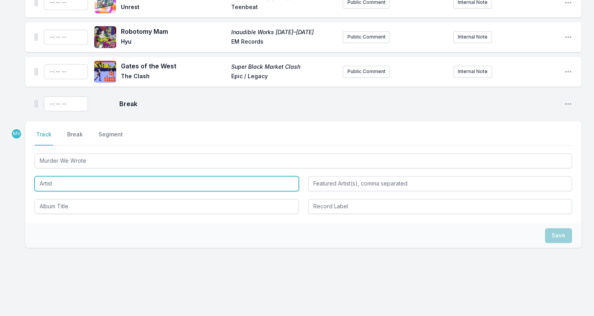
click at [108, 179] on input "Artist" at bounding box center [167, 183] width 264 height 15
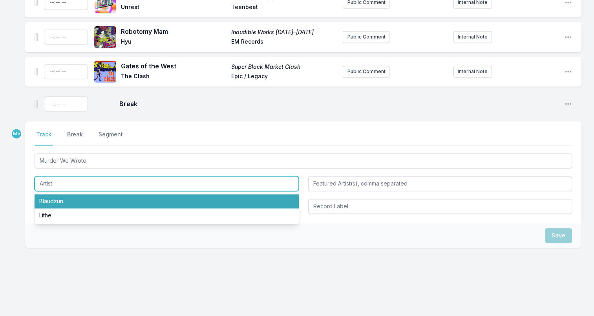
click at [43, 178] on input "Artist" at bounding box center [167, 183] width 264 height 15
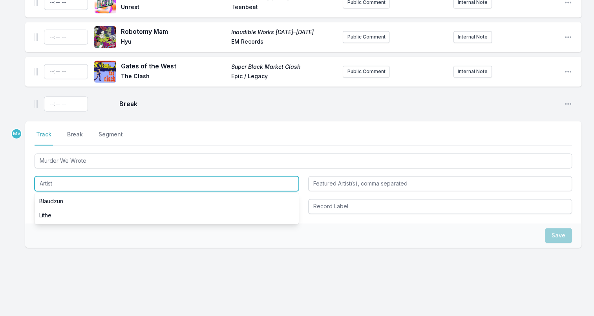
paste input "Naïm Amor & [PERSON_NAME] [PERSON_NAME]"
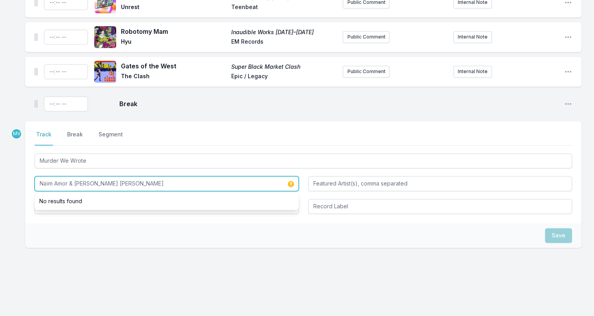
type input "Naïm Amor & [PERSON_NAME] [PERSON_NAME]"
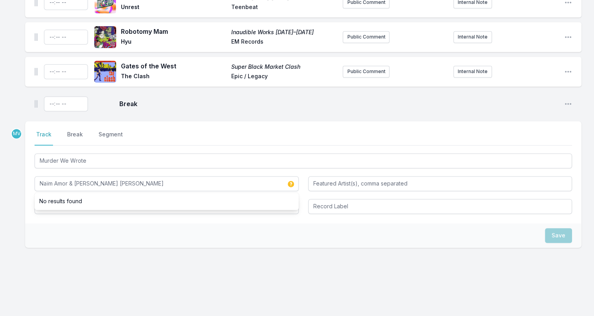
click at [114, 232] on div "Save" at bounding box center [303, 235] width 557 height 24
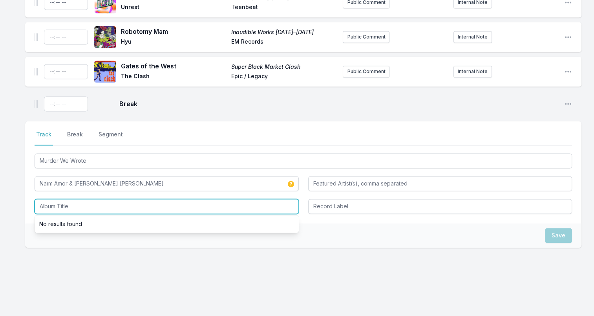
click at [97, 203] on input "Album Title" at bounding box center [167, 206] width 264 height 15
click at [86, 200] on input "Album Title" at bounding box center [167, 206] width 264 height 15
paste input "Tucson Safari"
type input "Tucson Safari"
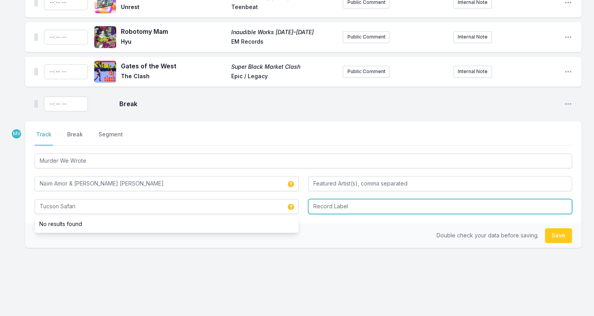
drag, startPoint x: 473, startPoint y: 196, endPoint x: 473, endPoint y: 202, distance: 5.1
click at [474, 199] on input "Record Label" at bounding box center [440, 206] width 264 height 15
click at [347, 202] on input "Record Label" at bounding box center [440, 206] width 264 height 15
paste input "In the Red Records"
type input "In the Red Records"
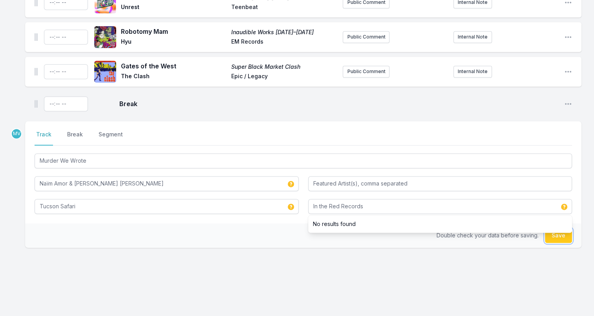
click at [555, 229] on button "Save" at bounding box center [558, 235] width 27 height 15
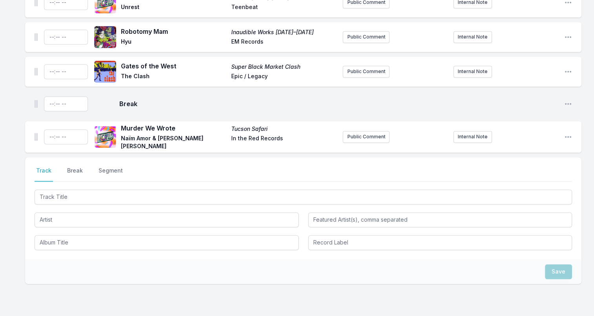
scroll to position [1199, 0]
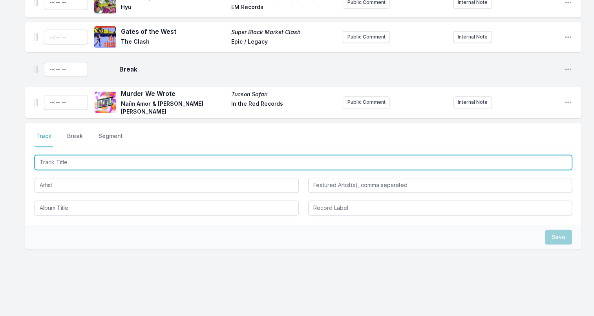
click at [50, 155] on input "Track Title" at bounding box center [304, 162] width 538 height 15
paste input "Driving is Easy"
type input "Driving is Easy"
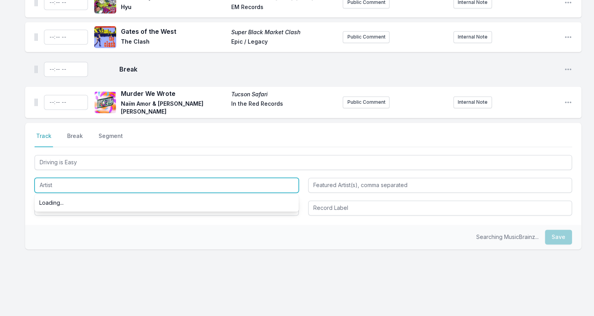
click at [61, 178] on input "Artist" at bounding box center [167, 185] width 264 height 15
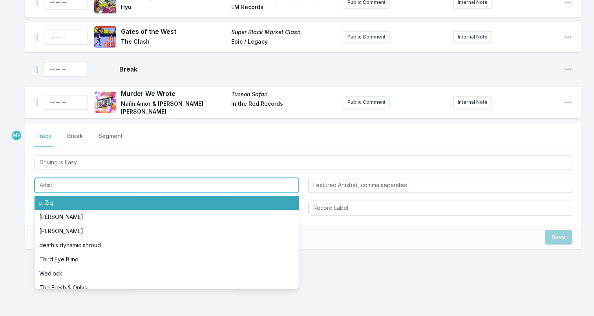
click at [42, 178] on input "Artist" at bounding box center [167, 185] width 264 height 15
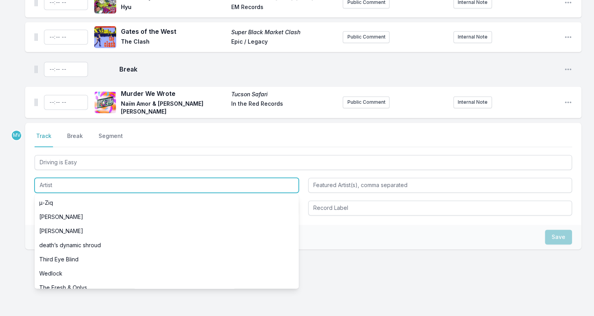
paste input "Mod [PERSON_NAME]"
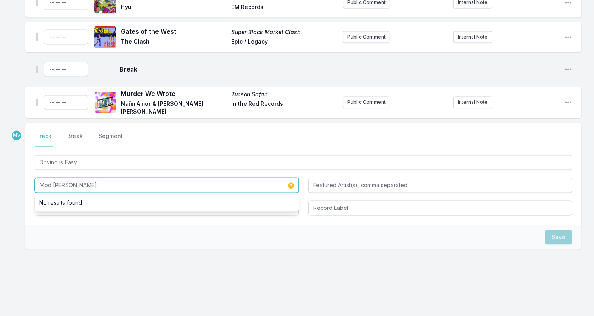
type input "Mod [PERSON_NAME]"
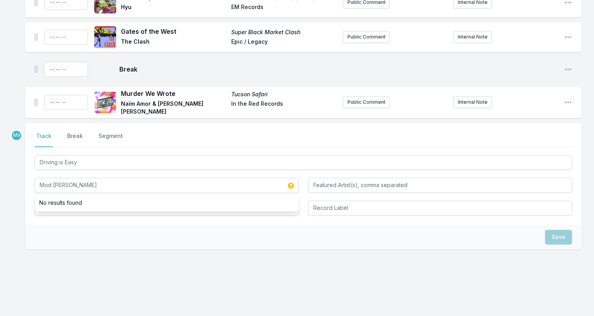
click at [39, 225] on div "Save" at bounding box center [303, 237] width 557 height 24
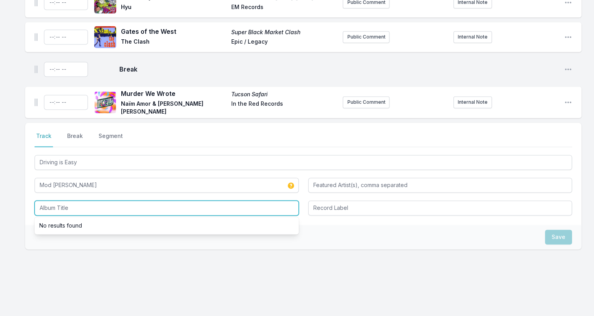
click at [46, 202] on input "Album Title" at bounding box center [167, 207] width 264 height 15
paste input "Mod [PERSON_NAME]"
type input "Mod [PERSON_NAME]"
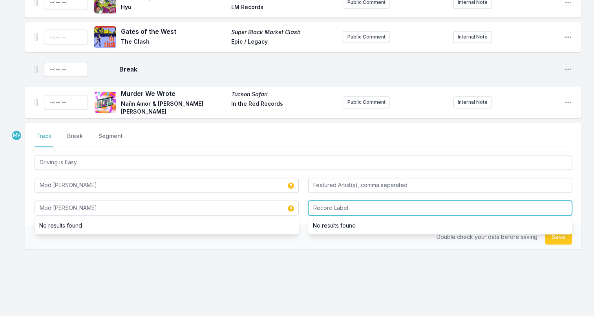
click at [371, 202] on input "Record Label" at bounding box center [440, 207] width 264 height 15
click at [326, 200] on input "Record Label" at bounding box center [440, 207] width 264 height 15
paste input "X-Mist Records"
type input "X-Mist Records"
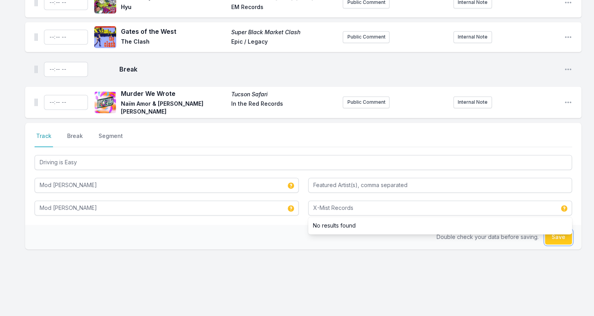
click at [555, 230] on button "Save" at bounding box center [558, 236] width 27 height 15
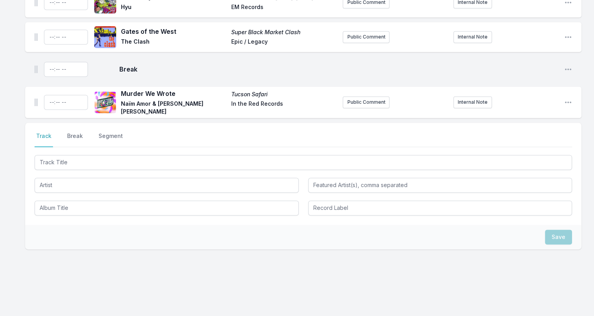
scroll to position [1233, 0]
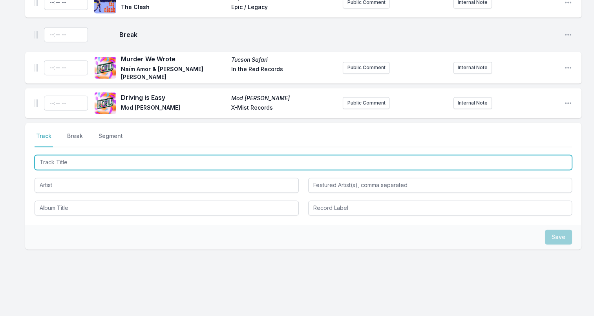
click at [79, 155] on input "Track Title" at bounding box center [304, 162] width 538 height 15
paste input "Mad at the Man"
type input "Mad at the Man"
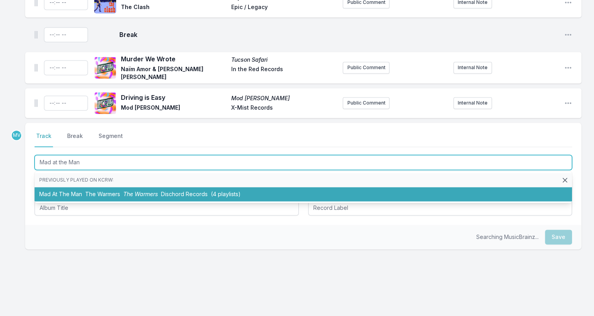
click at [95, 191] on span "The Warmers" at bounding box center [102, 194] width 35 height 7
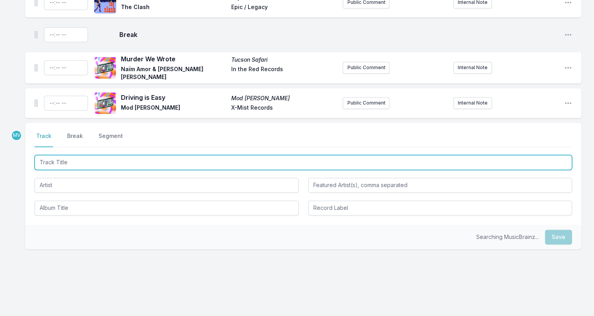
scroll to position [1268, 0]
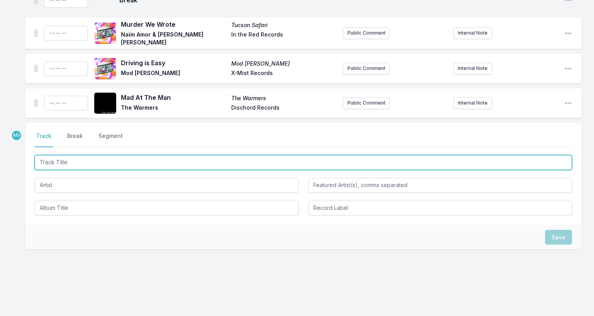
drag, startPoint x: 57, startPoint y: 153, endPoint x: 63, endPoint y: 155, distance: 6.5
click at [57, 155] on input "Track Title" at bounding box center [304, 162] width 538 height 15
paste input "Drink Deep"
type input "Drink Deep"
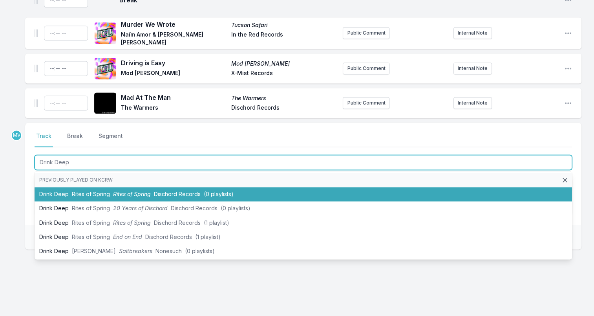
click at [111, 187] on li "Drink Deep Rites of Spring Rites of Spring Dischord Records (0 playlists)" at bounding box center [304, 194] width 538 height 14
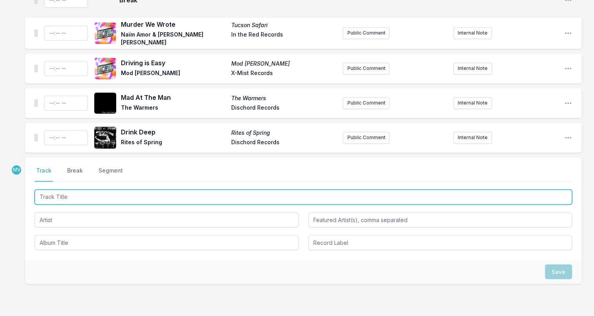
scroll to position [1303, 0]
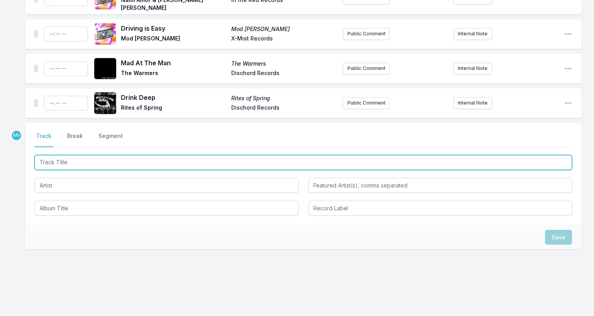
click at [56, 155] on input "Track Title" at bounding box center [304, 162] width 538 height 15
paste input "Marquee Moon"
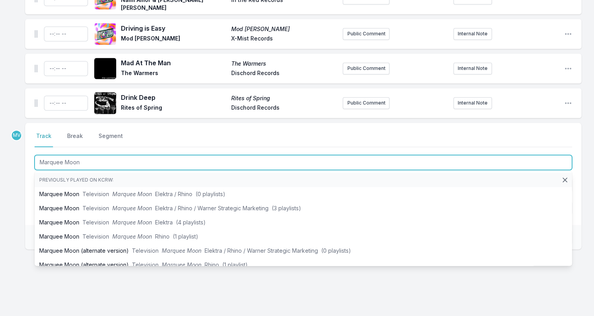
type input "Marquee Moon"
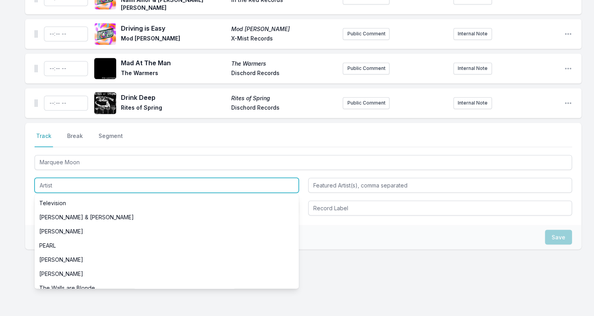
click at [39, 180] on input "Artist" at bounding box center [167, 185] width 264 height 15
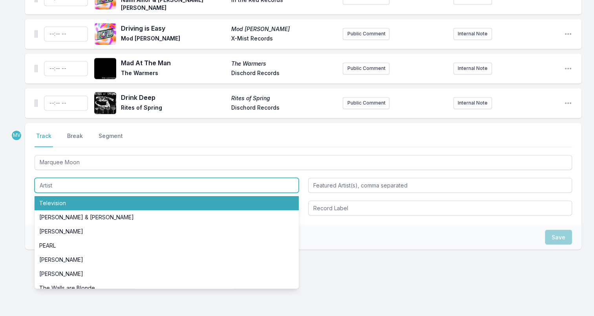
click at [53, 197] on li "Television" at bounding box center [167, 203] width 264 height 14
type input "Television"
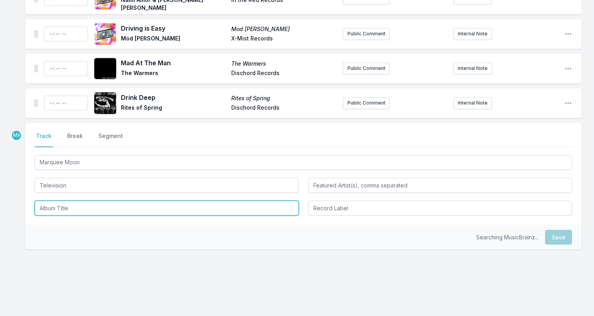
click at [51, 200] on input "Album Title" at bounding box center [167, 207] width 264 height 15
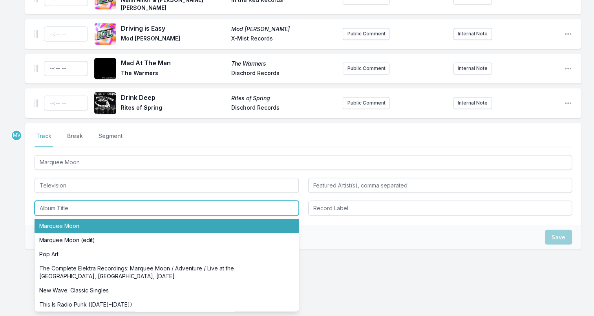
click at [58, 218] on li "Marquee Moon" at bounding box center [167, 225] width 264 height 14
type input "Marquee Moon"
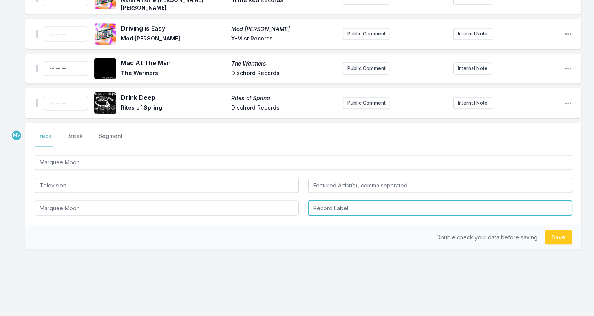
click at [345, 203] on input "Record Label" at bounding box center [440, 207] width 264 height 15
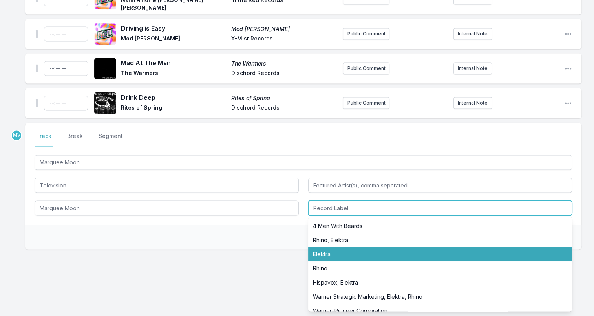
click at [324, 247] on li "Elektra" at bounding box center [440, 254] width 264 height 14
type input "Elektra"
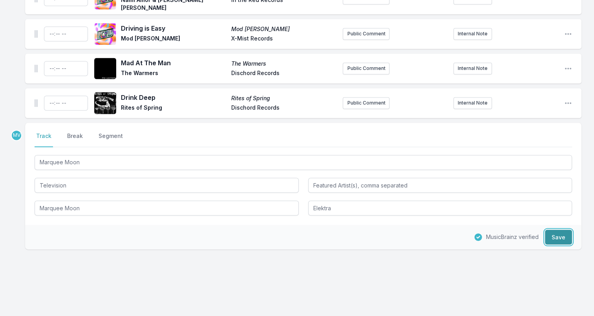
click at [555, 229] on button "Save" at bounding box center [558, 236] width 27 height 15
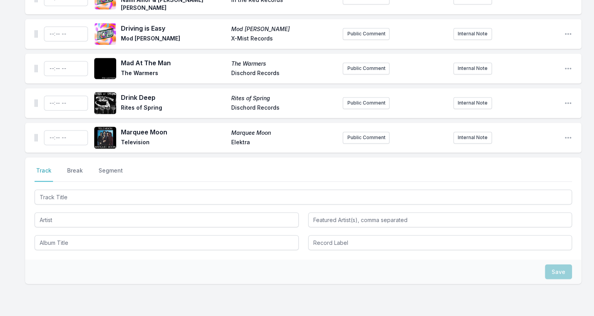
scroll to position [1337, 0]
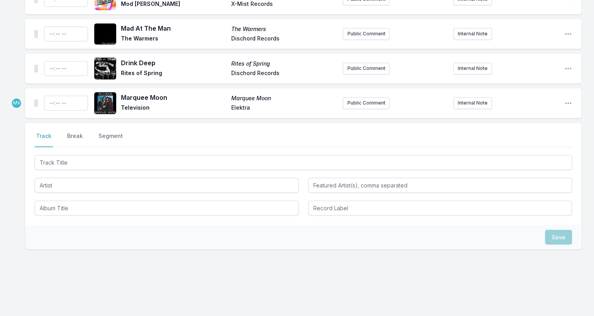
click at [73, 132] on button "Break" at bounding box center [75, 139] width 19 height 15
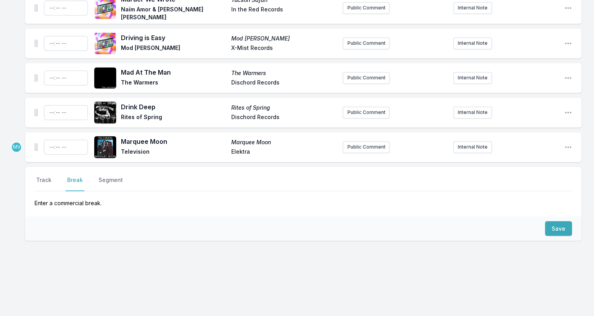
scroll to position [1285, 0]
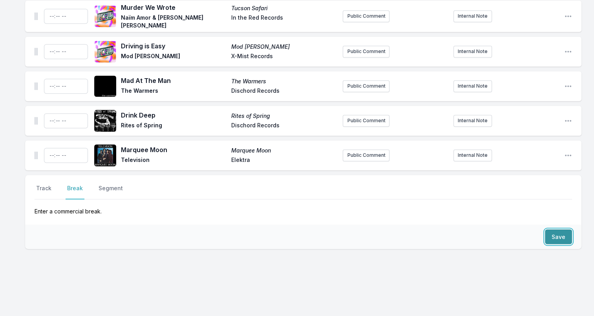
drag, startPoint x: 566, startPoint y: 229, endPoint x: 553, endPoint y: 242, distance: 18.6
click at [555, 229] on button "Save" at bounding box center [558, 236] width 27 height 15
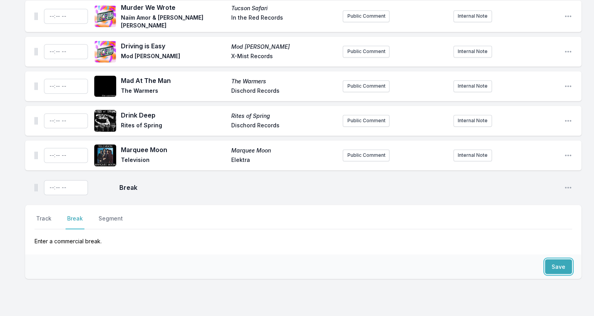
scroll to position [1315, 0]
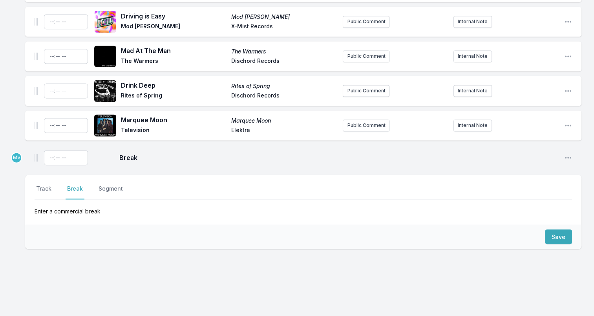
click at [133, 224] on div "Save" at bounding box center [303, 236] width 557 height 24
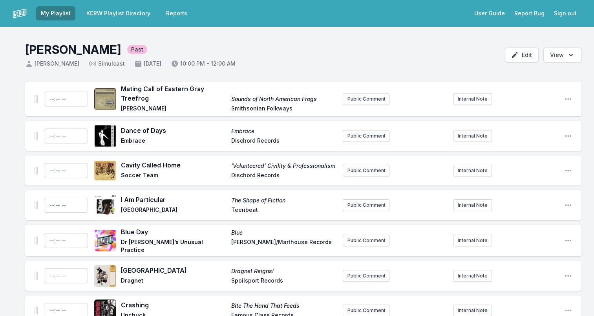
scroll to position [0, 0]
click at [113, 13] on link "KCRW Playlist Directory" at bounding box center [118, 13] width 73 height 14
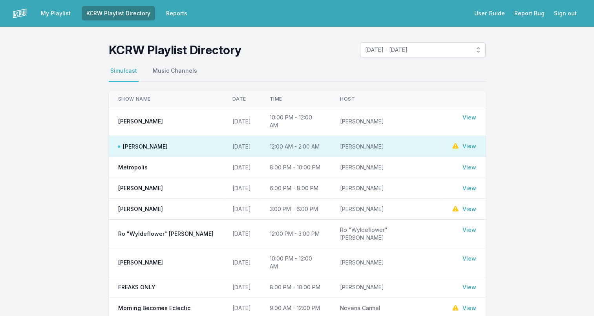
click at [471, 163] on link "View" at bounding box center [470, 167] width 14 height 8
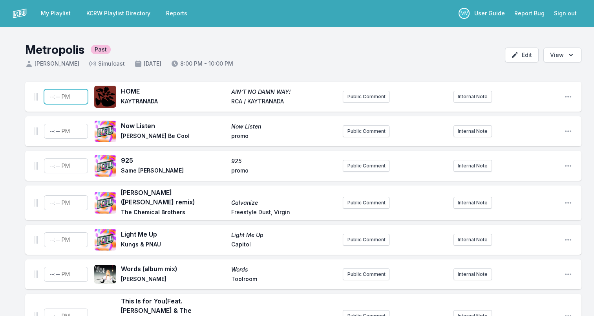
click at [51, 97] on input "Timestamp" at bounding box center [66, 96] width 44 height 15
click at [52, 96] on input "14:00" at bounding box center [66, 96] width 44 height 15
type input "20:00"
click at [51, 131] on input "Timestamp" at bounding box center [66, 131] width 44 height 15
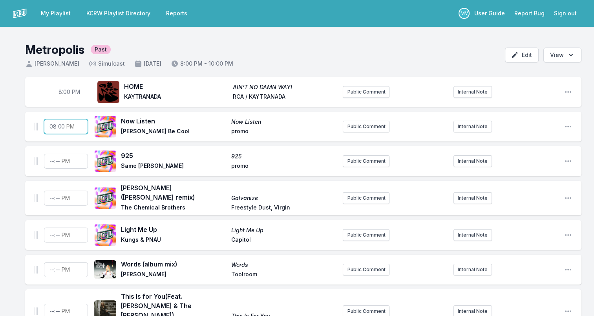
type input "20:02"
click at [51, 163] on input "Timestamp" at bounding box center [66, 161] width 44 height 15
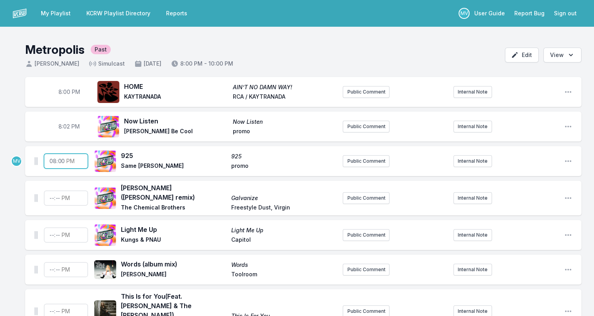
type input "20:05"
click at [52, 196] on input "Timestamp" at bounding box center [66, 198] width 44 height 15
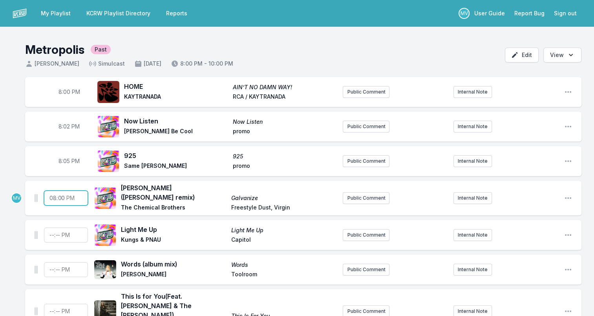
type input "20:07"
click at [50, 230] on input "Timestamp" at bounding box center [66, 234] width 44 height 15
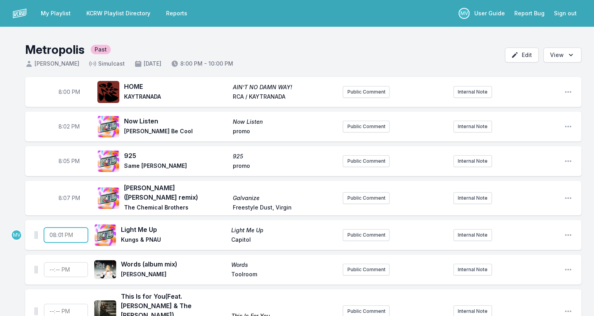
type input "20:10"
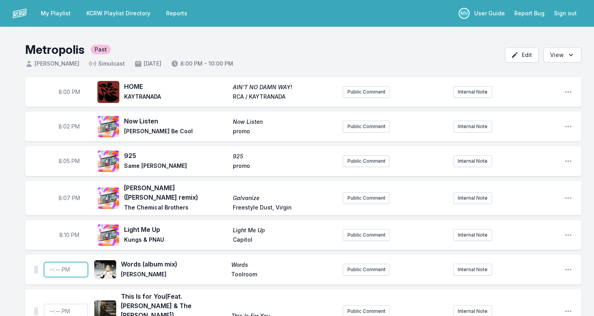
click at [51, 264] on input "Timestamp" at bounding box center [66, 269] width 44 height 15
type input "20:12"
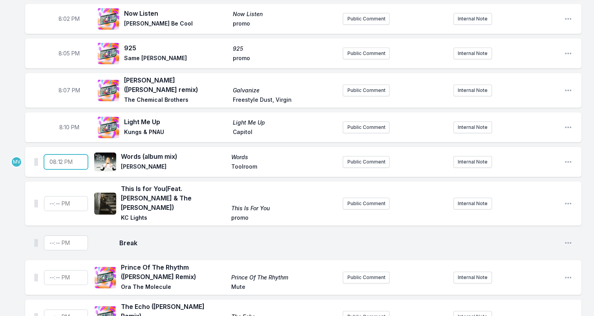
scroll to position [118, 0]
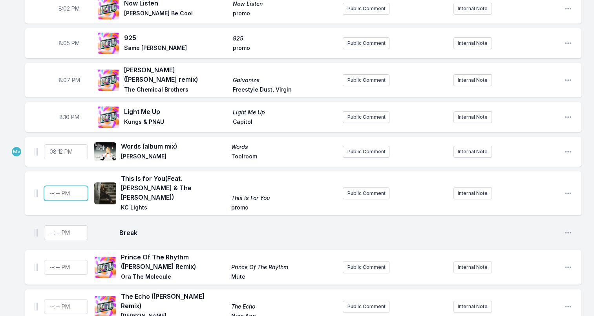
click at [52, 186] on input "Timestamp" at bounding box center [66, 193] width 44 height 15
type input "20:15"
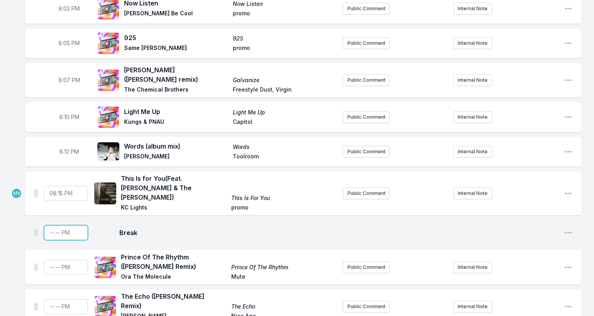
click at [51, 225] on input "Timestamp" at bounding box center [66, 232] width 44 height 15
type input "20:17"
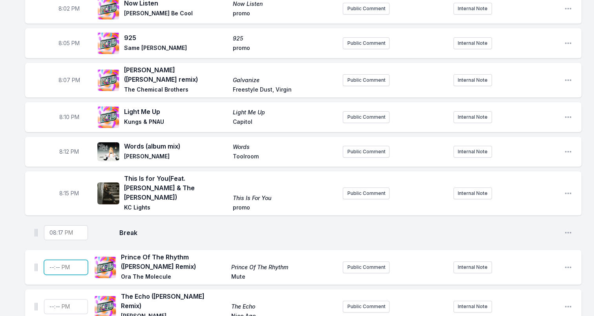
click at [50, 260] on input "Timestamp" at bounding box center [66, 267] width 44 height 15
type input "20:18"
click at [56, 298] on input "Timestamp" at bounding box center [66, 306] width 44 height 15
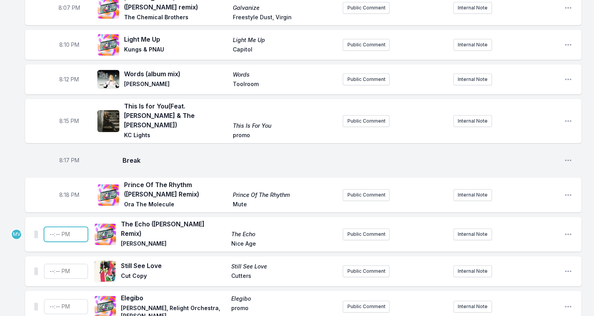
scroll to position [196, 0]
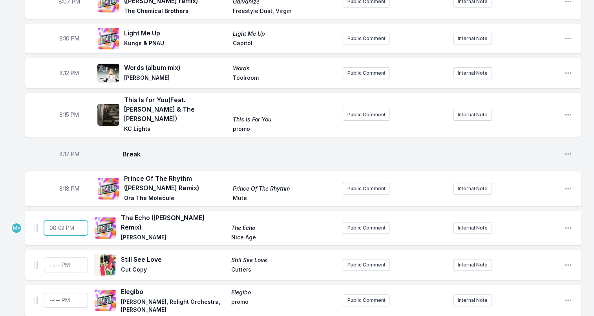
type input "20:22"
click at [52, 257] on input "Timestamp" at bounding box center [66, 264] width 44 height 15
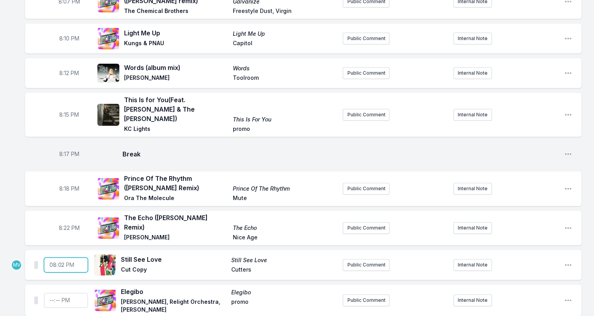
type input "20:25"
click at [50, 293] on input "Timestamp" at bounding box center [66, 300] width 44 height 15
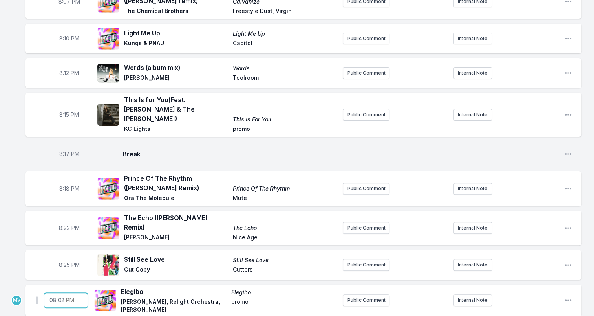
type input "20:20"
type input "20:29"
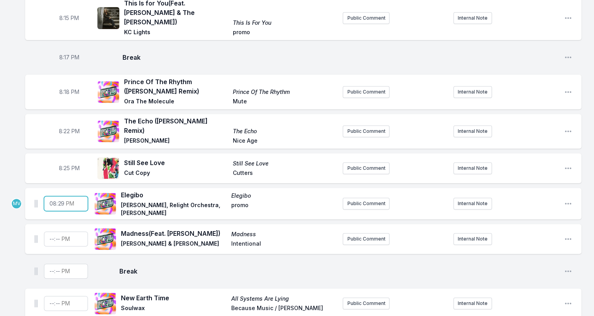
scroll to position [314, 0]
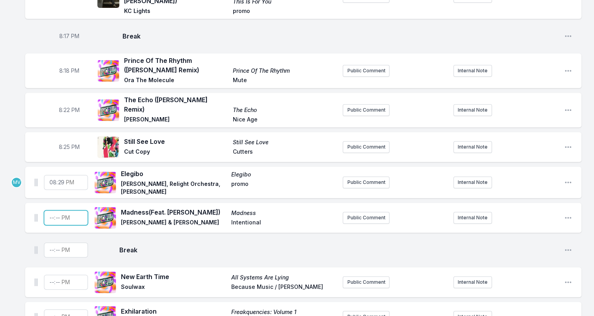
click at [51, 210] on input "Timestamp" at bounding box center [66, 217] width 44 height 15
type input "20:33"
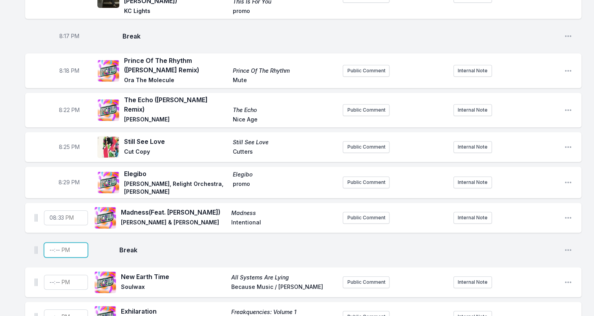
click at [48, 242] on input "Timestamp" at bounding box center [66, 249] width 44 height 15
type input "20:38"
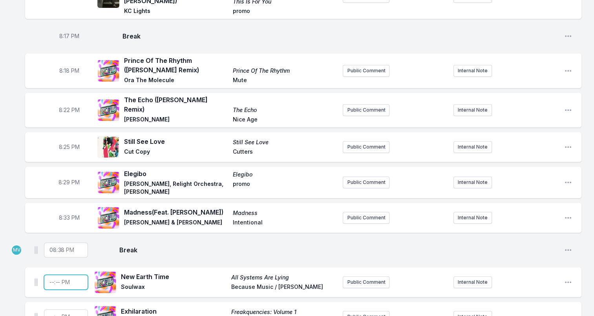
click at [46, 275] on input "Timestamp" at bounding box center [66, 282] width 44 height 15
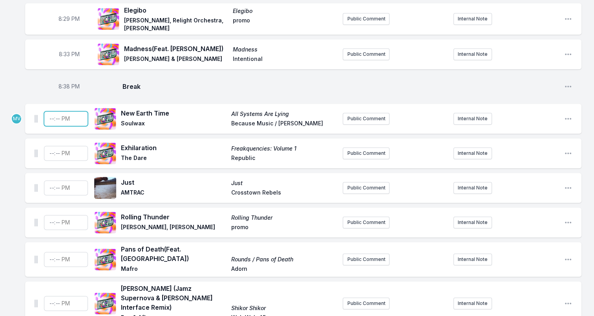
scroll to position [471, 0]
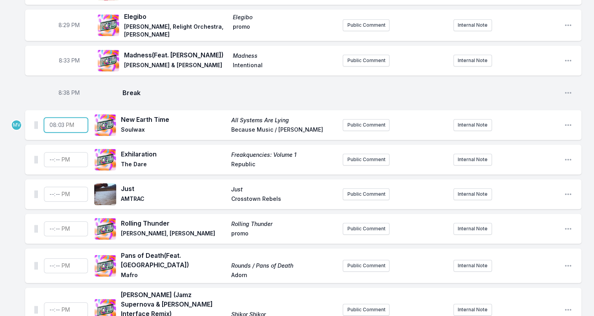
type input "20:39"
click at [50, 152] on input "Timestamp" at bounding box center [66, 159] width 44 height 15
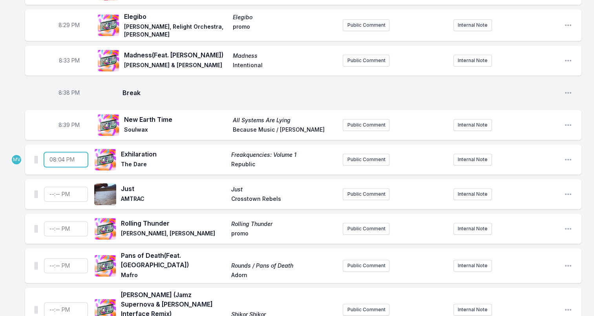
type input "20:42"
click at [51, 187] on input "Timestamp" at bounding box center [66, 194] width 44 height 15
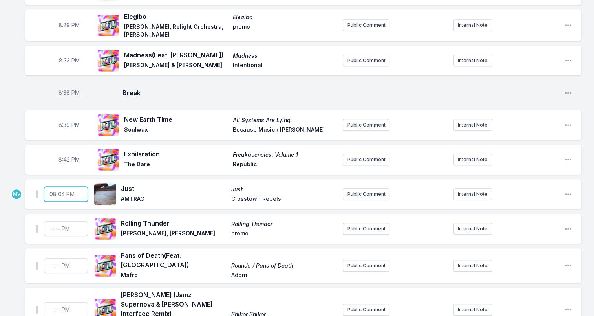
type input "20:45"
click at [51, 221] on input "Timestamp" at bounding box center [66, 228] width 44 height 15
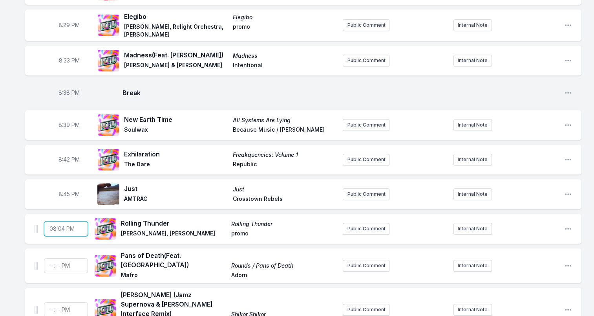
type input "20:48"
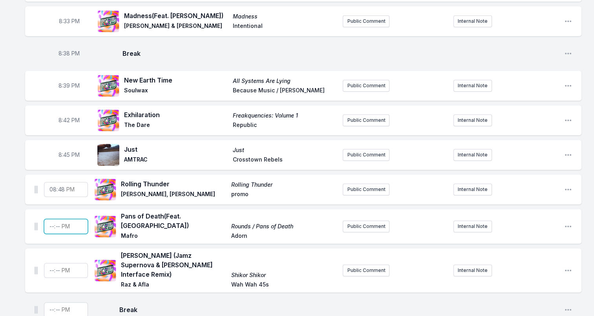
click at [48, 219] on input "Timestamp" at bounding box center [66, 226] width 44 height 15
type input "20:51"
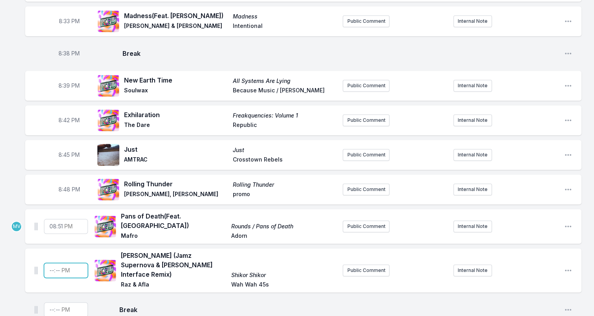
click at [51, 263] on input "Timestamp" at bounding box center [66, 270] width 44 height 15
type input "20:54"
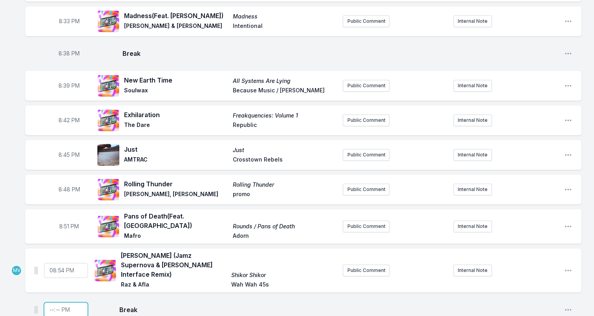
click at [50, 298] on input "Timestamp" at bounding box center [66, 309] width 44 height 15
type input "21:59"
click at [65, 266] on span "8:54 PM" at bounding box center [69, 270] width 21 height 8
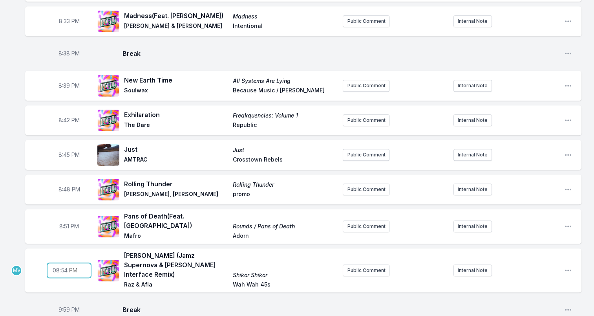
click at [60, 263] on input "20:54" at bounding box center [69, 270] width 44 height 15
click at [67, 222] on span "8:51 PM" at bounding box center [69, 226] width 20 height 8
click at [64, 219] on input "20:51" at bounding box center [69, 226] width 44 height 15
click at [68, 185] on span "8:48 PM" at bounding box center [70, 189] width 22 height 8
click at [65, 182] on input "20:48" at bounding box center [69, 189] width 44 height 15
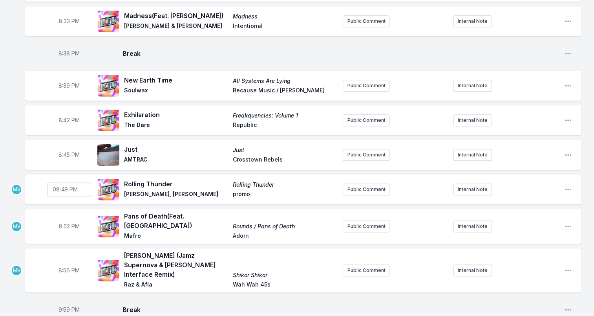
click at [66, 151] on span "8:45 PM" at bounding box center [69, 155] width 21 height 8
click at [65, 147] on input "20:45" at bounding box center [69, 154] width 44 height 15
click at [186, 298] on span "Break" at bounding box center [341, 309] width 436 height 9
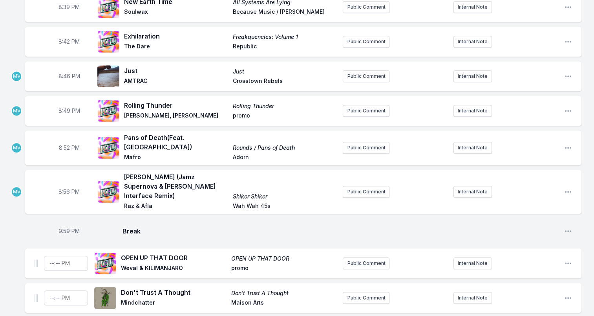
scroll to position [668, 0]
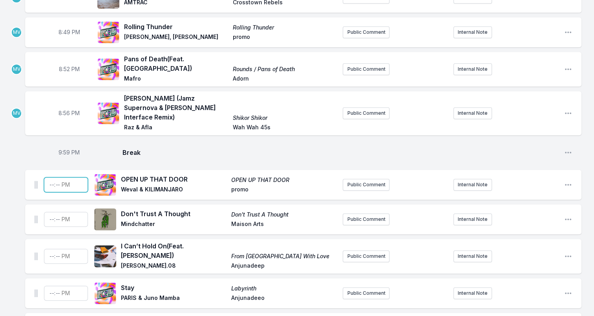
click at [52, 177] on input "Timestamp" at bounding box center [66, 184] width 44 height 15
click at [189, 148] on span "Break" at bounding box center [341, 152] width 436 height 9
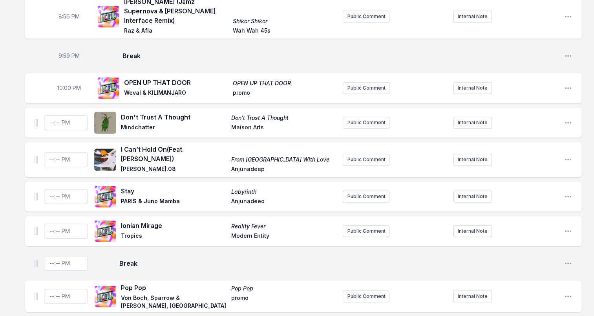
scroll to position [786, 0]
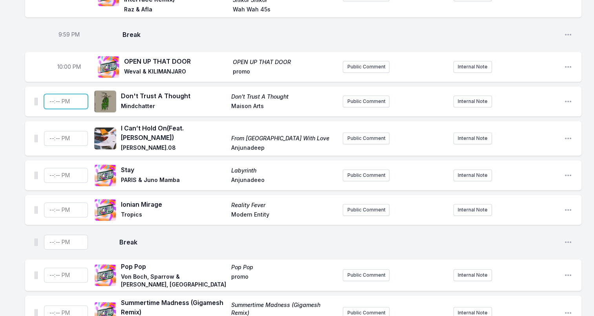
click at [49, 94] on input "Timestamp" at bounding box center [66, 101] width 44 height 15
click at [50, 131] on input "Timestamp" at bounding box center [66, 138] width 44 height 15
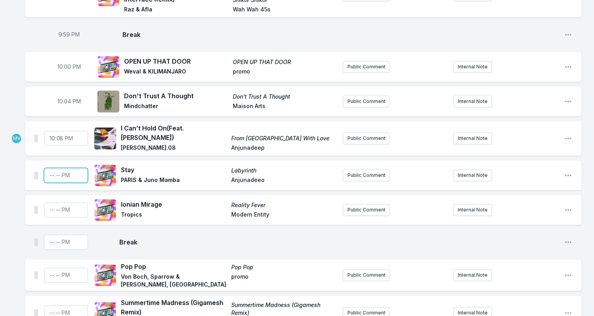
click at [51, 168] on input "Timestamp" at bounding box center [66, 175] width 44 height 15
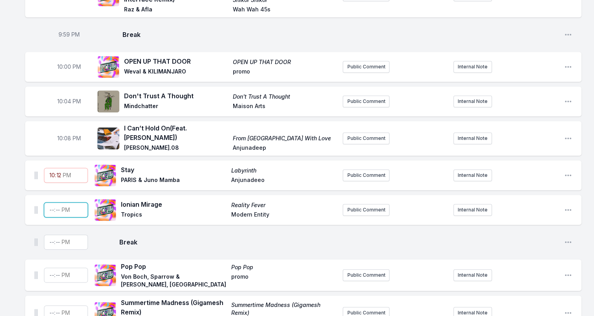
click at [50, 202] on input "Timestamp" at bounding box center [66, 209] width 44 height 15
click at [53, 168] on input "22:12" at bounding box center [66, 175] width 44 height 15
click at [50, 202] on input "Timestamp" at bounding box center [66, 209] width 44 height 15
click at [61, 168] on input "22:12" at bounding box center [66, 175] width 44 height 15
click at [59, 202] on input "22:16" at bounding box center [66, 209] width 44 height 15
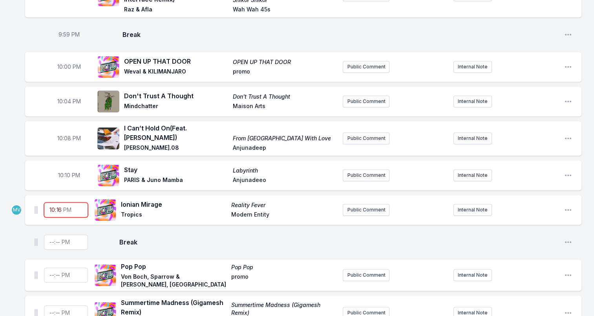
click at [59, 202] on input "22:16" at bounding box center [66, 209] width 44 height 15
click at [68, 163] on aside "10:10 PM" at bounding box center [69, 175] width 44 height 25
click at [68, 171] on span "10:10 PM" at bounding box center [69, 175] width 22 height 8
click at [63, 168] on input "22:10" at bounding box center [69, 175] width 44 height 15
click at [69, 206] on span "10:10 PM" at bounding box center [69, 210] width 22 height 8
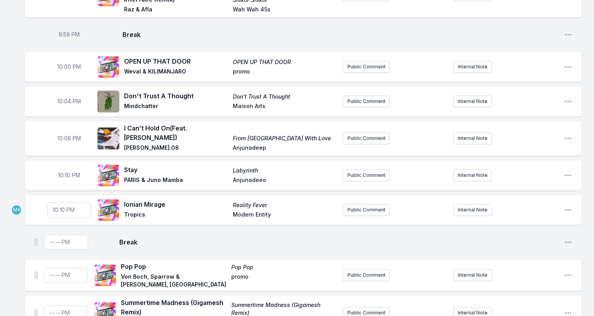
click at [64, 202] on input "22:10" at bounding box center [69, 209] width 44 height 15
click at [48, 235] on input "Timestamp" at bounding box center [66, 242] width 44 height 15
click at [181, 237] on span "Break" at bounding box center [338, 241] width 439 height 9
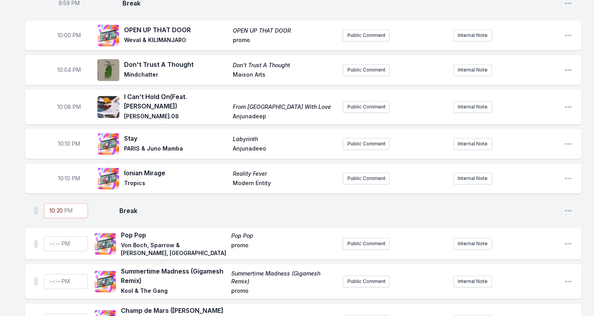
scroll to position [825, 0]
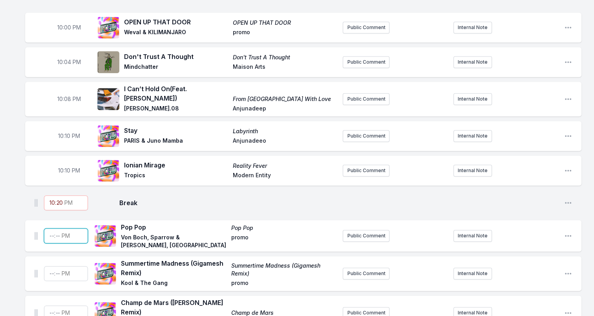
click at [52, 228] on input "Timestamp" at bounding box center [66, 235] width 44 height 15
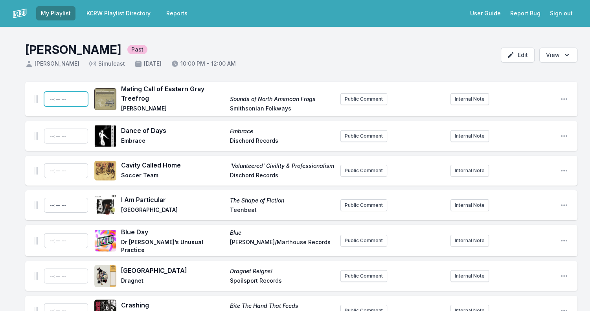
click at [48, 99] on input "Timestamp" at bounding box center [66, 99] width 44 height 15
click at [52, 99] on input "Timestamp" at bounding box center [66, 99] width 44 height 15
click at [52, 100] on input "Timestamp" at bounding box center [66, 99] width 44 height 15
type input "20:00"
click at [53, 100] on input "20:00" at bounding box center [66, 99] width 44 height 15
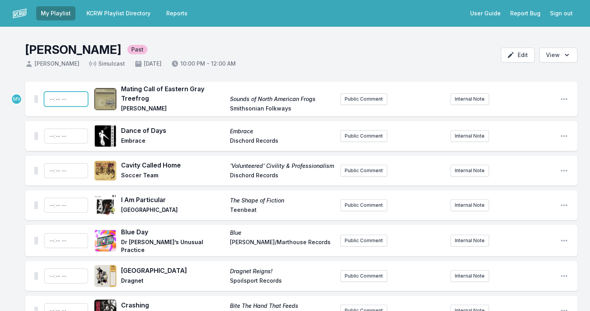
click at [49, 100] on input "Timestamp" at bounding box center [66, 99] width 44 height 15
click at [52, 100] on input "Timestamp" at bounding box center [66, 99] width 44 height 15
click at [68, 99] on input "Timestamp" at bounding box center [66, 99] width 44 height 15
click at [69, 99] on input "Timestamp" at bounding box center [66, 99] width 44 height 15
click at [58, 136] on input "Timestamp" at bounding box center [66, 135] width 44 height 15
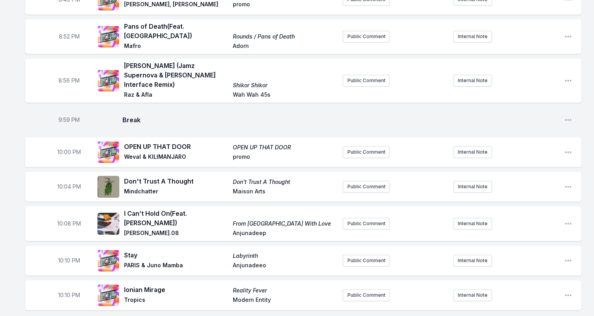
scroll to position [707, 0]
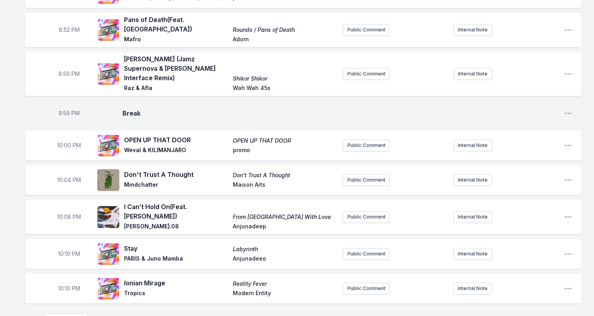
click at [67, 250] on span "10:10 PM" at bounding box center [69, 254] width 22 height 8
click at [63, 246] on input "22:10" at bounding box center [69, 253] width 44 height 15
type input "22:12"
click at [186, 315] on span "Break" at bounding box center [338, 320] width 439 height 9
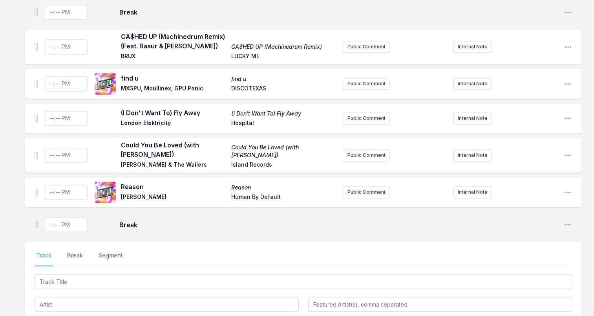
scroll to position [1336, 0]
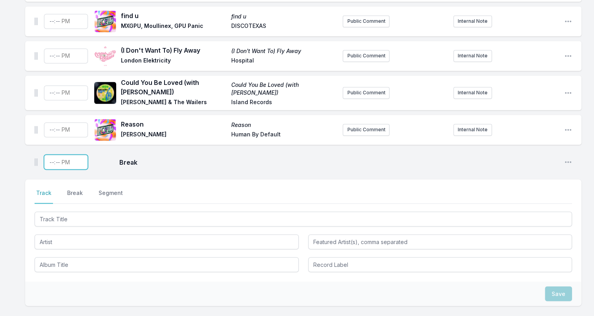
click at [50, 154] on input "Timestamp" at bounding box center [66, 161] width 44 height 15
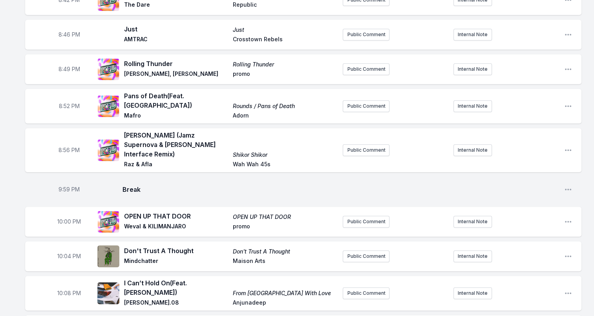
scroll to position [629, 0]
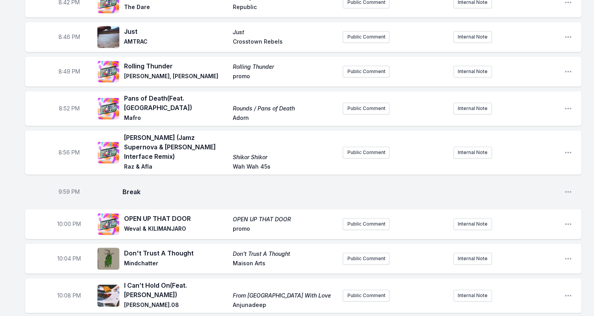
click at [60, 188] on span "9:59 PM" at bounding box center [69, 192] width 21 height 8
type input "20:59"
click at [60, 220] on span "10:00 PM" at bounding box center [69, 224] width 24 height 8
type input "21:00"
click at [61, 255] on span "10:04 PM" at bounding box center [69, 259] width 24 height 8
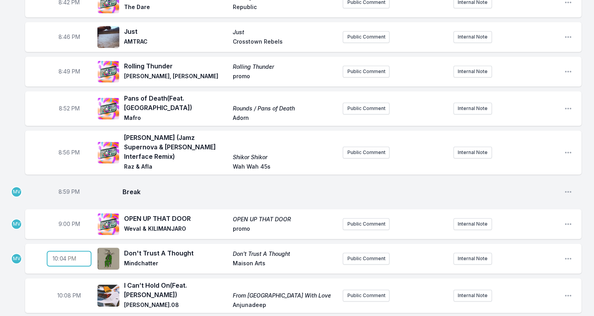
type input "21:04"
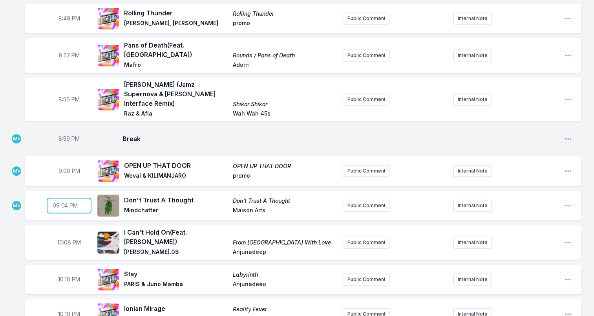
scroll to position [707, 0]
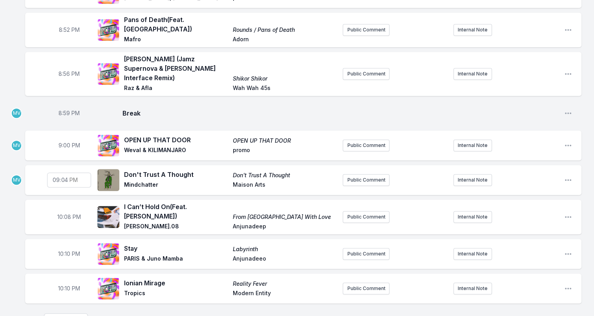
click at [59, 213] on span "10:08 PM" at bounding box center [69, 217] width 24 height 8
type input "21:08"
click at [60, 250] on span "10:10 PM" at bounding box center [69, 254] width 22 height 8
type input "21:12"
click at [54, 276] on aside "10:10 PM" at bounding box center [69, 288] width 44 height 25
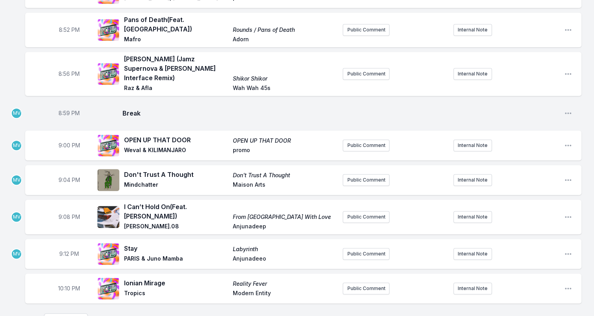
click at [61, 284] on span "10:10 PM" at bounding box center [69, 288] width 22 height 8
type input "21:10"
click at [62, 281] on input "21:10" at bounding box center [69, 288] width 44 height 15
type input "21:16"
click at [51, 313] on input "Timestamp" at bounding box center [66, 320] width 44 height 15
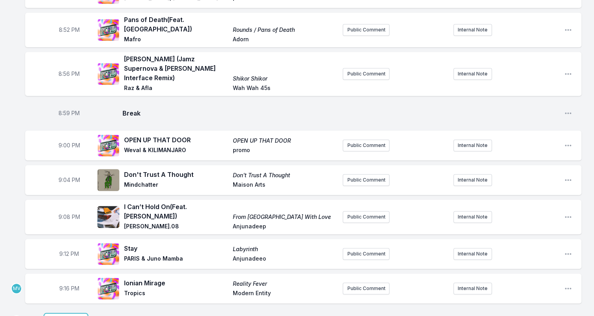
type input "21:20"
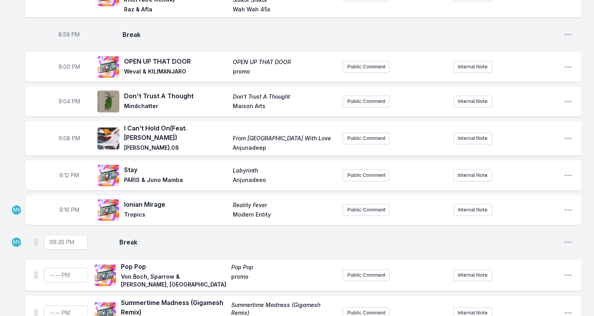
click at [158, 229] on div "21:20 Break Open playlist item options" at bounding box center [303, 241] width 557 height 25
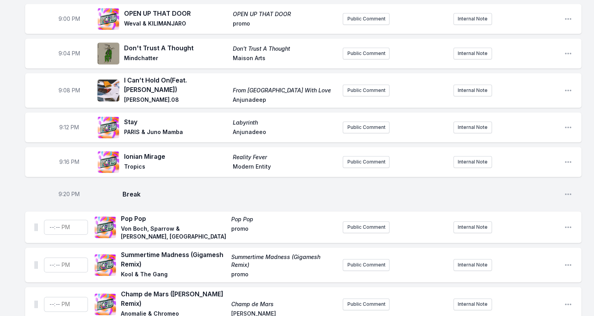
scroll to position [825, 0]
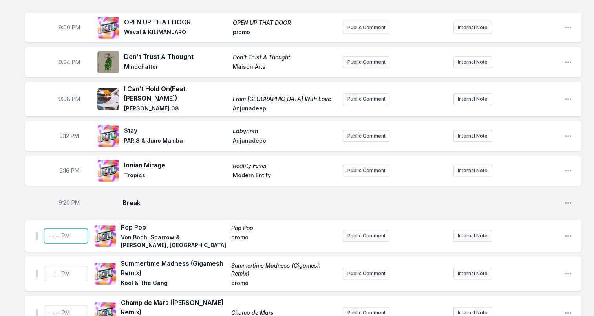
click at [51, 228] on input "Timestamp" at bounding box center [66, 235] width 44 height 15
type input "21:21"
click at [51, 266] on input "Timestamp" at bounding box center [66, 273] width 44 height 15
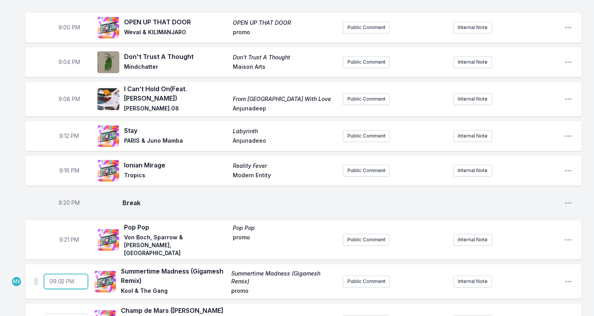
type input "21:23"
click at [50, 313] on input "Timestamp" at bounding box center [66, 320] width 44 height 15
type input "21:26"
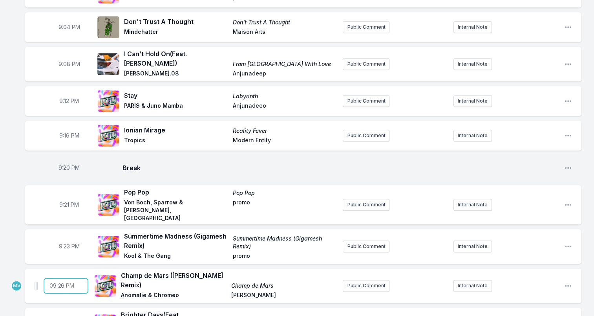
scroll to position [864, 0]
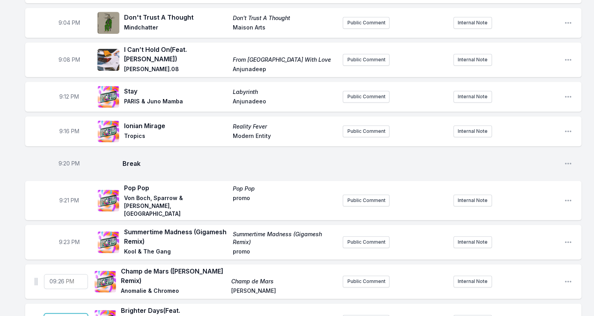
click at [51, 313] on input "Timestamp" at bounding box center [66, 320] width 44 height 15
type input "21:29"
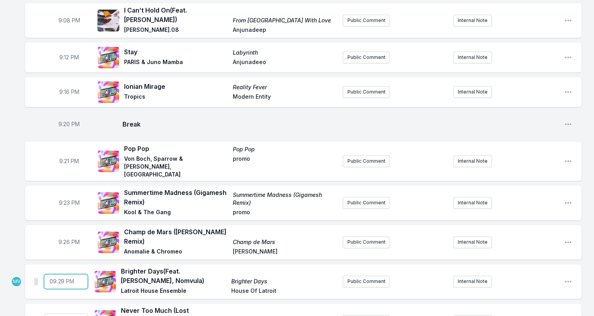
scroll to position [943, 0]
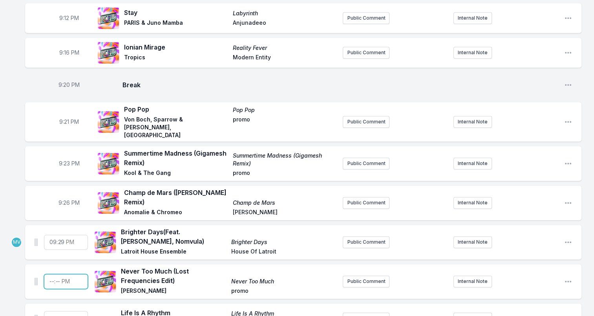
click at [51, 274] on input "Timestamp" at bounding box center [66, 281] width 44 height 15
type input "21:32"
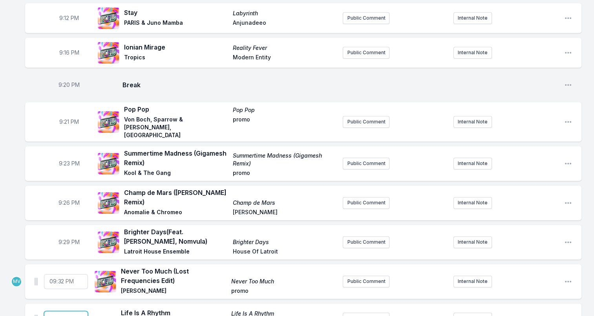
click at [49, 311] on input "Timestamp" at bounding box center [66, 318] width 44 height 15
type input "21:35"
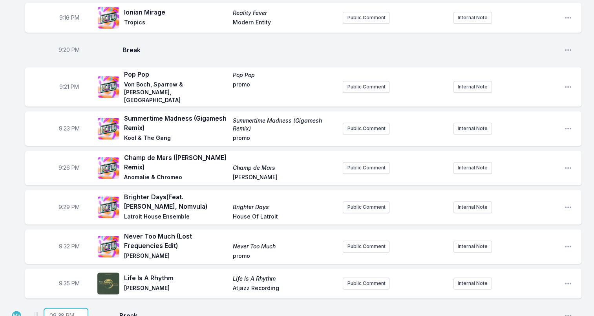
scroll to position [1021, 0]
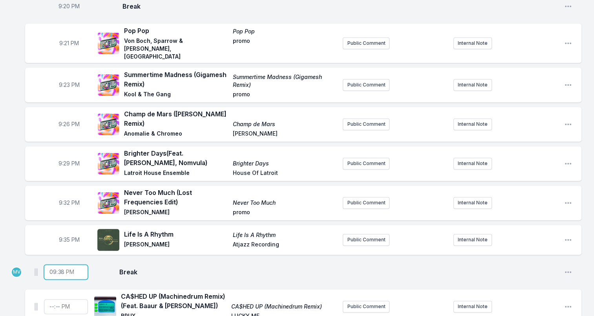
click at [63, 264] on input "21:38" at bounding box center [66, 271] width 44 height 15
type input "21:39"
click at [66, 236] on span "9:35 PM" at bounding box center [69, 240] width 21 height 8
click at [65, 232] on input "21:35" at bounding box center [69, 239] width 44 height 15
click at [64, 232] on input "21:35" at bounding box center [69, 239] width 44 height 15
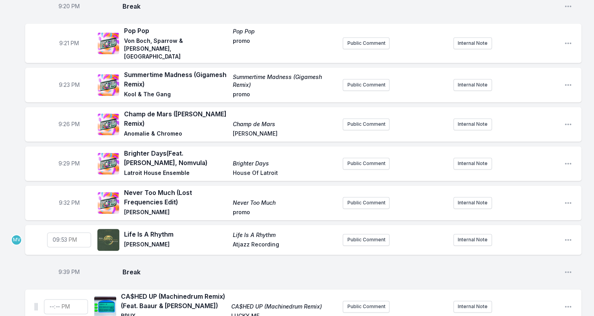
type input "21:36"
click at [68, 199] on span "9:32 PM" at bounding box center [69, 203] width 21 height 8
click at [67, 195] on input "21:32" at bounding box center [69, 202] width 44 height 15
type input "21:33"
click at [67, 159] on span "9:29 PM" at bounding box center [69, 163] width 21 height 8
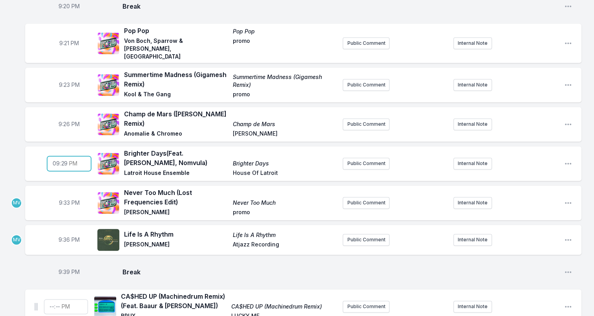
click at [66, 156] on input "21:29" at bounding box center [69, 163] width 44 height 15
type input "21:30"
click at [38, 259] on div "9:39 PM Break Open playlist item options" at bounding box center [303, 271] width 557 height 25
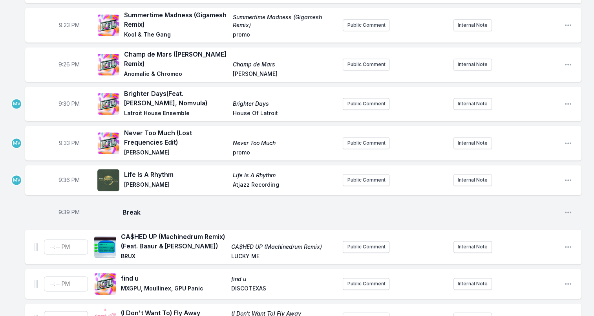
scroll to position [1100, 0]
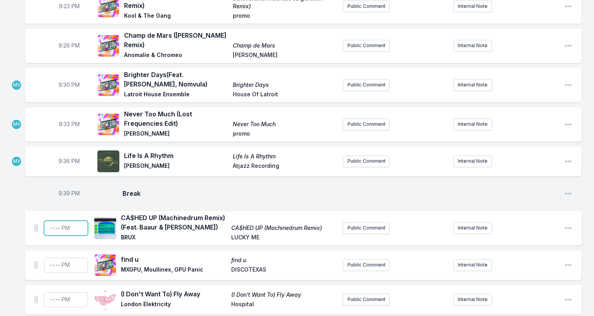
click at [50, 220] on input "Timestamp" at bounding box center [66, 227] width 44 height 15
type input "21:40"
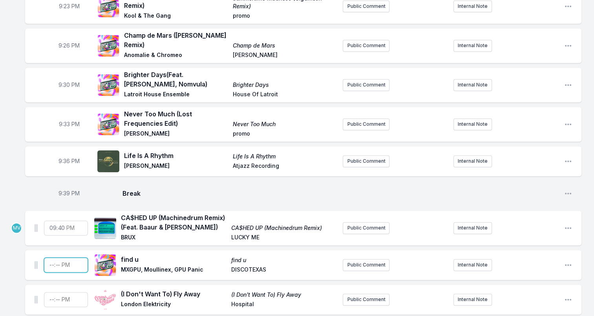
click at [49, 257] on input "Timestamp" at bounding box center [66, 264] width 44 height 15
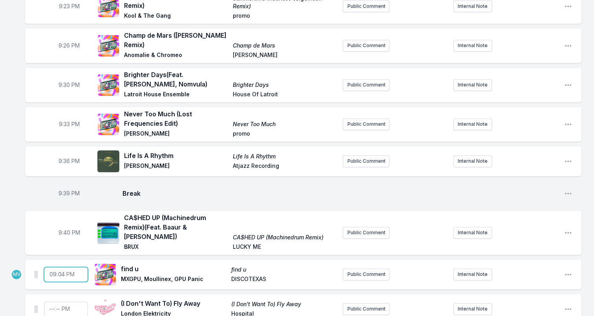
type input "21:43"
click at [51, 301] on input "Timestamp" at bounding box center [66, 308] width 44 height 15
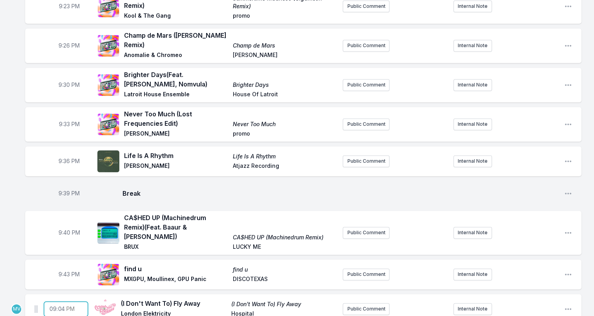
type input "21:47"
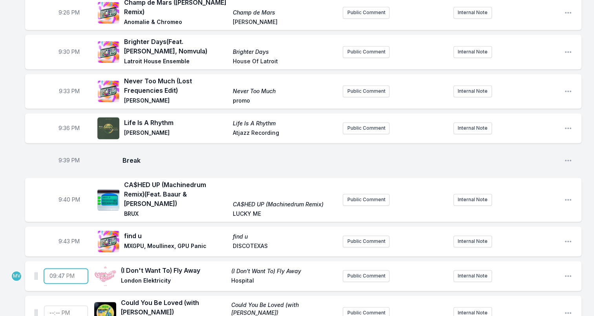
scroll to position [1139, 0]
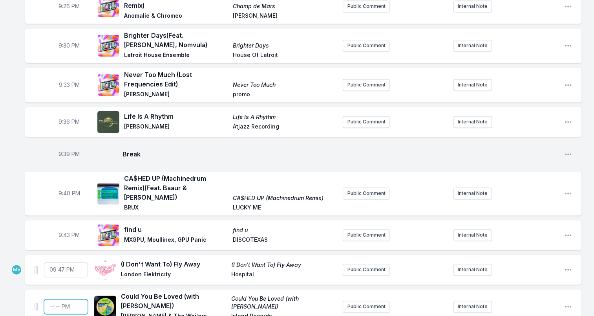
click at [52, 299] on input "Timestamp" at bounding box center [66, 306] width 44 height 15
type input "21:51"
type input "21:55"
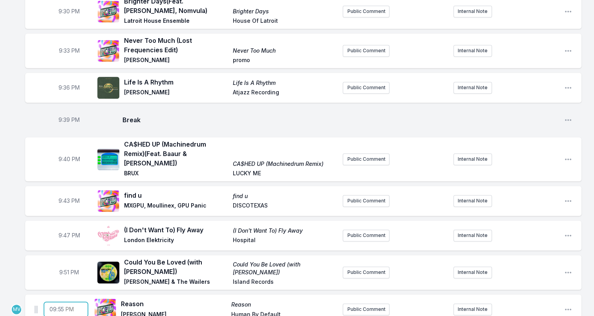
scroll to position [1178, 0]
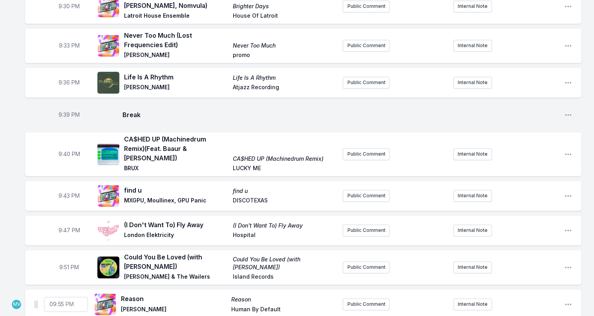
type input "22:00"
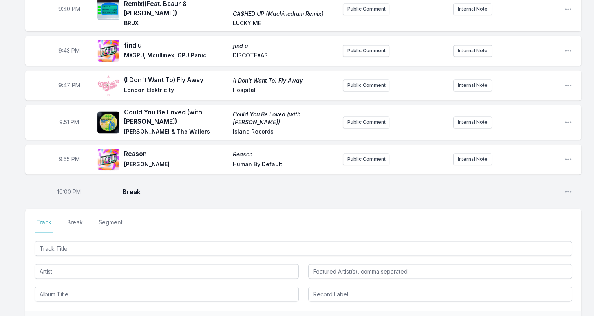
scroll to position [1336, 0]
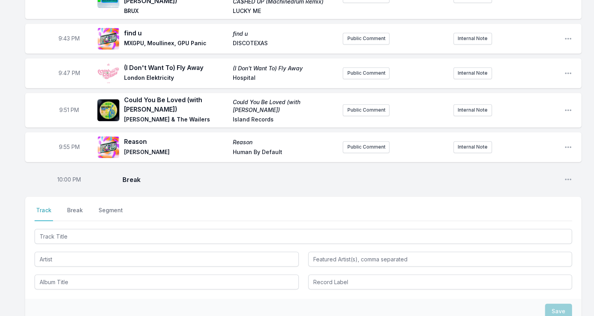
click at [178, 174] on span "Break" at bounding box center [341, 178] width 436 height 9
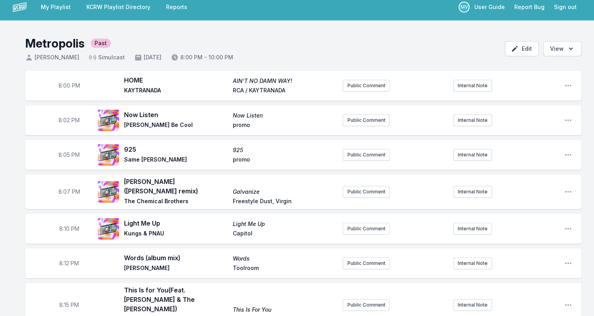
scroll to position [0, 0]
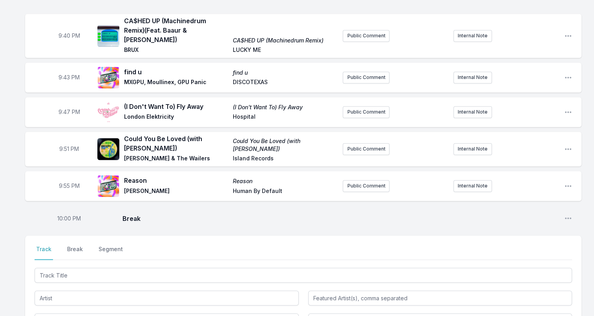
scroll to position [1361, 0]
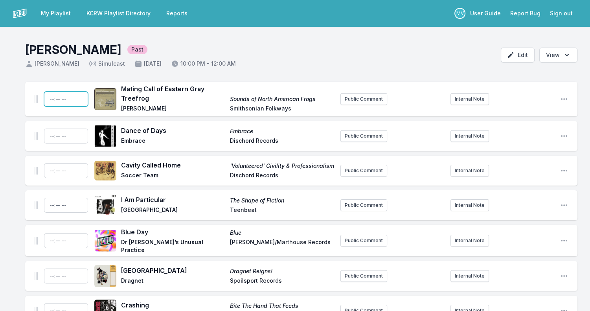
click at [49, 97] on input "Timestamp" at bounding box center [66, 99] width 44 height 15
type input "22:00"
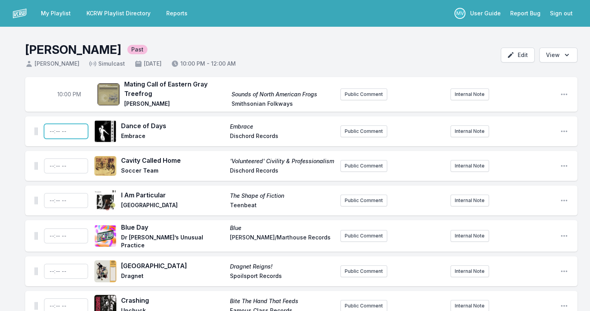
click at [53, 132] on input "Timestamp" at bounding box center [66, 131] width 44 height 15
click at [51, 167] on input "Timestamp" at bounding box center [66, 165] width 44 height 15
click at [49, 201] on input "Timestamp" at bounding box center [66, 200] width 44 height 15
click at [51, 238] on input "Timestamp" at bounding box center [66, 235] width 44 height 15
click at [69, 132] on input "Timestamp" at bounding box center [66, 131] width 44 height 15
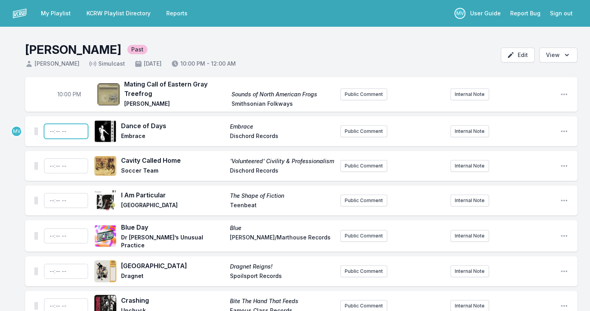
type input "22:02"
click at [68, 166] on input "Timestamp" at bounding box center [66, 165] width 44 height 15
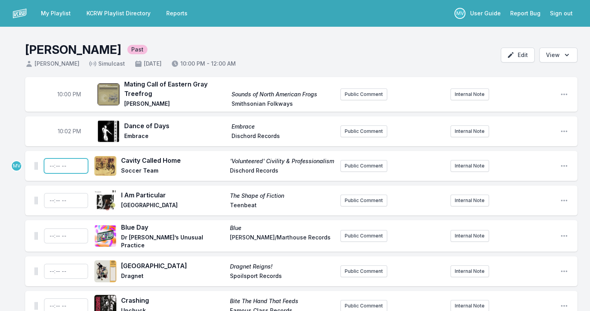
type input "22:05"
click at [68, 201] on input "Timestamp" at bounding box center [66, 200] width 44 height 15
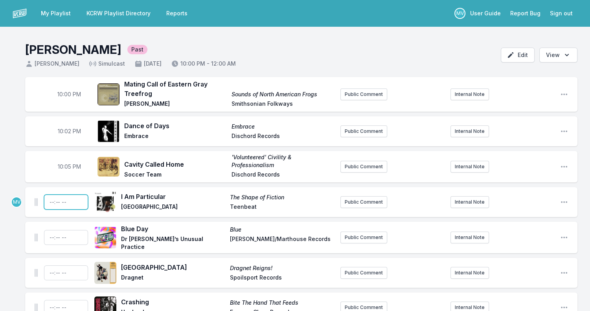
type input "22:07"
click at [67, 236] on input "Timestamp" at bounding box center [66, 237] width 44 height 15
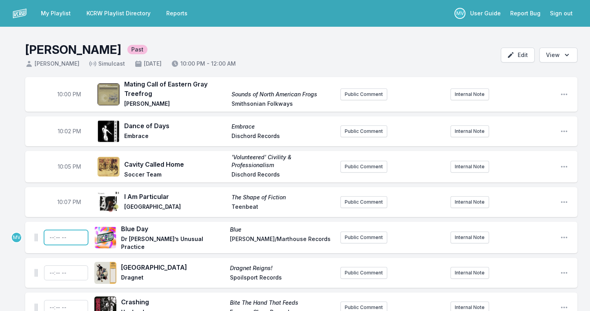
type input "22:10"
click at [51, 270] on input "Timestamp" at bounding box center [66, 272] width 44 height 15
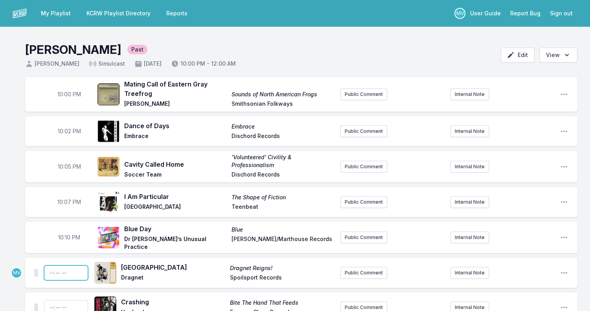
type input "22:12"
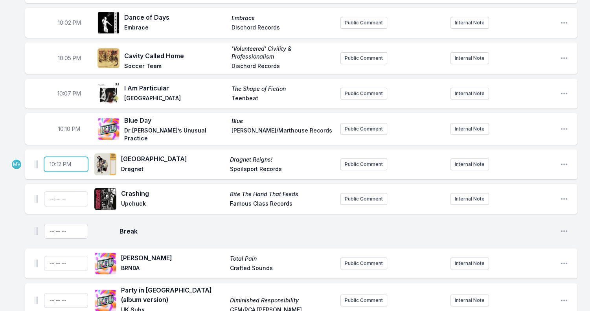
scroll to position [118, 0]
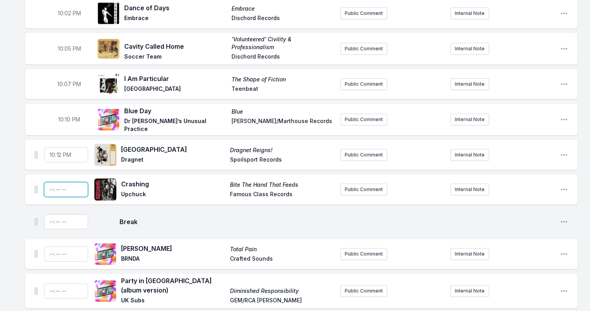
click at [51, 189] on input "Timestamp" at bounding box center [66, 189] width 44 height 15
type input "22:15"
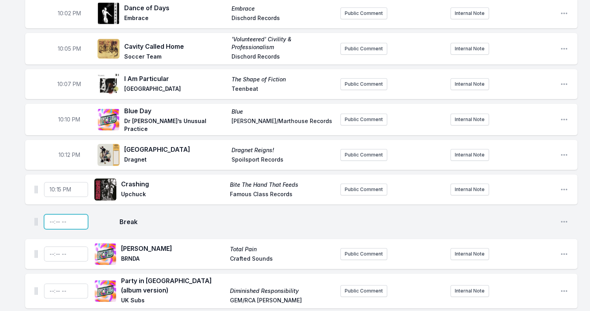
click at [50, 220] on input "Timestamp" at bounding box center [66, 221] width 44 height 15
click at [59, 222] on input "22:17" at bounding box center [66, 221] width 44 height 15
type input "22:18"
click at [68, 187] on span "10:15 PM" at bounding box center [70, 189] width 22 height 8
click at [63, 188] on input "22:15" at bounding box center [69, 189] width 44 height 15
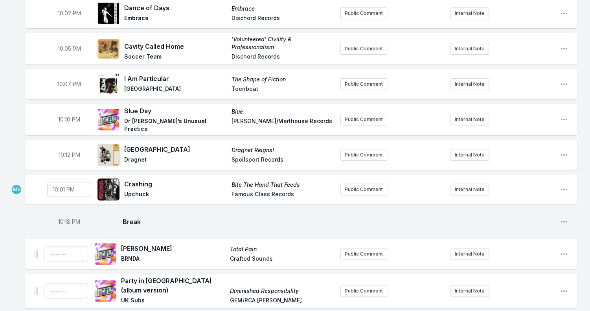
type input "22:17"
click at [68, 153] on span "10:12 PM" at bounding box center [70, 155] width 22 height 8
click at [63, 154] on input "22:12" at bounding box center [69, 154] width 44 height 15
type input "22:14"
click at [67, 119] on span "10:10 PM" at bounding box center [69, 119] width 22 height 8
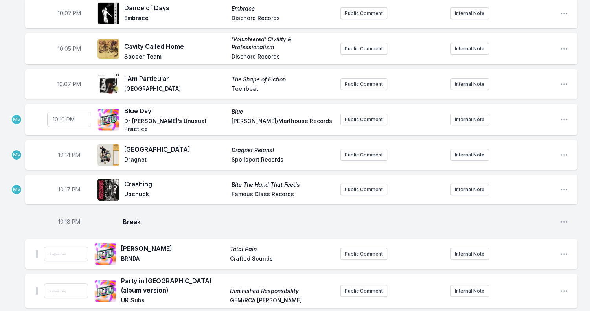
click at [67, 119] on input "22:10" at bounding box center [69, 119] width 44 height 15
click at [64, 119] on input "22:10" at bounding box center [69, 119] width 44 height 15
type input "22:12"
click at [68, 84] on span "10:07 PM" at bounding box center [69, 84] width 24 height 8
click at [64, 85] on input "22:07" at bounding box center [69, 84] width 44 height 15
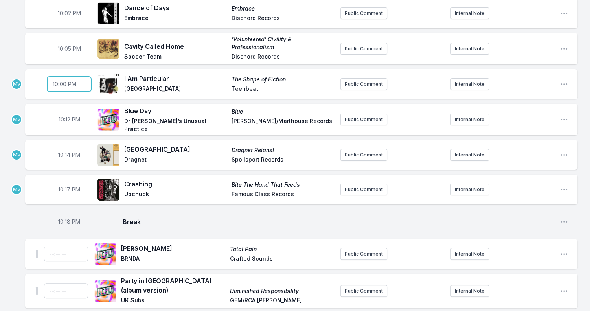
type input "22:09"
click at [68, 48] on span "10:05 PM" at bounding box center [69, 49] width 23 height 8
click at [64, 47] on input "22:05" at bounding box center [69, 48] width 44 height 15
type input "22:06"
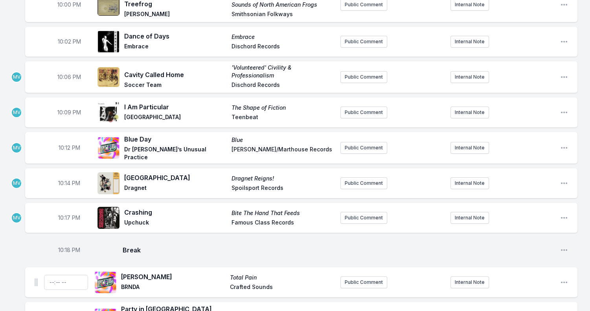
scroll to position [79, 0]
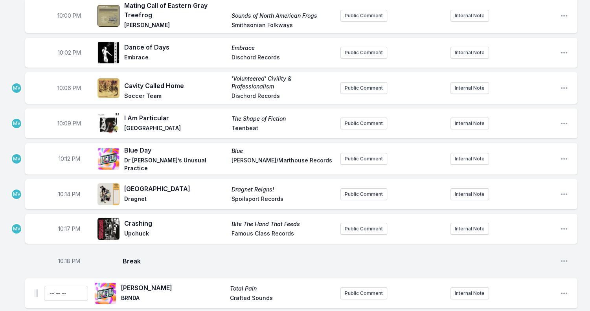
click at [68, 52] on span "10:02 PM" at bounding box center [69, 53] width 23 height 8
click at [65, 52] on input "22:02" at bounding box center [69, 52] width 44 height 15
type input "22:03"
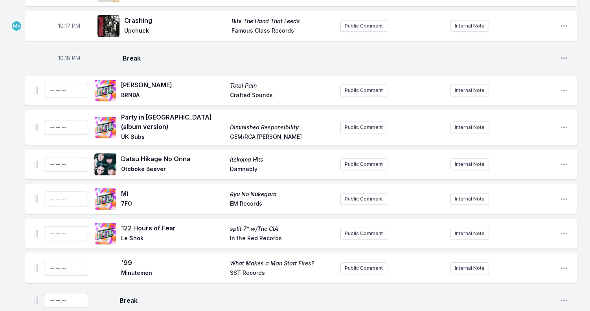
scroll to position [275, 0]
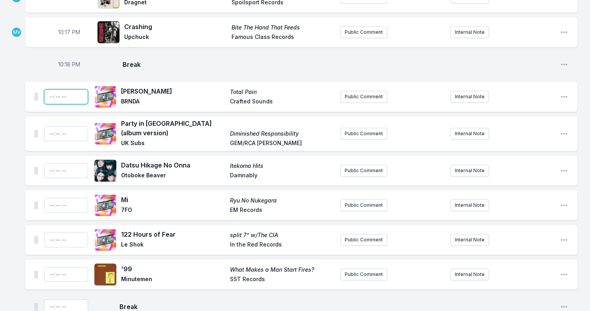
click at [49, 93] on input "Timestamp" at bounding box center [66, 96] width 44 height 15
click at [51, 130] on input "Timestamp" at bounding box center [66, 133] width 44 height 15
type input "22:22"
click at [66, 96] on input "Timestamp" at bounding box center [66, 96] width 44 height 15
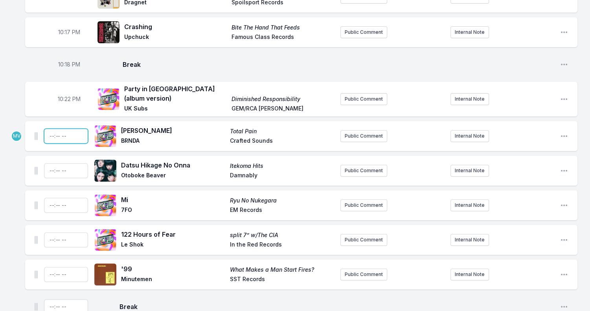
type input "22:19"
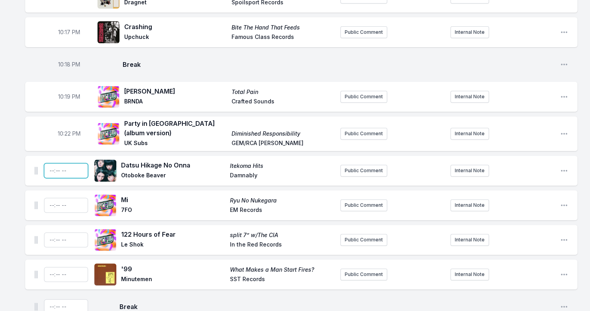
click at [50, 164] on input "Timestamp" at bounding box center [66, 170] width 44 height 15
type input "22:25"
click at [51, 202] on input "Timestamp" at bounding box center [66, 205] width 44 height 15
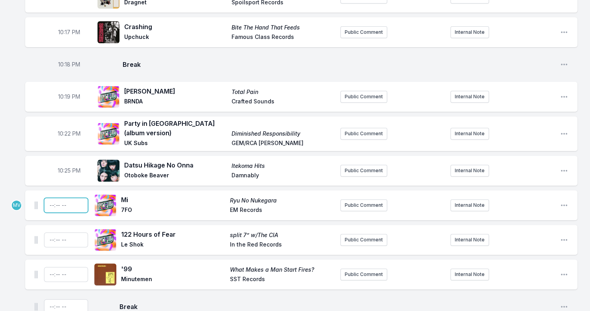
type input "22:28"
click at [51, 234] on input "Timestamp" at bounding box center [66, 239] width 44 height 15
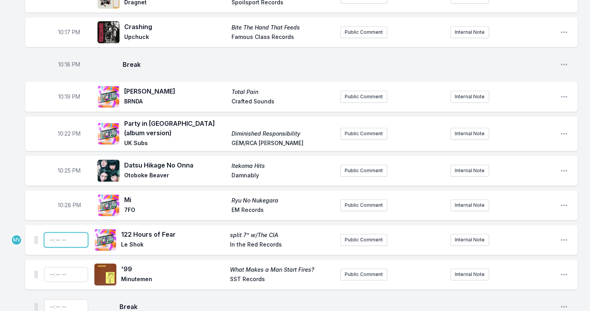
type input "22:31"
click at [50, 268] on input "Timestamp" at bounding box center [66, 274] width 44 height 15
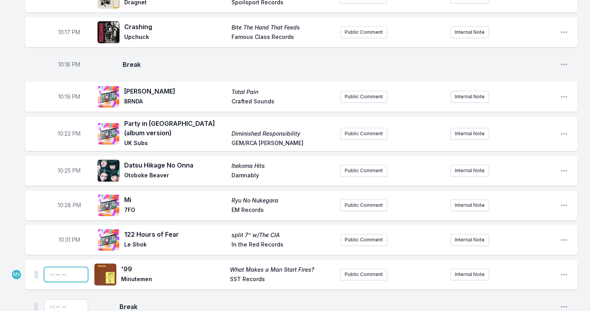
type input "22:34"
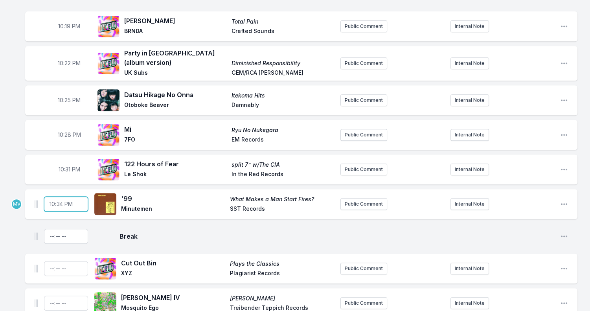
scroll to position [354, 0]
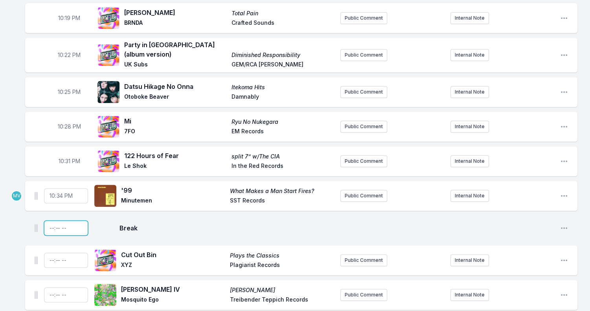
click at [49, 221] on input "Timestamp" at bounding box center [66, 227] width 44 height 15
type input "22:37"
click at [163, 231] on div "22:37 Break Open playlist item options" at bounding box center [301, 227] width 552 height 25
click at [66, 224] on span "10:37 PM" at bounding box center [69, 228] width 23 height 8
click at [61, 221] on input "22:37" at bounding box center [69, 227] width 44 height 15
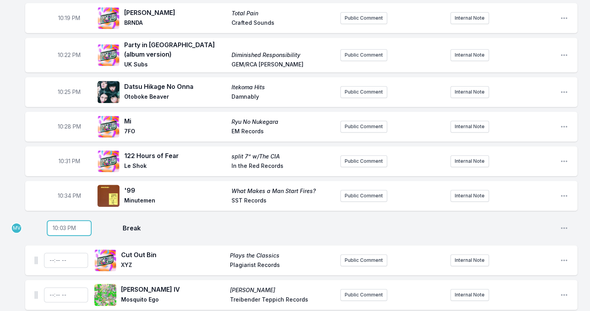
type input "22:36"
click at [68, 192] on span "10:34 PM" at bounding box center [69, 196] width 23 height 8
click at [61, 188] on input "22:34" at bounding box center [69, 195] width 44 height 15
type input "22:33"
click at [68, 157] on span "10:31 PM" at bounding box center [70, 161] width 22 height 8
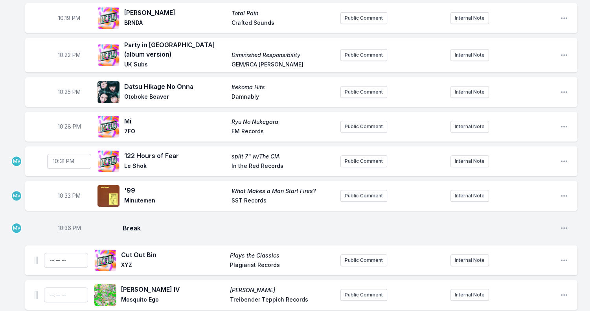
click at [67, 154] on input "22:31" at bounding box center [69, 161] width 44 height 15
click at [64, 155] on input "22:31" at bounding box center [69, 161] width 44 height 15
type input "22:30"
click at [66, 123] on span "10:28 PM" at bounding box center [69, 127] width 23 height 8
click at [66, 119] on input "22:28" at bounding box center [69, 126] width 44 height 15
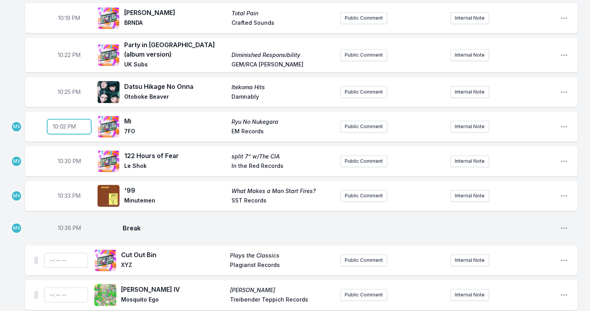
type input "22:27"
click at [66, 88] on span "10:25 PM" at bounding box center [69, 92] width 23 height 8
click at [63, 86] on input "22:25" at bounding box center [69, 91] width 44 height 15
type input "22:24"
click at [68, 51] on span "10:22 PM" at bounding box center [69, 55] width 23 height 8
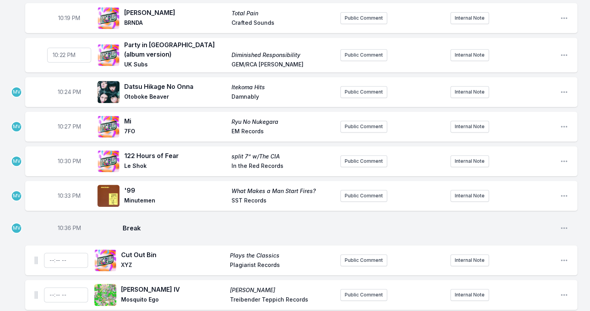
click at [63, 49] on input "22:22" at bounding box center [69, 55] width 44 height 15
type input "22:21"
click at [68, 15] on span "10:19 PM" at bounding box center [69, 18] width 22 height 8
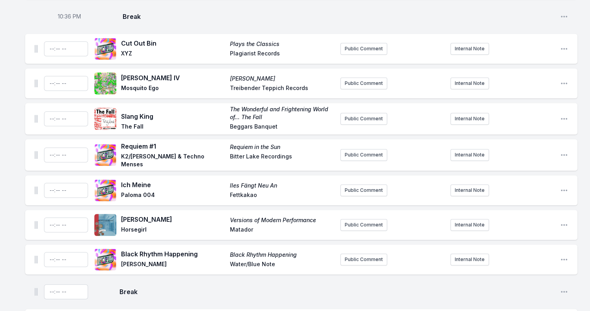
scroll to position [589, 0]
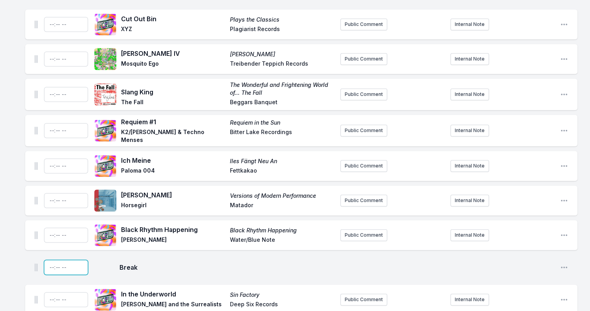
click at [50, 262] on input "Timestamp" at bounding box center [66, 267] width 44 height 15
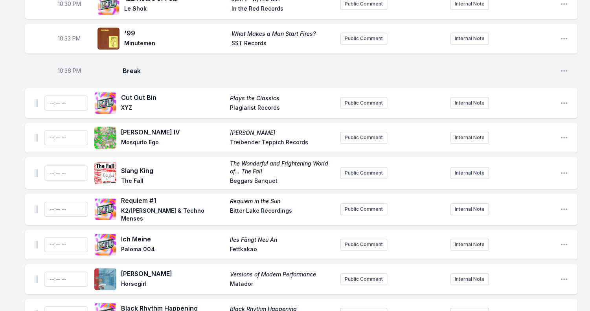
scroll to position [550, 0]
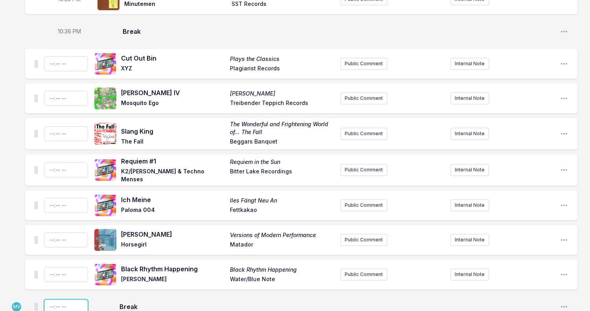
type input "23:00"
click at [51, 268] on input "Timestamp" at bounding box center [66, 274] width 44 height 15
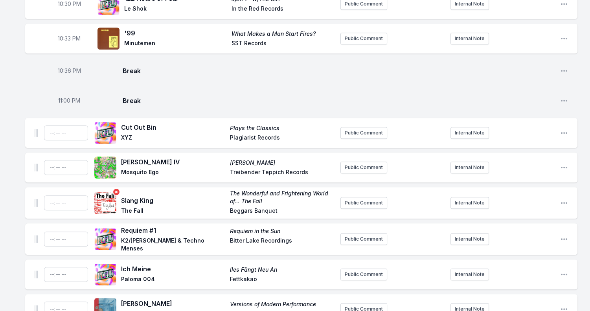
scroll to position [629, 0]
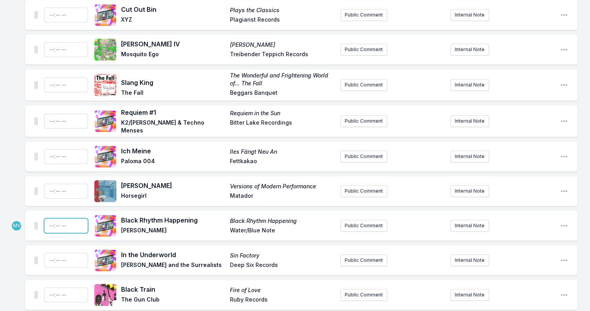
type input "22:57"
click at [50, 184] on input "Timestamp" at bounding box center [66, 190] width 44 height 15
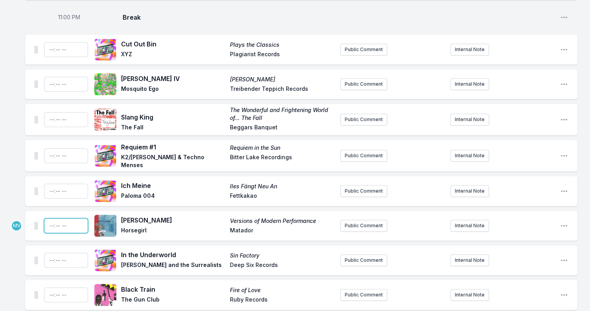
type input "22:54"
click at [50, 184] on input "Timestamp" at bounding box center [66, 190] width 44 height 15
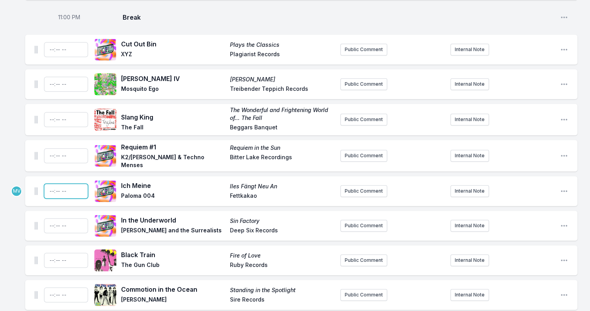
type input "22:51"
click at [51, 148] on input "Timestamp" at bounding box center [66, 155] width 44 height 15
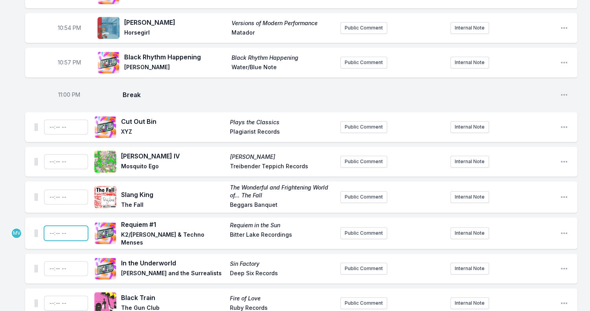
scroll to position [658, 0]
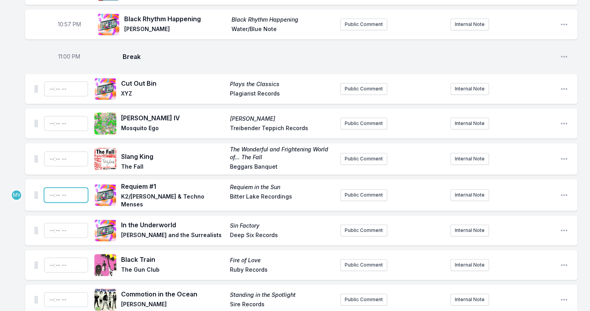
type input "22:48"
click at [166, 163] on span "The Fall" at bounding box center [173, 167] width 104 height 9
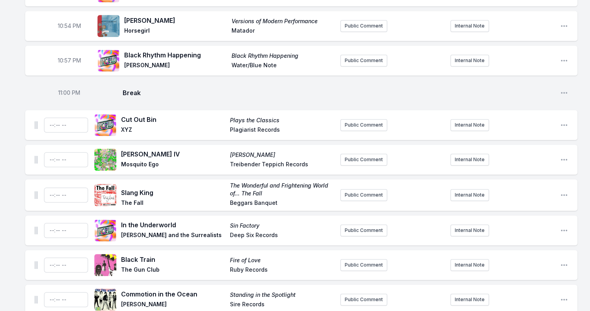
scroll to position [695, 0]
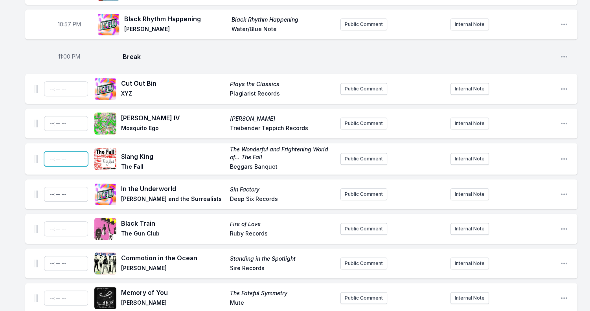
click at [51, 151] on input "Timestamp" at bounding box center [66, 158] width 44 height 15
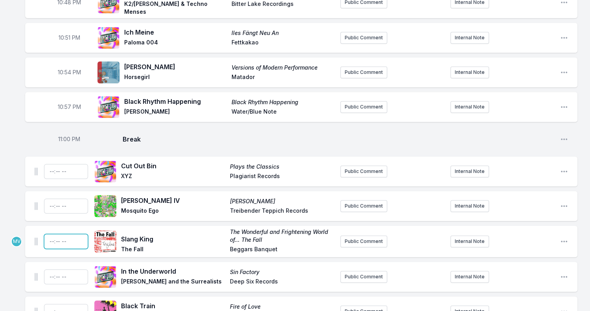
scroll to position [616, 0]
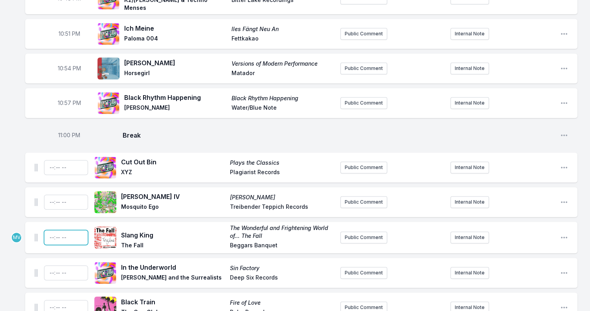
type input "22:45"
click at [51, 196] on input "Timestamp" at bounding box center [66, 201] width 44 height 15
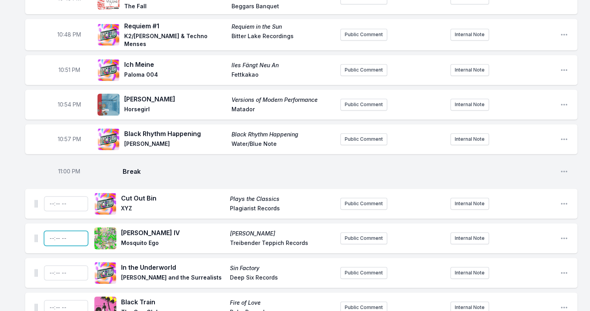
scroll to position [652, 0]
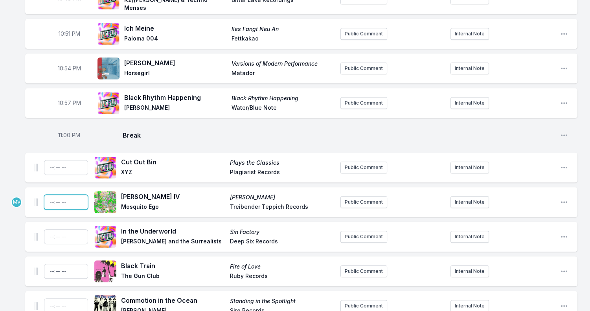
type input "22:42"
click at [49, 161] on input "Timestamp" at bounding box center [66, 167] width 44 height 15
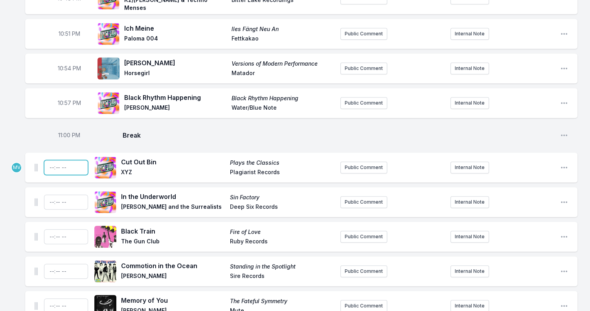
type input "22:39"
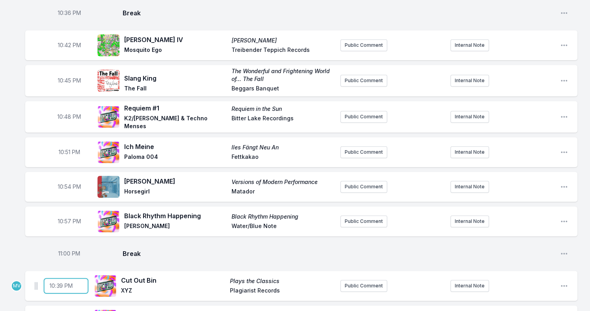
scroll to position [608, 0]
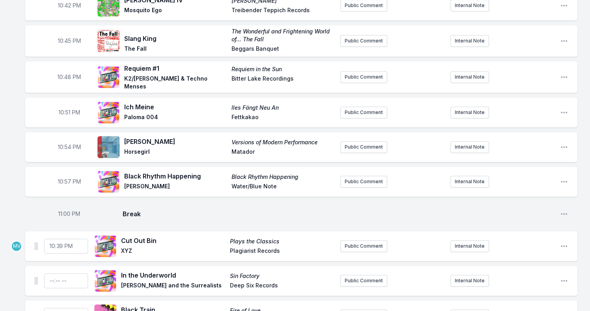
click at [22, 208] on div "10:00 PM Mating Call of Eastern Gray Treefrog Sounds of North American Frogs Ch…" at bounding box center [295, 274] width 590 height 1611
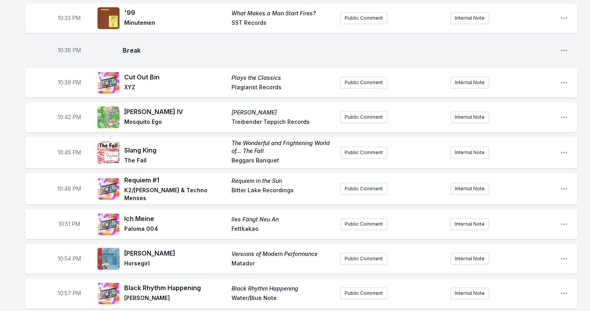
scroll to position [525, 0]
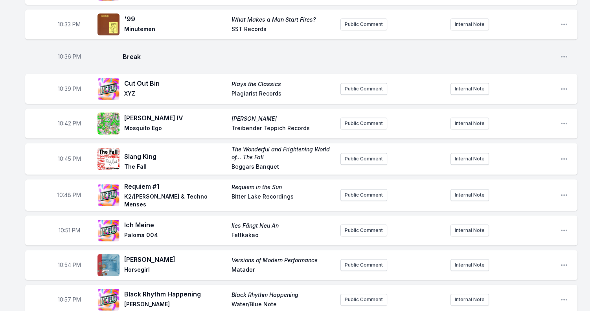
click at [68, 85] on span "10:39 PM" at bounding box center [69, 89] width 23 height 8
click at [63, 82] on input "22:39" at bounding box center [69, 88] width 44 height 15
type input "22:37"
click at [68, 119] on span "10:42 PM" at bounding box center [69, 123] width 23 height 8
click at [64, 117] on input "22:42" at bounding box center [69, 123] width 44 height 15
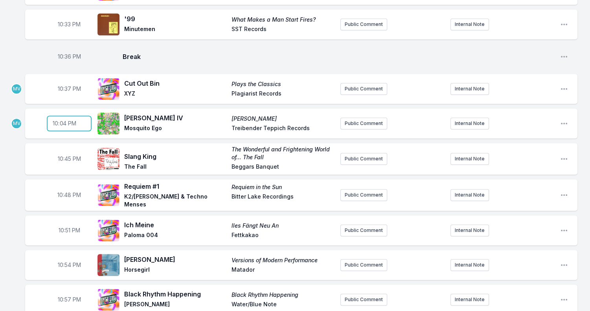
type input "22:40"
click at [68, 155] on span "10:45 PM" at bounding box center [69, 159] width 23 height 8
click at [63, 153] on input "22:45" at bounding box center [69, 158] width 44 height 15
type input "22:44"
click at [68, 191] on span "10:48 PM" at bounding box center [69, 195] width 24 height 8
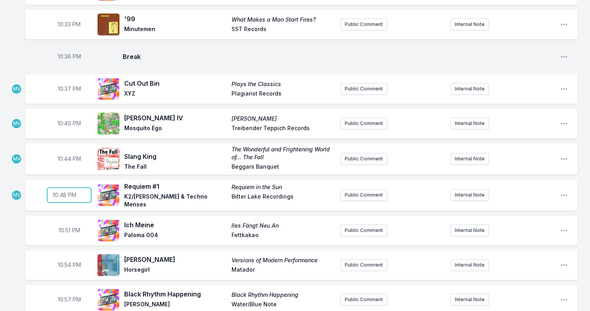
click at [64, 187] on input "22:48" at bounding box center [69, 194] width 44 height 15
type input "22:47"
click at [68, 226] on span "10:51 PM" at bounding box center [70, 230] width 22 height 8
click at [69, 261] on span "10:54 PM" at bounding box center [69, 265] width 23 height 8
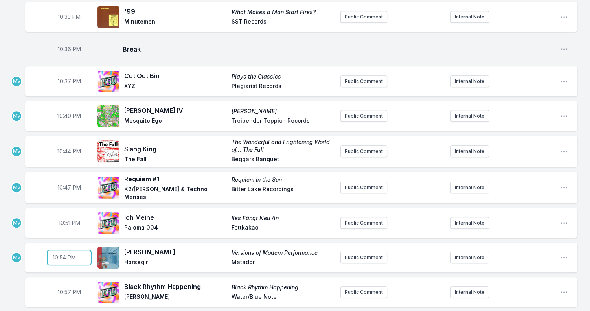
scroll to position [564, 0]
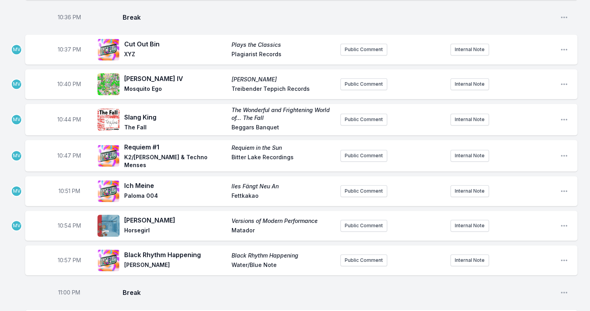
click at [68, 256] on span "10:57 PM" at bounding box center [69, 260] width 23 height 8
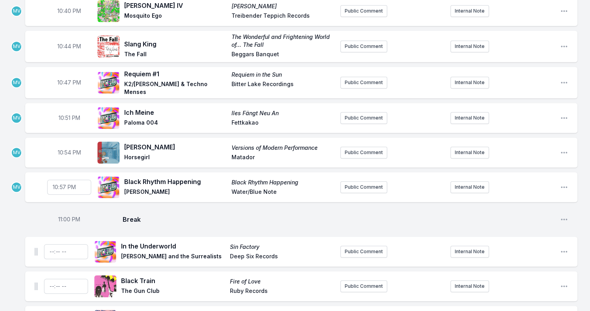
scroll to position [643, 0]
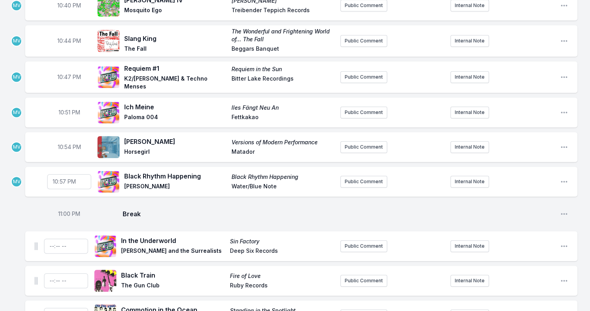
click at [53, 209] on aside "11:00 PM" at bounding box center [69, 213] width 44 height 25
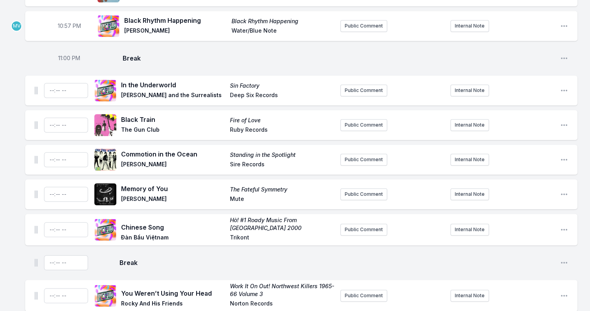
scroll to position [800, 0]
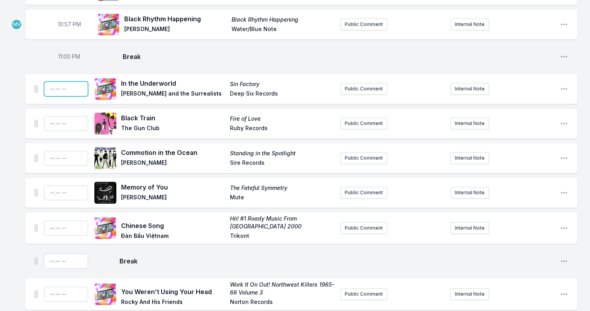
click at [51, 81] on input "Timestamp" at bounding box center [66, 88] width 44 height 15
click at [50, 117] on input "Timestamp" at bounding box center [66, 123] width 44 height 15
type input "23:03"
click at [68, 82] on div "10:00 PM Mating Call of Eastern Gray Treefrog Sounds of North American Frogs Ch…" at bounding box center [295, 82] width 590 height 1611
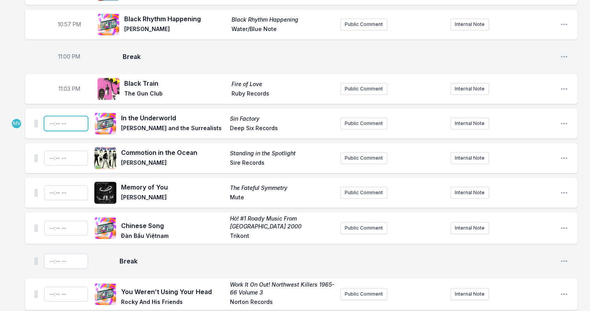
type input "23:01"
click at [49, 151] on input "Timestamp" at bounding box center [66, 157] width 44 height 15
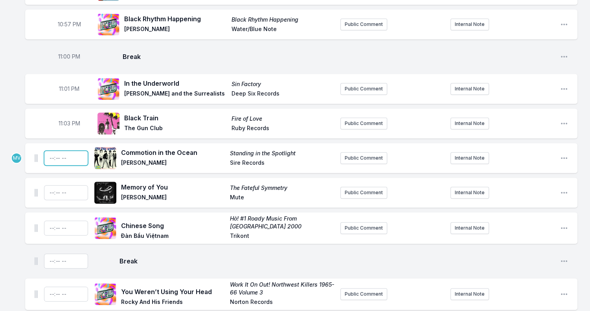
type input "23:07"
click at [49, 185] on input "Timestamp" at bounding box center [66, 192] width 44 height 15
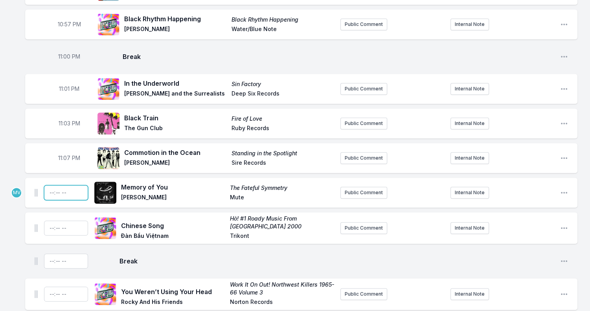
type input "23:10"
click at [52, 221] on input "Timestamp" at bounding box center [66, 227] width 44 height 15
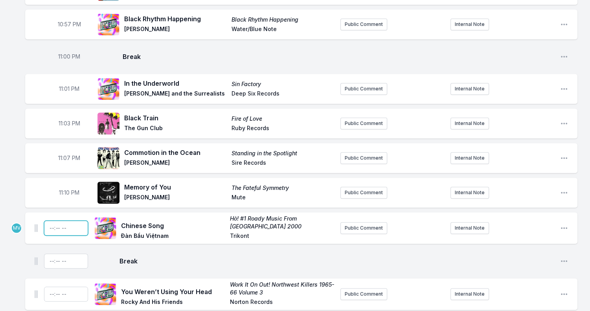
type input "23:13"
click at [51, 254] on input "Timestamp" at bounding box center [66, 260] width 44 height 15
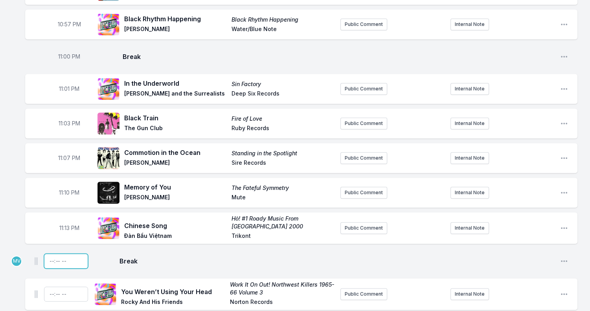
type input "23:18"
click at [68, 224] on span "11:13 PM" at bounding box center [69, 228] width 20 height 8
click at [62, 222] on input "23:13" at bounding box center [69, 227] width 44 height 15
type input "23:14"
click at [67, 189] on span "11:10 PM" at bounding box center [69, 193] width 20 height 8
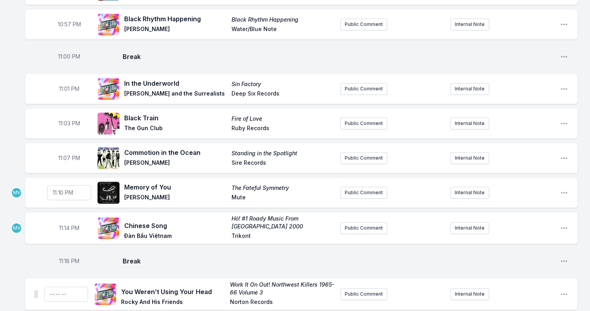
click at [62, 185] on input "23:10" at bounding box center [69, 192] width 44 height 15
type input "23:11"
click at [67, 154] on span "11:07 PM" at bounding box center [69, 158] width 22 height 8
click at [60, 150] on input "23:07" at bounding box center [69, 157] width 44 height 15
type input "23:08"
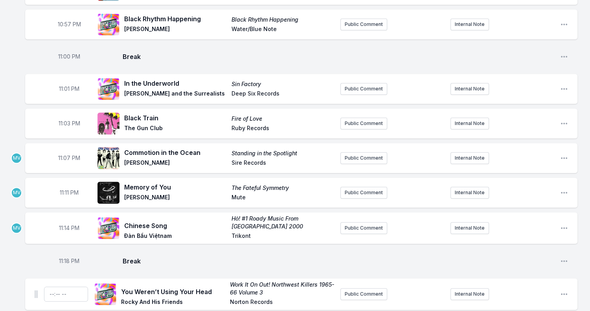
click at [69, 119] on span "11:03 PM" at bounding box center [70, 123] width 22 height 8
click at [62, 116] on input "23:03" at bounding box center [69, 123] width 44 height 15
type input "23:04"
click at [9, 81] on div "10:00 PM Mating Call of Eastern Gray Treefrog Sounds of North American Frogs Ch…" at bounding box center [295, 82] width 590 height 1611
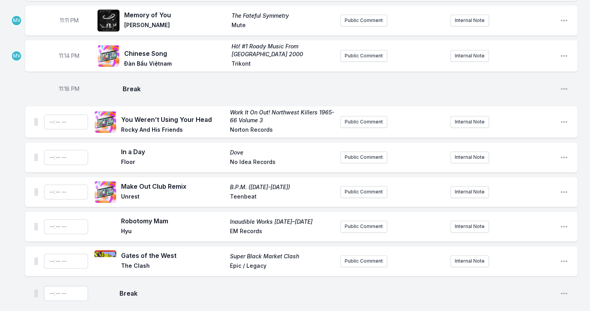
scroll to position [996, 0]
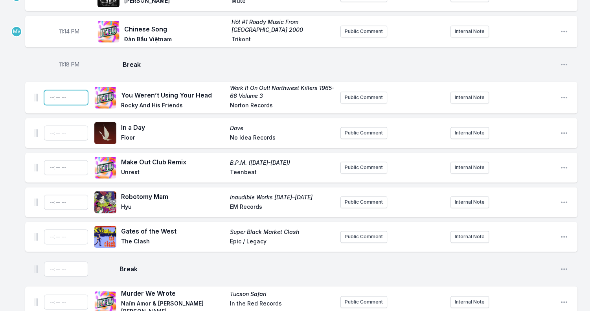
click at [51, 90] on input "Timestamp" at bounding box center [66, 97] width 44 height 15
type input "23:19"
click at [51, 127] on input "Timestamp" at bounding box center [66, 132] width 44 height 15
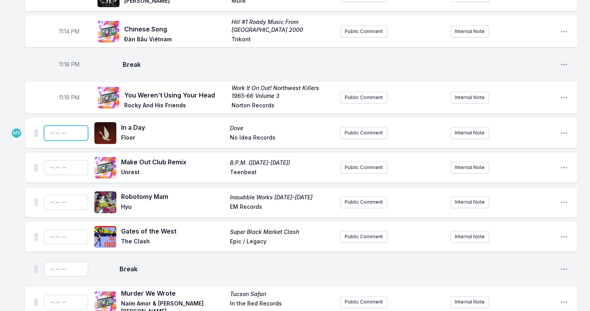
type input "23:24"
click at [51, 161] on input "Timestamp" at bounding box center [66, 167] width 44 height 15
type input "23:27"
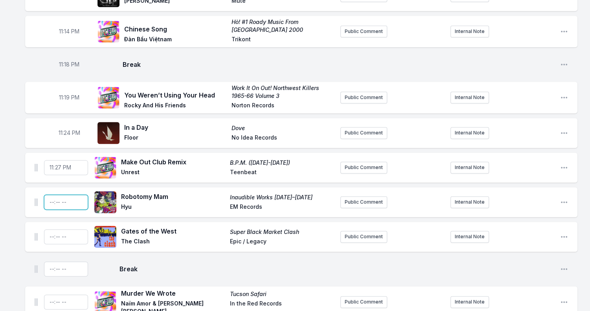
click at [50, 194] on input "Timestamp" at bounding box center [66, 201] width 44 height 15
click at [57, 194] on input "23:31" at bounding box center [66, 201] width 44 height 15
type input "23:30"
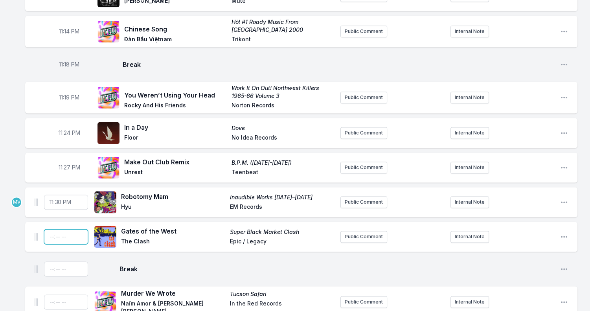
click at [50, 229] on input "Timestamp" at bounding box center [66, 236] width 44 height 15
click at [54, 233] on input "Timestamp" at bounding box center [66, 236] width 44 height 15
type input "23:33"
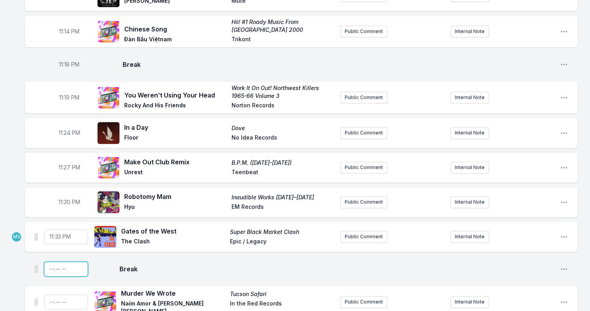
click at [49, 263] on input "Timestamp" at bounding box center [66, 268] width 44 height 15
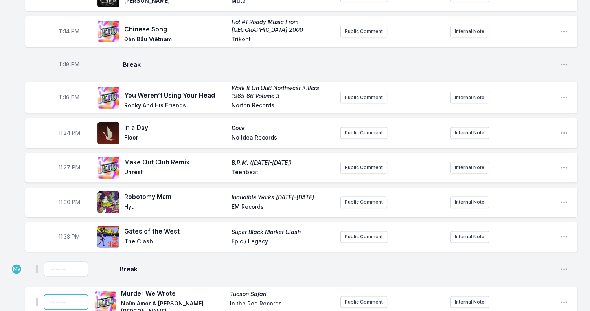
click at [51, 294] on input "Timestamp" at bounding box center [66, 301] width 44 height 15
type input "23:36"
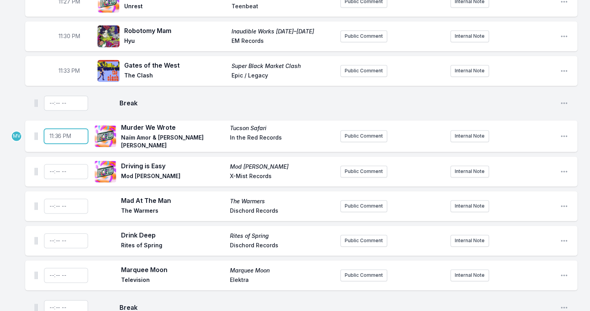
scroll to position [1193, 0]
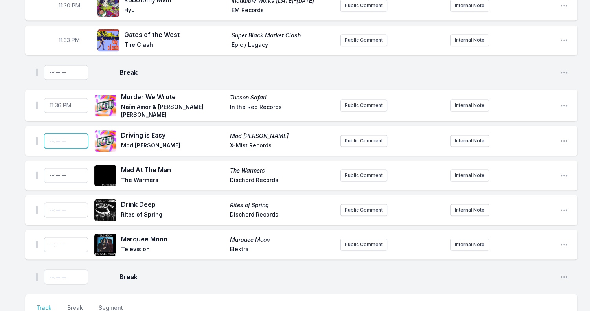
click at [50, 133] on input "Timestamp" at bounding box center [66, 140] width 44 height 15
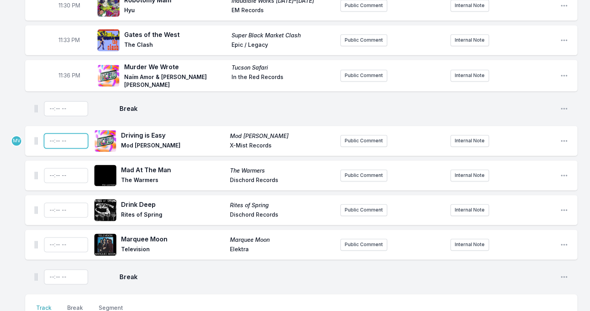
type input "23:40"
click at [49, 168] on input "Timestamp" at bounding box center [66, 175] width 44 height 15
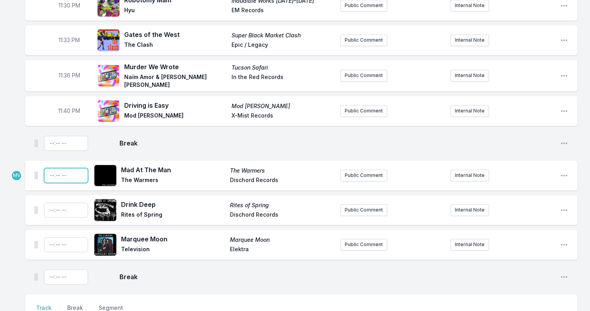
type input "23:44"
click at [50, 202] on input "Timestamp" at bounding box center [66, 209] width 44 height 15
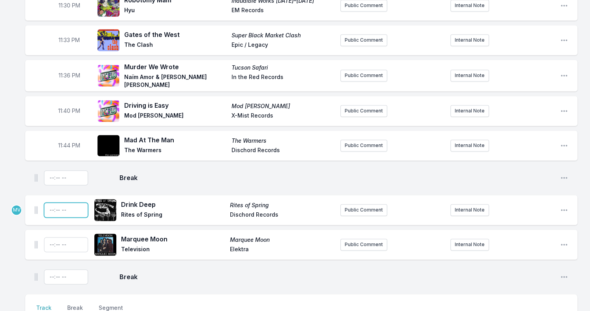
type input "23:48"
click at [51, 237] on input "Timestamp" at bounding box center [66, 244] width 44 height 15
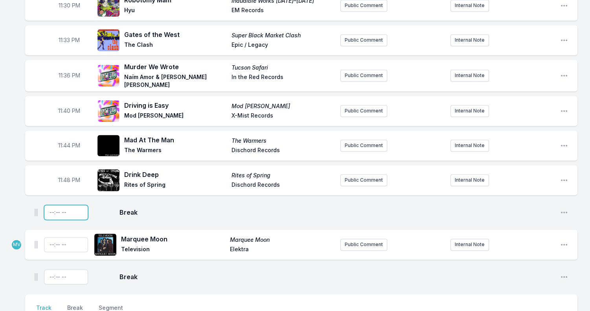
click at [67, 205] on input "Timestamp" at bounding box center [66, 212] width 44 height 15
type input "23:35"
click at [52, 237] on input "Timestamp" at bounding box center [66, 244] width 44 height 15
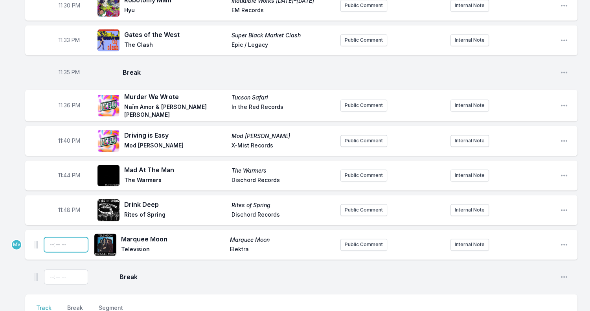
type input "23:56"
click at [64, 206] on span "11:48 PM" at bounding box center [69, 210] width 22 height 8
click at [64, 203] on input "23:48" at bounding box center [69, 209] width 44 height 15
click at [60, 202] on input "11:11" at bounding box center [69, 209] width 44 height 15
type input "23:51"
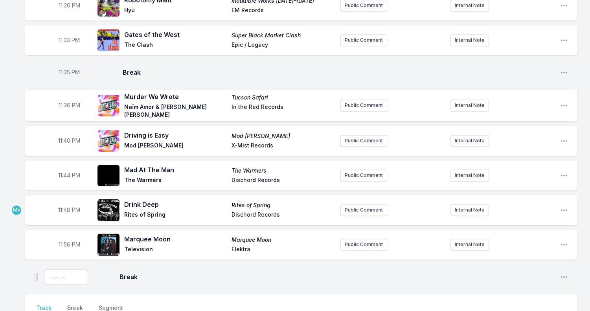
click at [67, 171] on span "11:44 PM" at bounding box center [69, 175] width 22 height 8
click at [63, 168] on input "23:44" at bounding box center [69, 175] width 44 height 15
type input "23:46"
click at [66, 137] on span "11:40 PM" at bounding box center [69, 141] width 22 height 8
click at [63, 133] on input "23:40" at bounding box center [69, 140] width 44 height 15
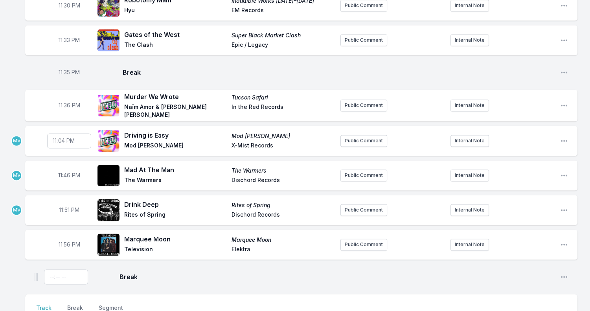
type input "23:41"
click at [49, 269] on input "Timestamp" at bounding box center [66, 276] width 44 height 15
type input "00:00"
click at [170, 273] on span "Break" at bounding box center [336, 276] width 434 height 9
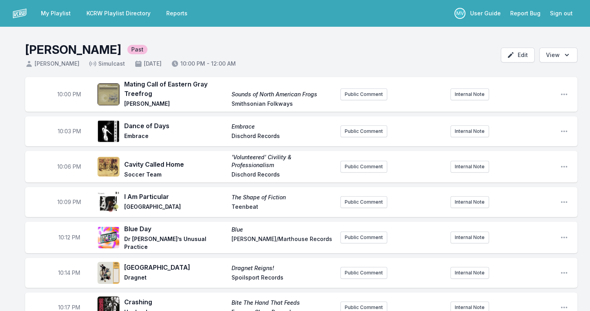
click at [126, 13] on link "KCRW Playlist Directory" at bounding box center [118, 13] width 73 height 14
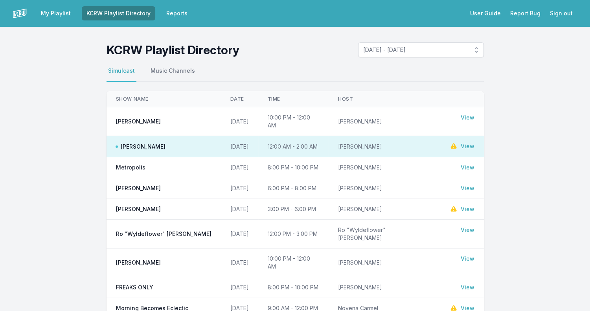
click at [468, 163] on link "View" at bounding box center [467, 167] width 14 height 8
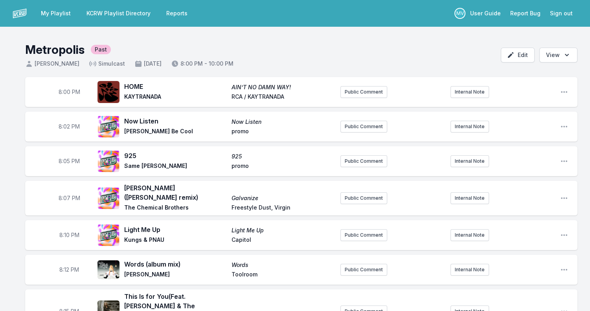
click at [119, 13] on link "KCRW Playlist Directory" at bounding box center [118, 13] width 73 height 14
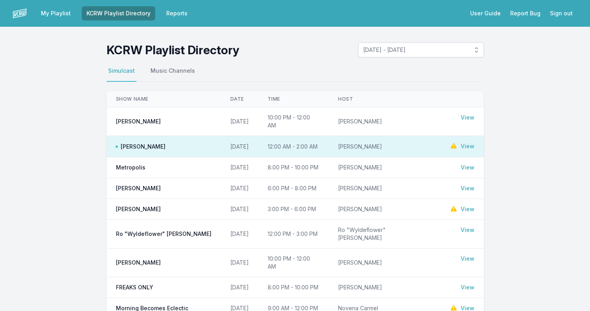
click at [137, 117] on span "[PERSON_NAME]" at bounding box center [138, 121] width 45 height 8
click at [471, 116] on link "View" at bounding box center [467, 118] width 14 height 8
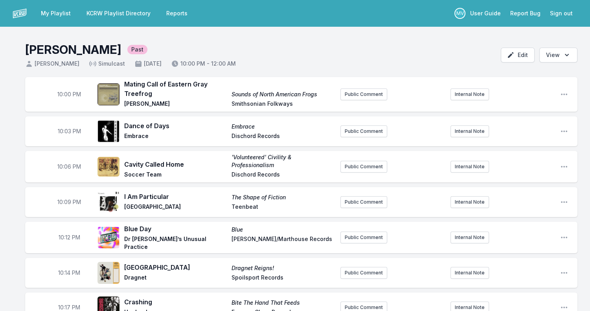
click at [114, 12] on link "KCRW Playlist Directory" at bounding box center [118, 13] width 73 height 14
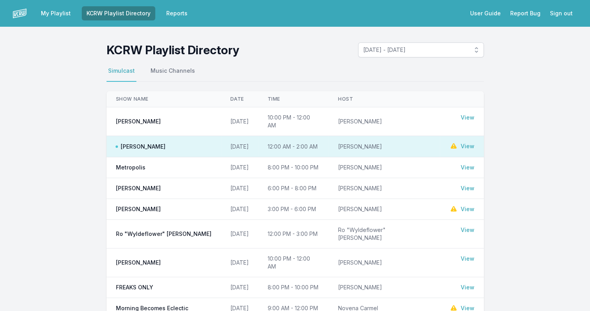
click at [466, 163] on link "View" at bounding box center [467, 167] width 14 height 8
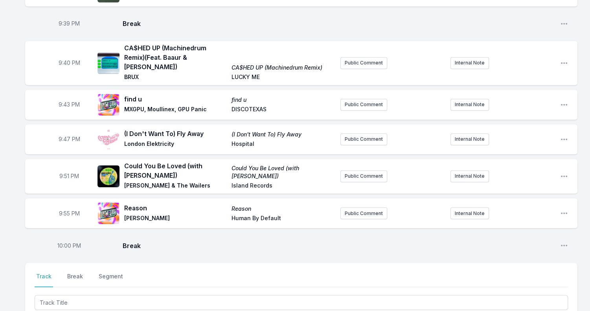
scroll to position [1336, 0]
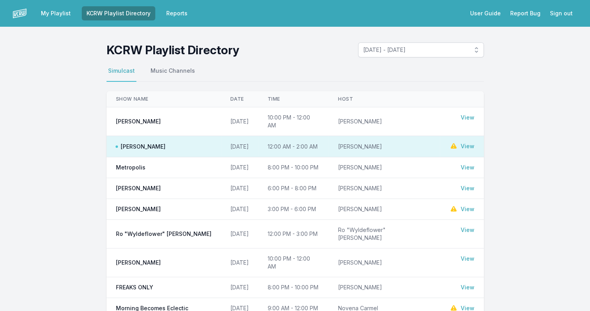
click at [470, 115] on link "View" at bounding box center [467, 118] width 14 height 8
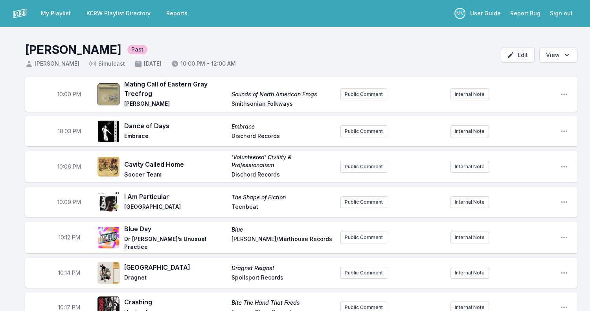
click at [103, 11] on link "KCRW Playlist Directory" at bounding box center [118, 13] width 73 height 14
